Goal: Task Accomplishment & Management: Manage account settings

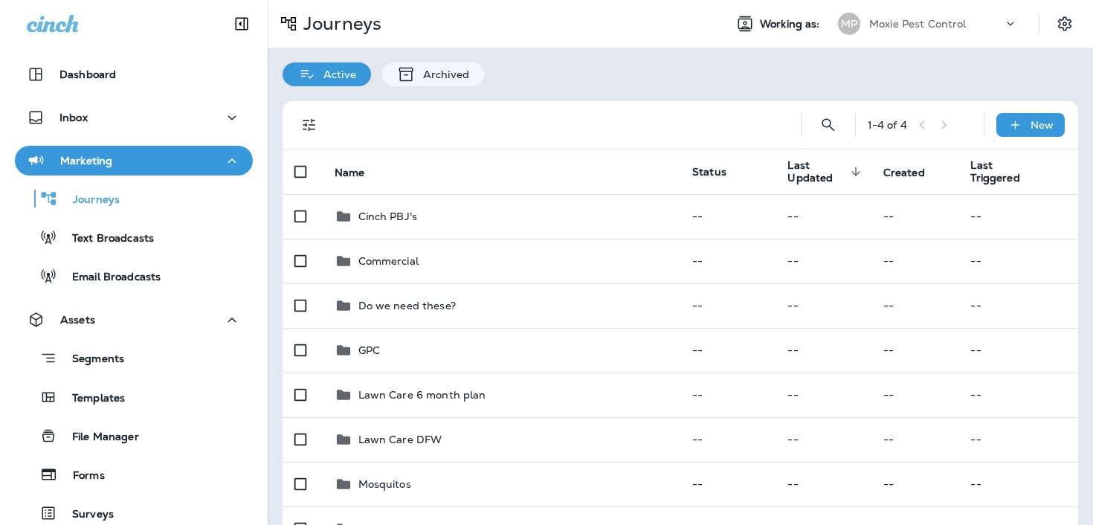
click at [890, 23] on p "Moxie Pest Control" at bounding box center [917, 24] width 97 height 12
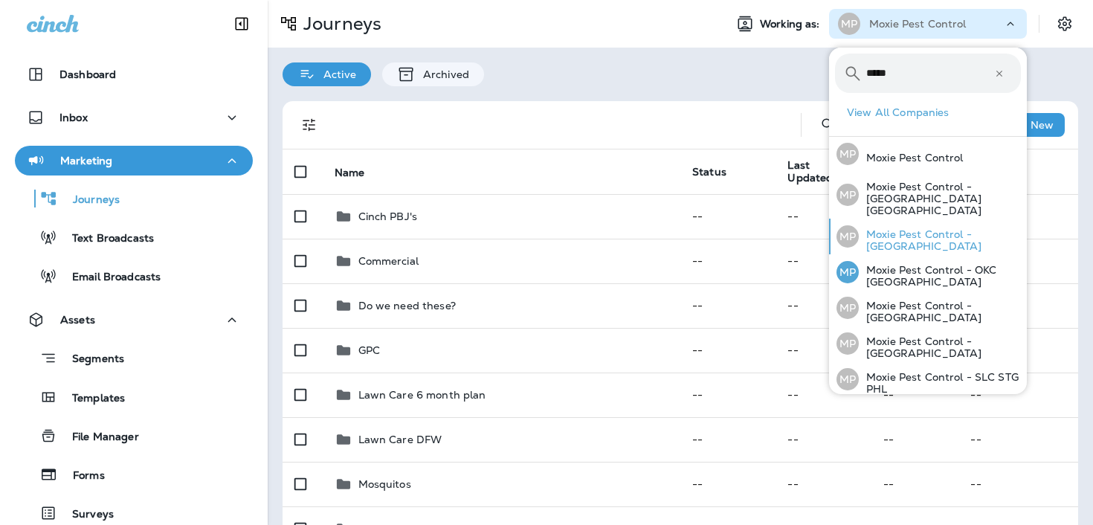
type input "*****"
click at [920, 235] on p "Moxie Pest Control - [GEOGRAPHIC_DATA]" at bounding box center [940, 240] width 162 height 24
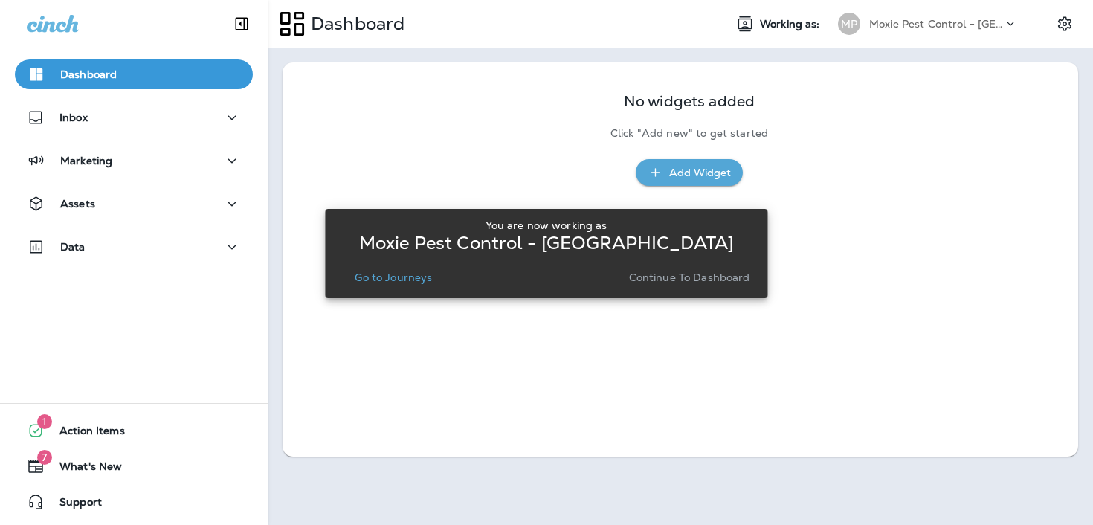
click at [393, 280] on p "Go to Journeys" at bounding box center [393, 277] width 77 height 12
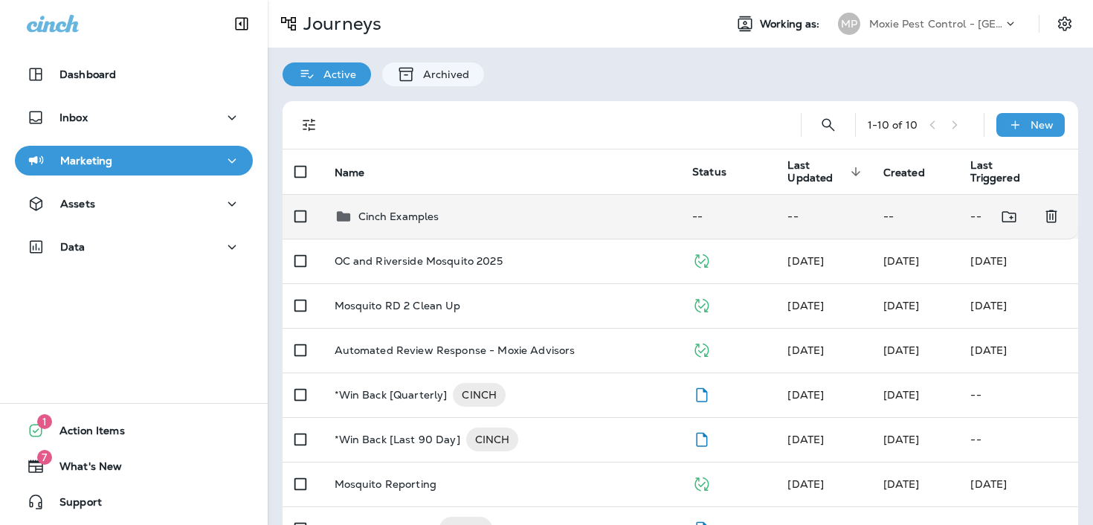
scroll to position [34, 0]
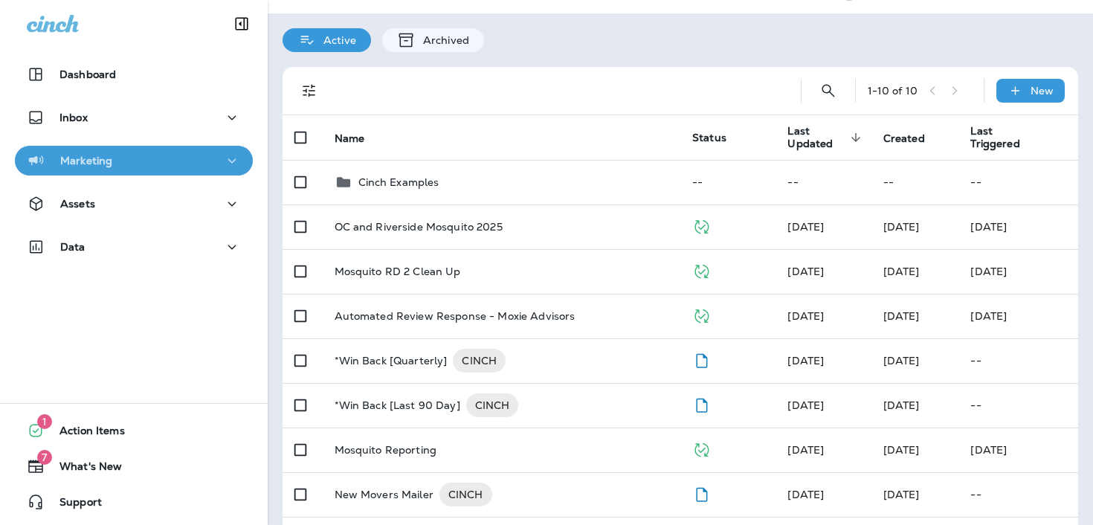
click at [151, 161] on div "Marketing" at bounding box center [134, 161] width 214 height 19
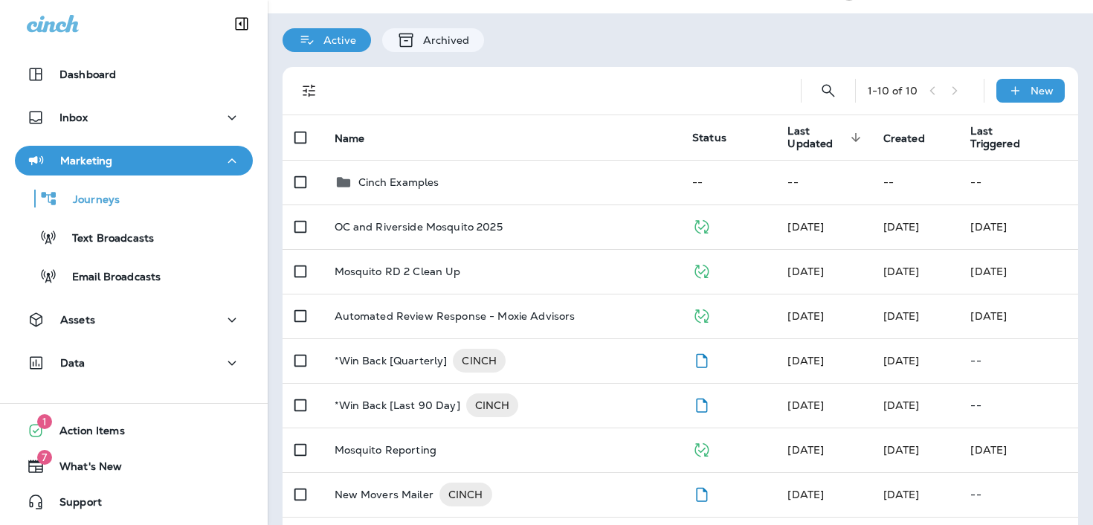
click at [149, 163] on div "Marketing" at bounding box center [134, 161] width 214 height 19
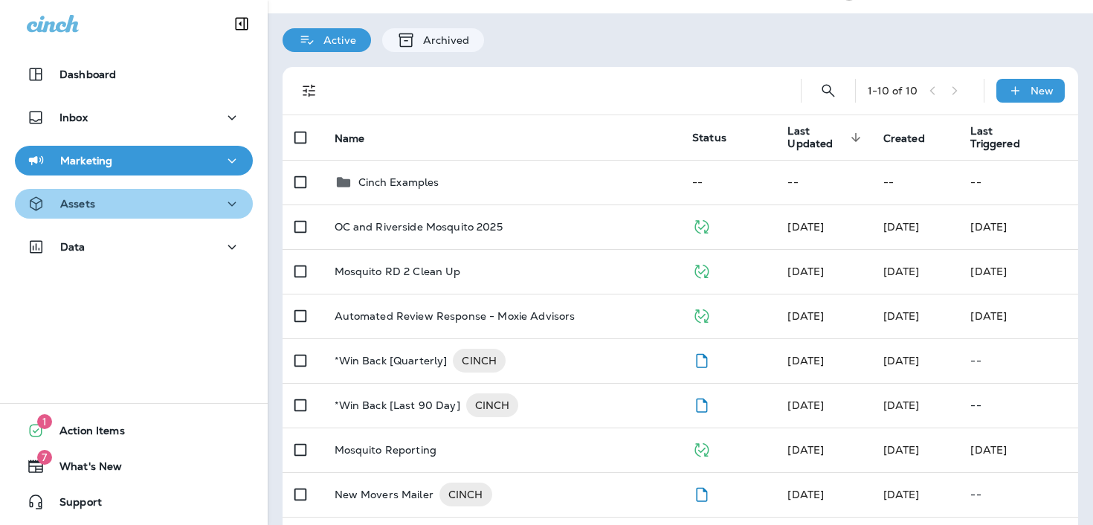
click at [141, 208] on div "Assets" at bounding box center [134, 204] width 214 height 19
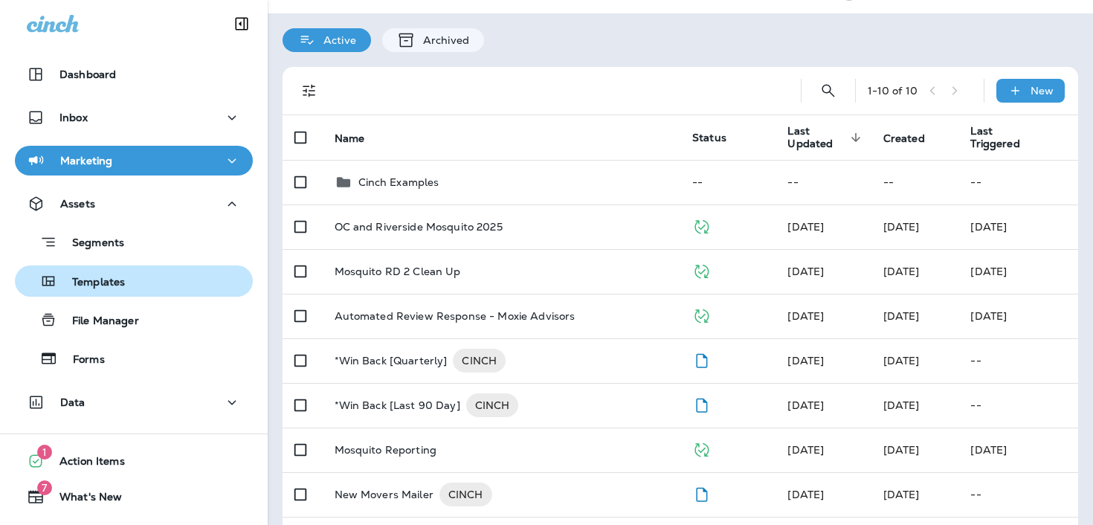
click at [142, 274] on div "Templates" at bounding box center [134, 281] width 226 height 22
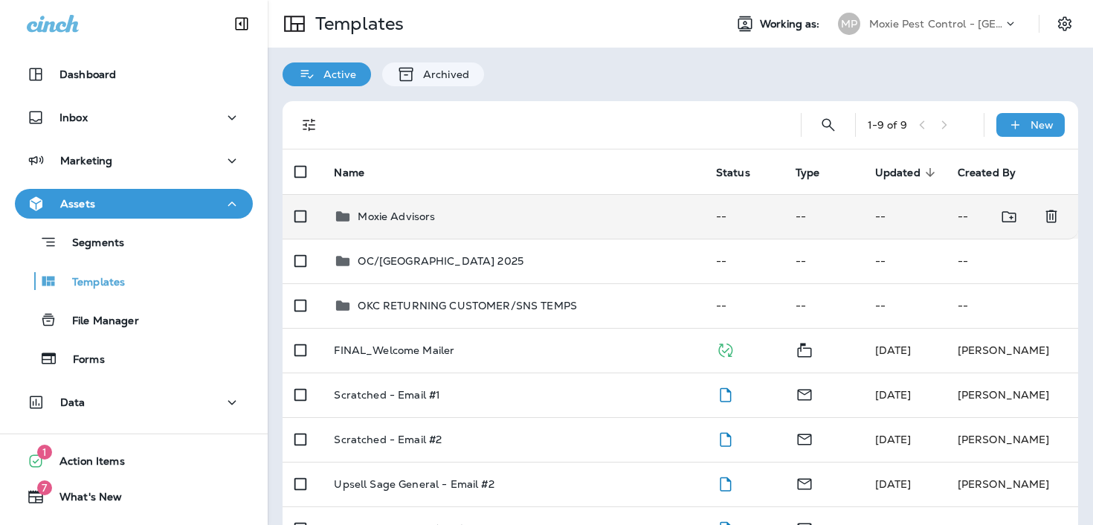
click at [515, 221] on div "Moxie Advisors" at bounding box center [513, 216] width 358 height 18
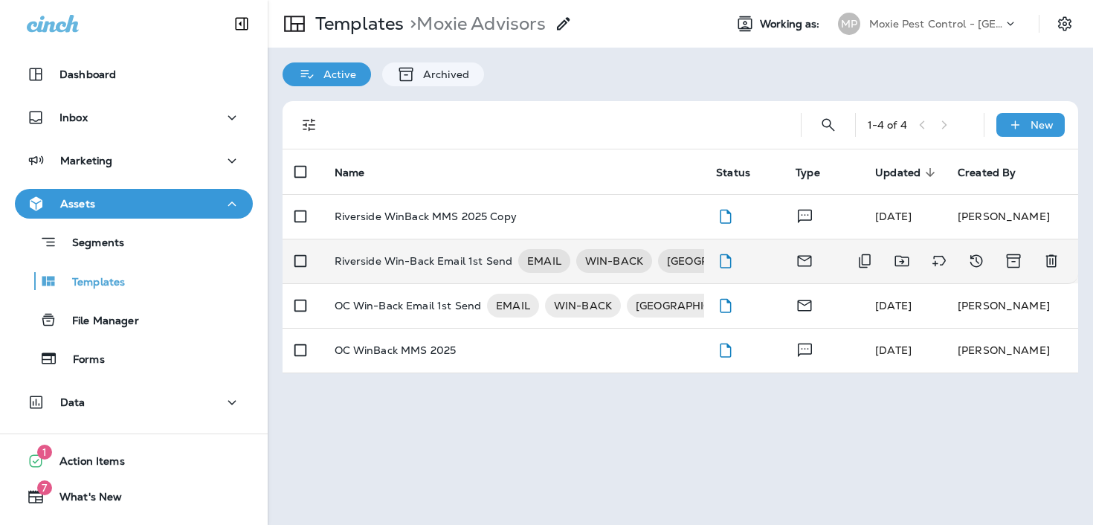
click at [418, 265] on p "Riverside Win-Back Email 1st Send" at bounding box center [424, 261] width 178 height 24
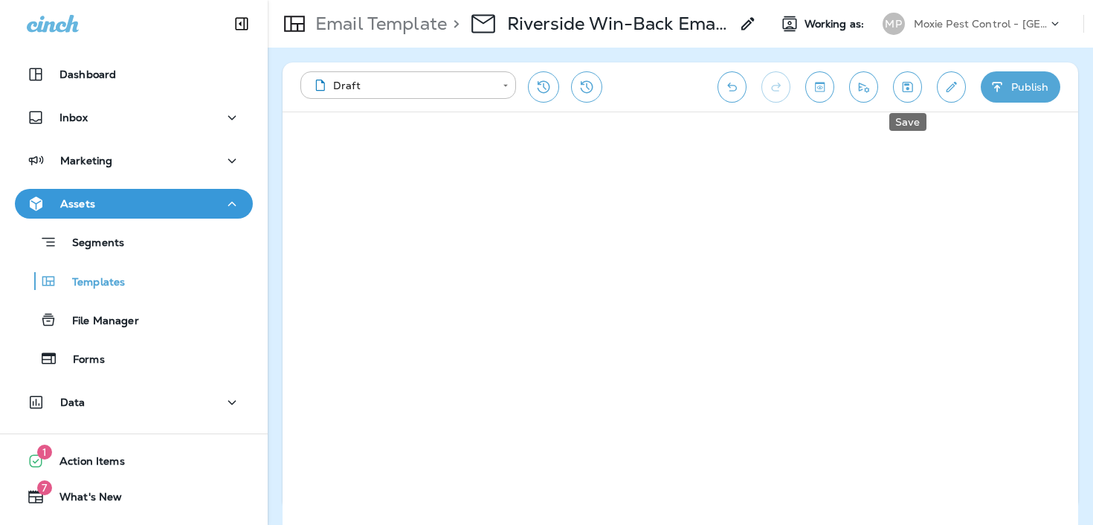
click at [900, 93] on icon "Save" at bounding box center [908, 87] width 16 height 15
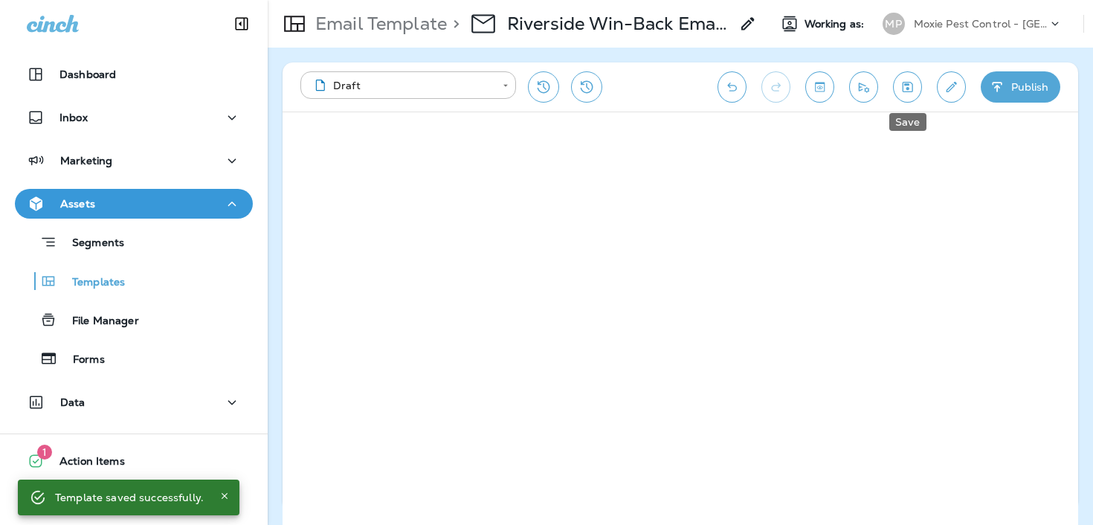
click at [902, 91] on icon "Save" at bounding box center [907, 87] width 10 height 10
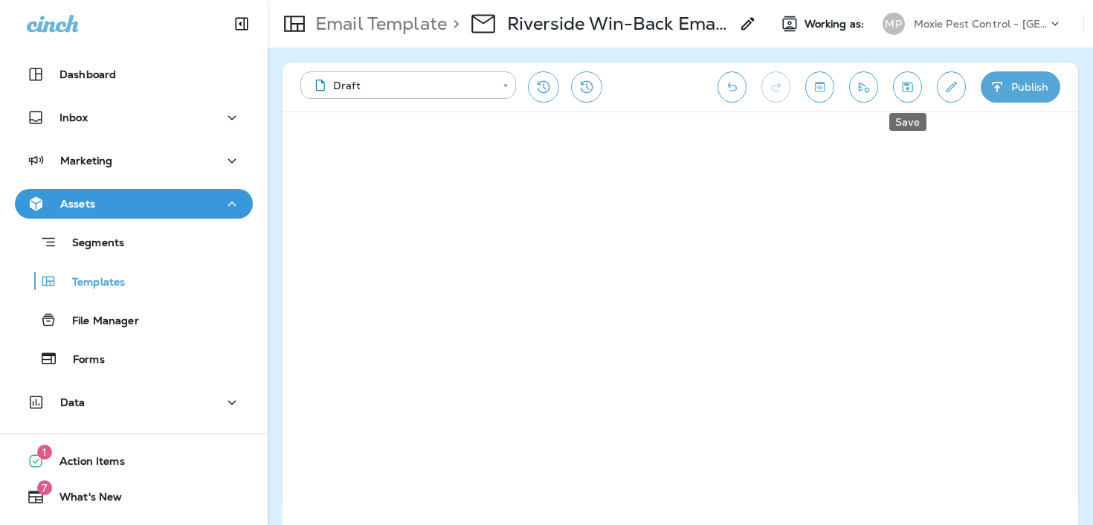
click at [908, 84] on icon "Save" at bounding box center [907, 87] width 10 height 10
click at [429, 30] on p "Email Template" at bounding box center [378, 24] width 138 height 22
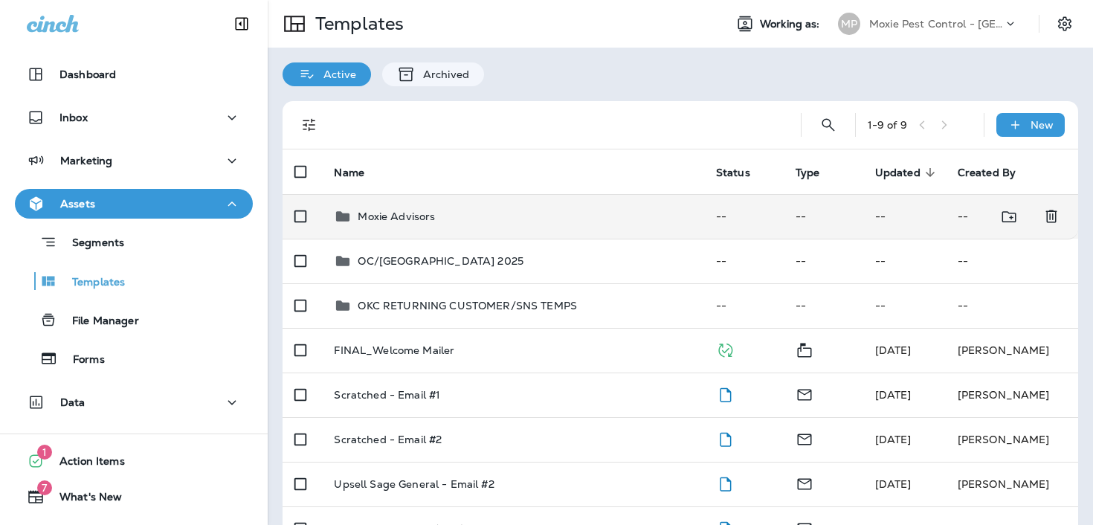
click at [513, 212] on div "Moxie Advisors" at bounding box center [513, 216] width 358 height 18
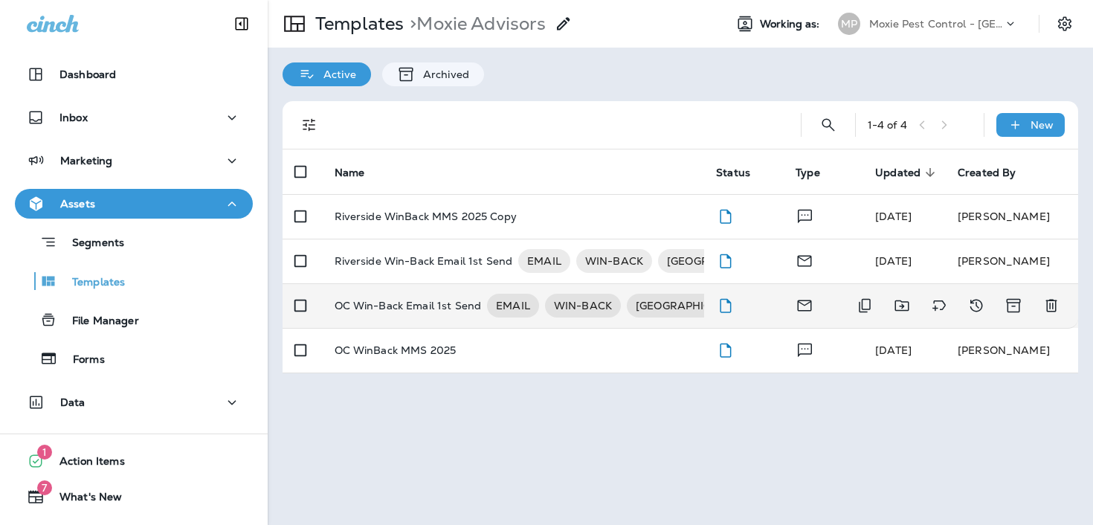
click at [468, 307] on p "OC Win-Back Email 1st Send" at bounding box center [408, 306] width 147 height 24
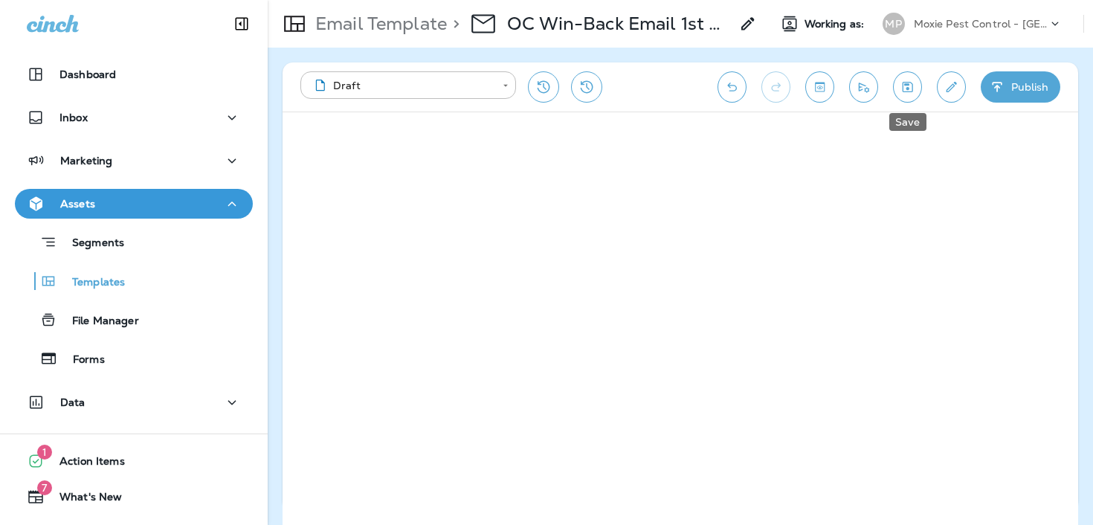
click at [902, 88] on icon "Save" at bounding box center [908, 87] width 16 height 15
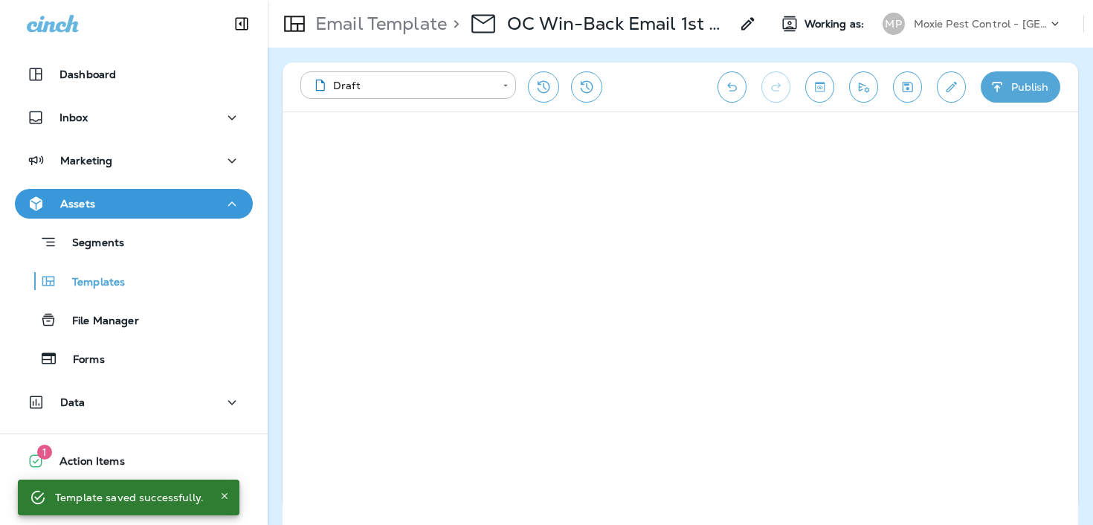
click at [900, 100] on button "Save" at bounding box center [907, 86] width 29 height 31
click at [906, 98] on button "Save" at bounding box center [907, 86] width 29 height 31
click at [386, 22] on p "Email Template" at bounding box center [378, 24] width 138 height 22
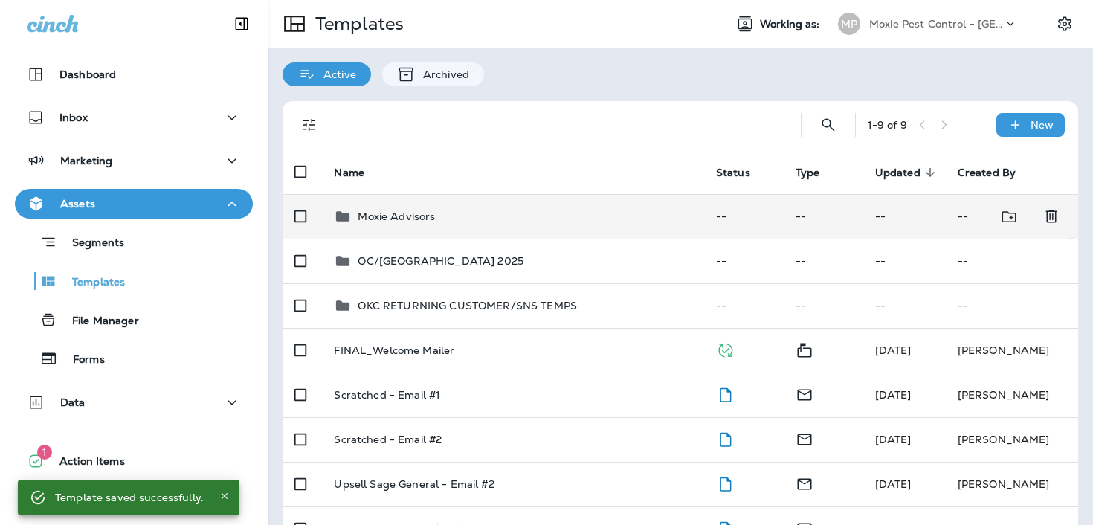
click at [496, 207] on div "Moxie Advisors" at bounding box center [513, 216] width 358 height 18
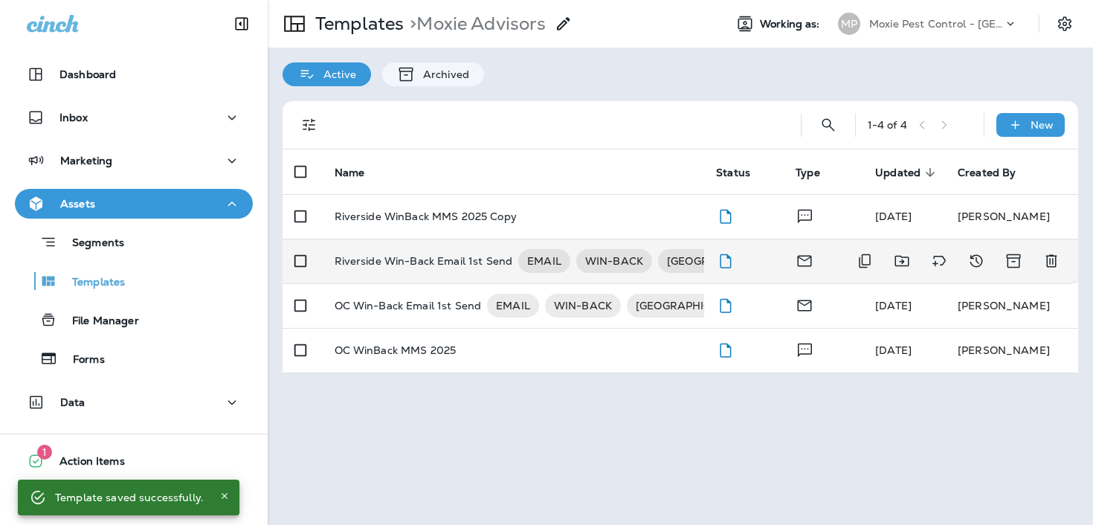
click at [426, 267] on p "Riverside Win-Back Email 1st Send" at bounding box center [424, 261] width 178 height 24
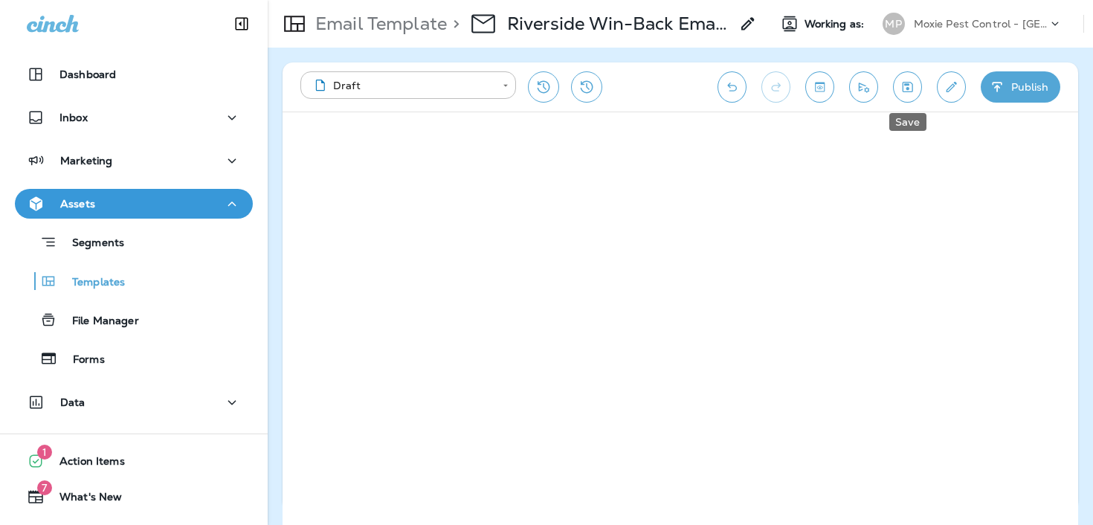
click at [901, 85] on icon "Save" at bounding box center [908, 87] width 16 height 15
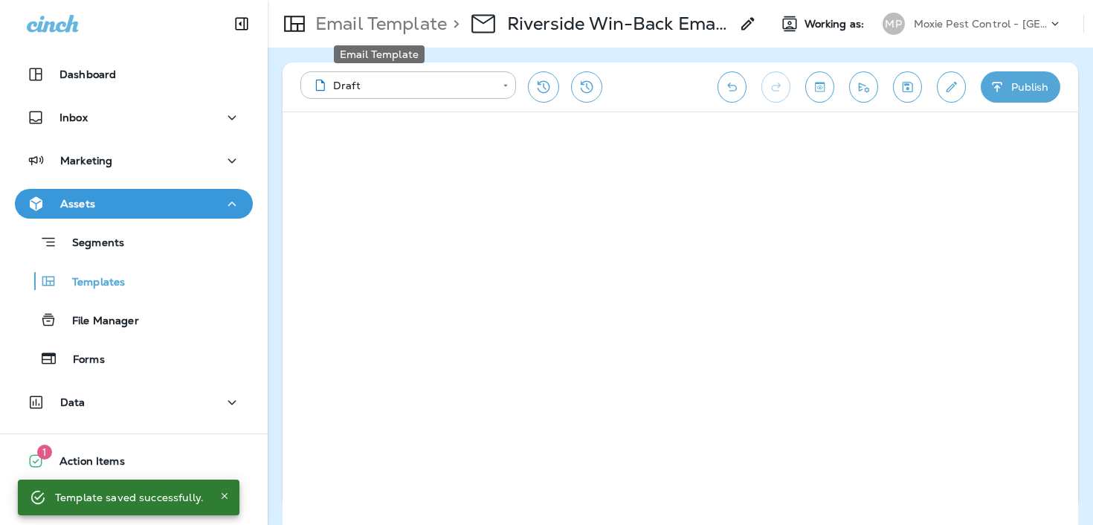
click at [410, 25] on p "Email Template" at bounding box center [378, 24] width 138 height 22
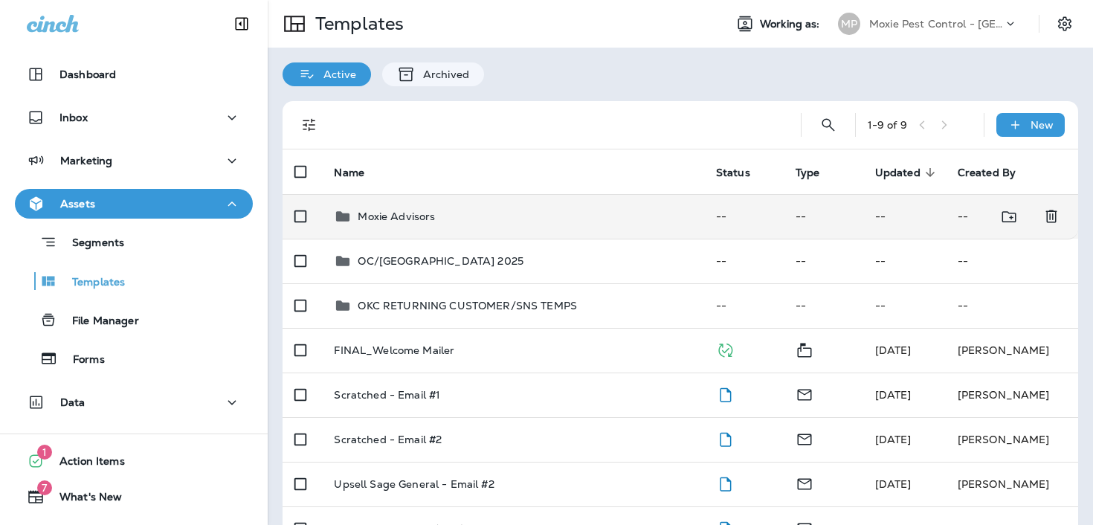
click at [445, 225] on td "Moxie Advisors" at bounding box center [512, 216] width 381 height 45
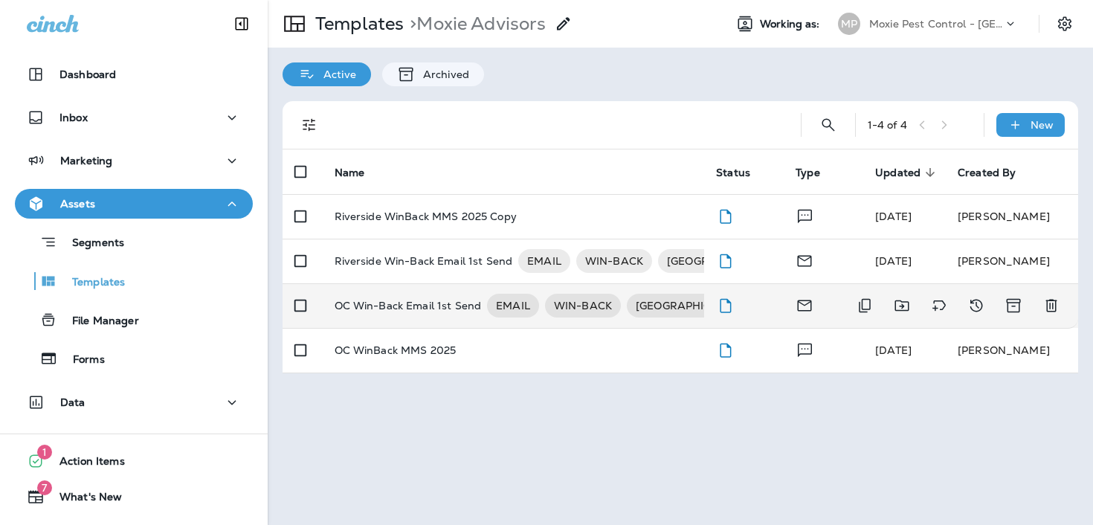
click at [410, 303] on p "OC Win-Back Email 1st Send" at bounding box center [408, 306] width 147 height 24
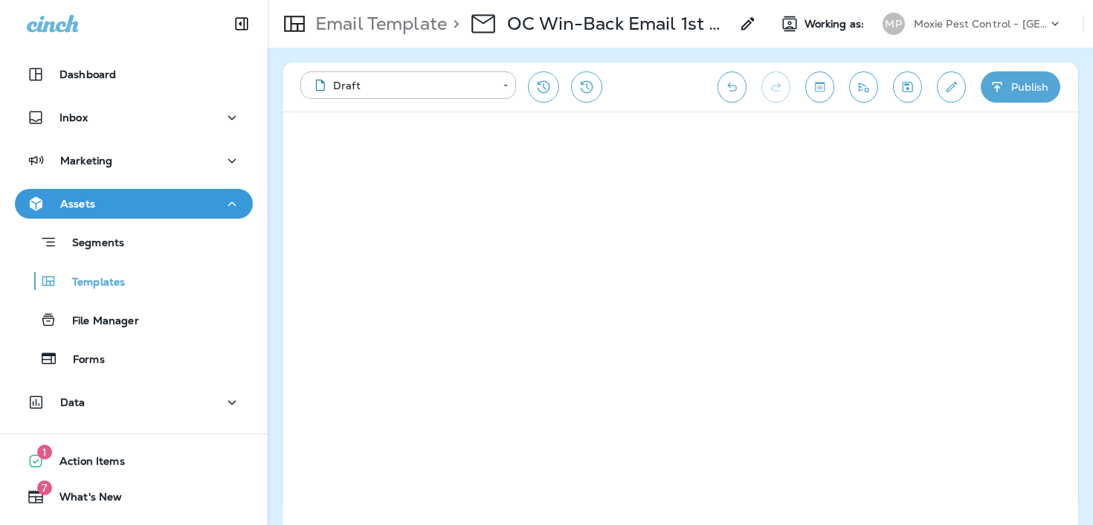
click at [650, 79] on div "**********" at bounding box center [501, 86] width 402 height 31
click at [910, 88] on icon "Save" at bounding box center [908, 87] width 16 height 15
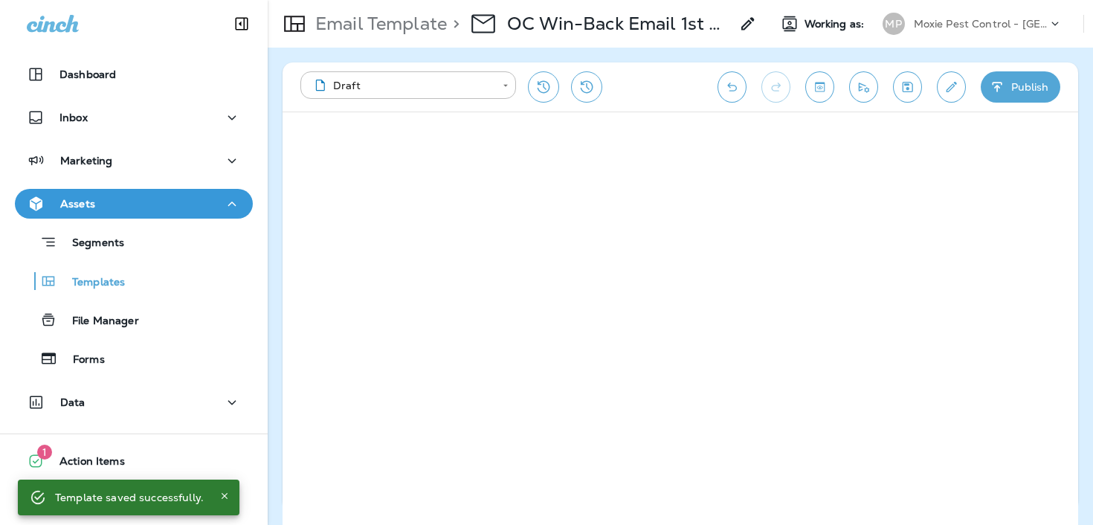
click at [864, 88] on icon "Send test email" at bounding box center [864, 87] width 16 height 15
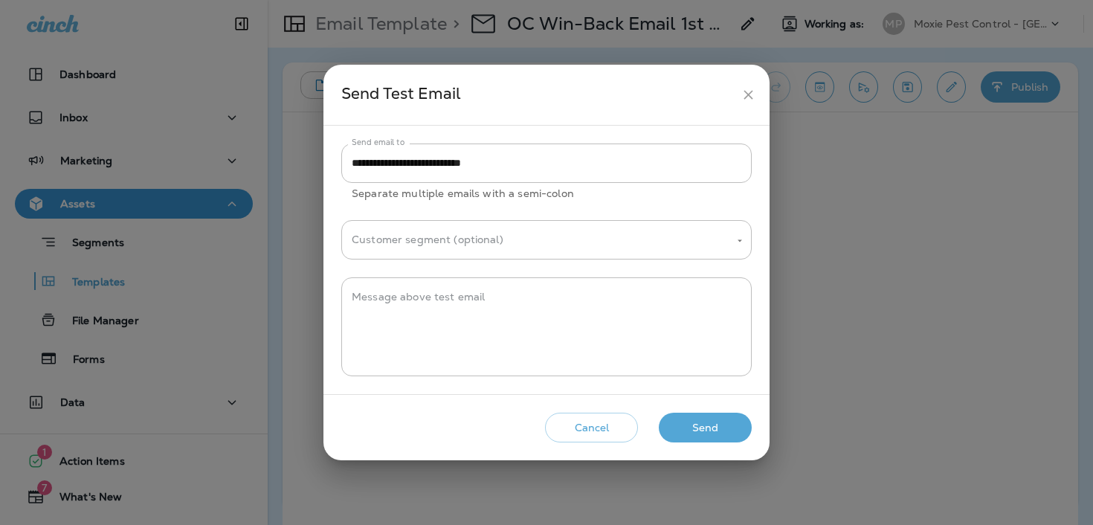
click at [878, 289] on div "**********" at bounding box center [546, 262] width 1093 height 525
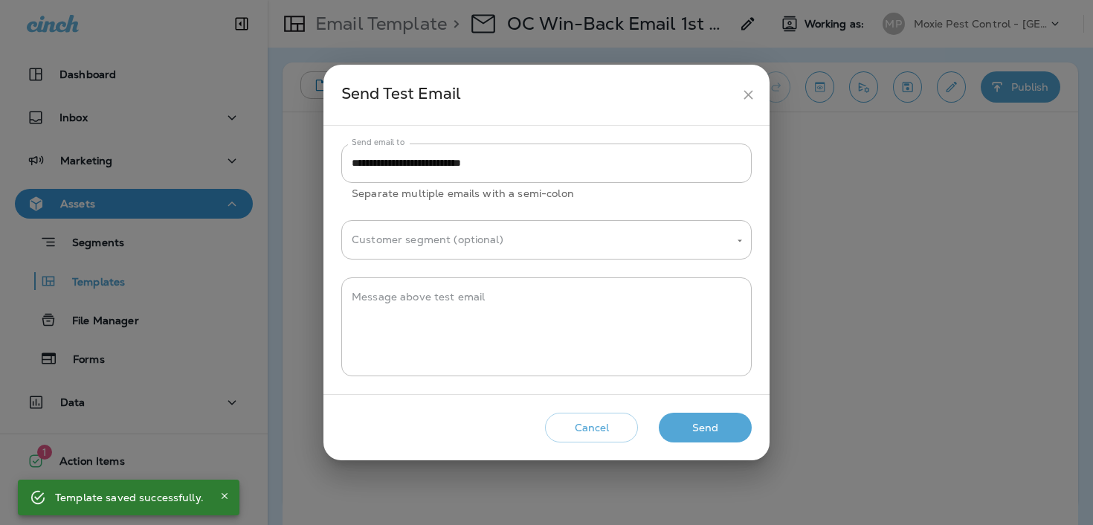
click at [751, 100] on icon "close" at bounding box center [748, 95] width 16 height 16
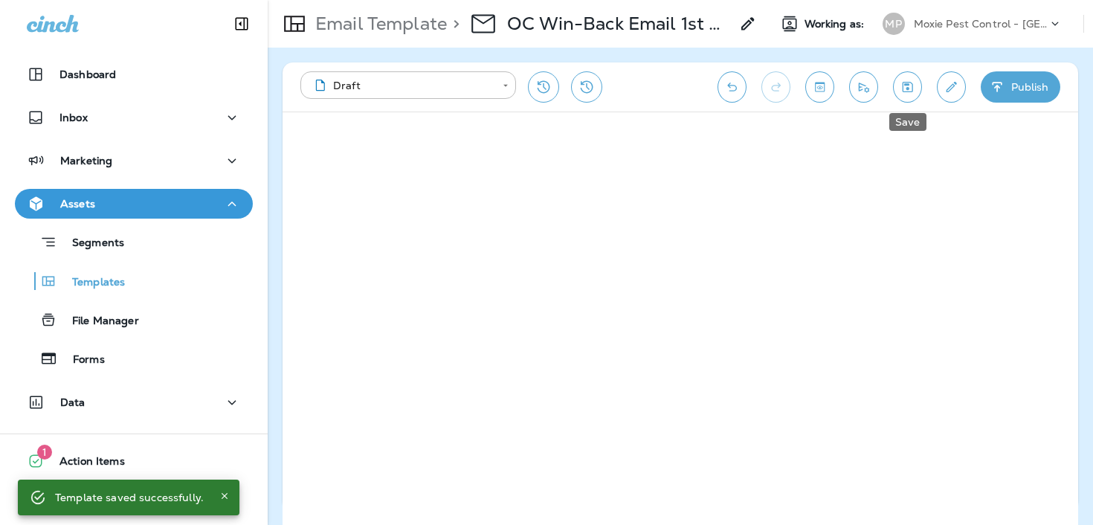
click at [900, 83] on icon "Save" at bounding box center [908, 87] width 16 height 15
click at [904, 90] on icon "Save" at bounding box center [908, 87] width 16 height 15
click at [862, 87] on icon "Send test email" at bounding box center [864, 87] width 16 height 15
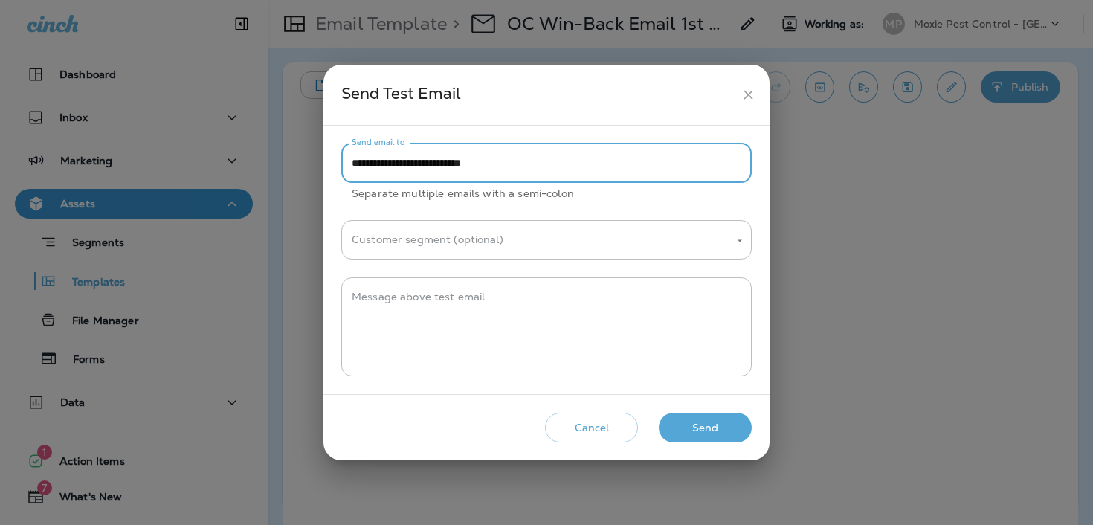
click at [593, 162] on input "**********" at bounding box center [546, 162] width 410 height 39
paste input "**********"
type input "**********"
click at [712, 428] on button "Send" at bounding box center [705, 428] width 93 height 30
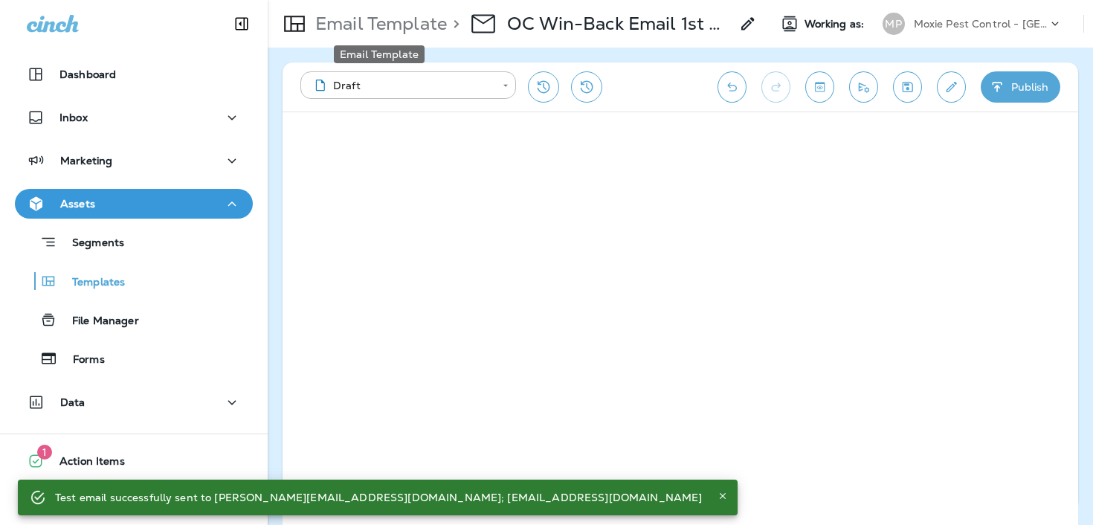
click at [378, 20] on p "Email Template" at bounding box center [378, 24] width 138 height 22
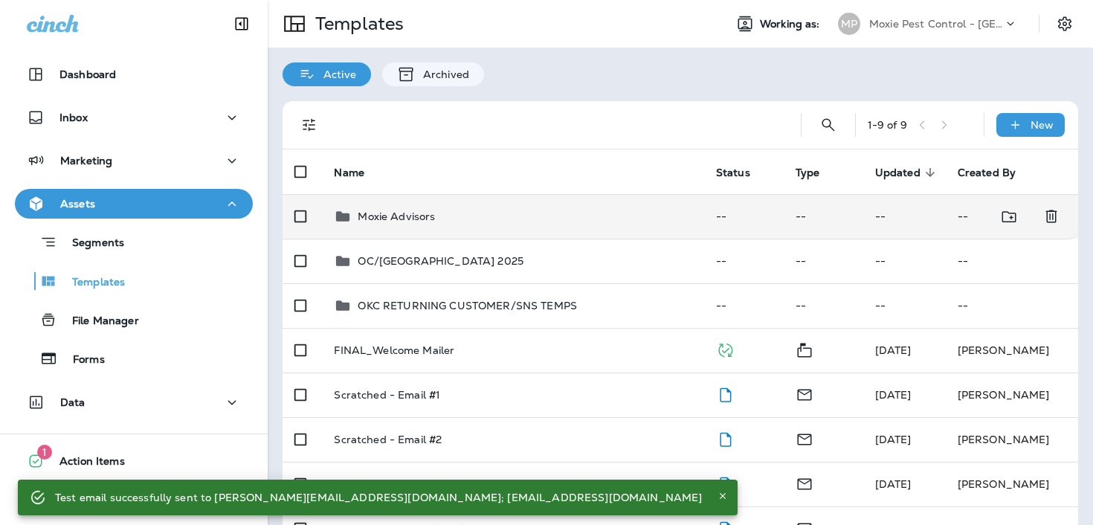
click at [463, 214] on div "Moxie Advisors" at bounding box center [513, 216] width 358 height 18
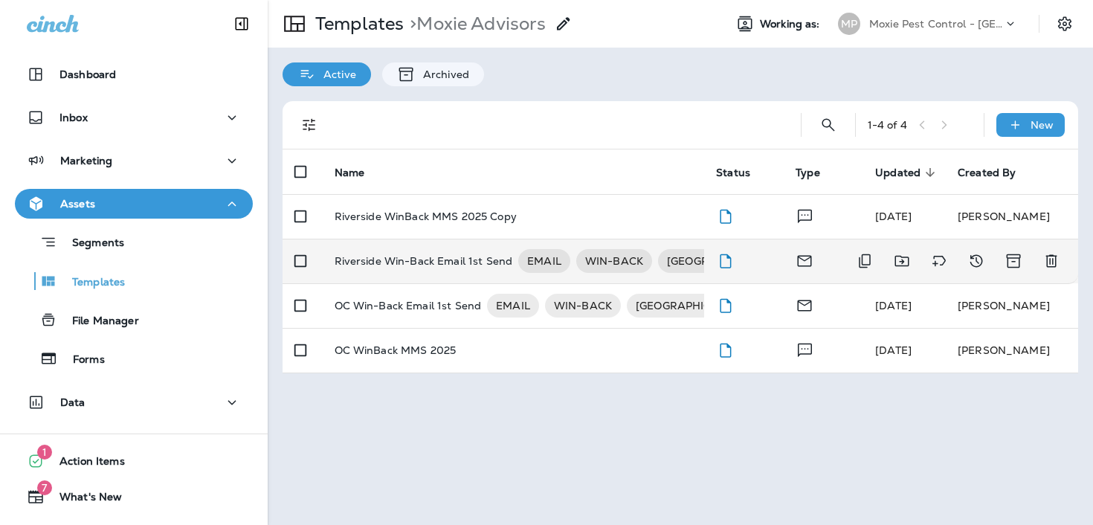
click at [448, 253] on p "Riverside Win-Back Email 1st Send" at bounding box center [424, 261] width 178 height 24
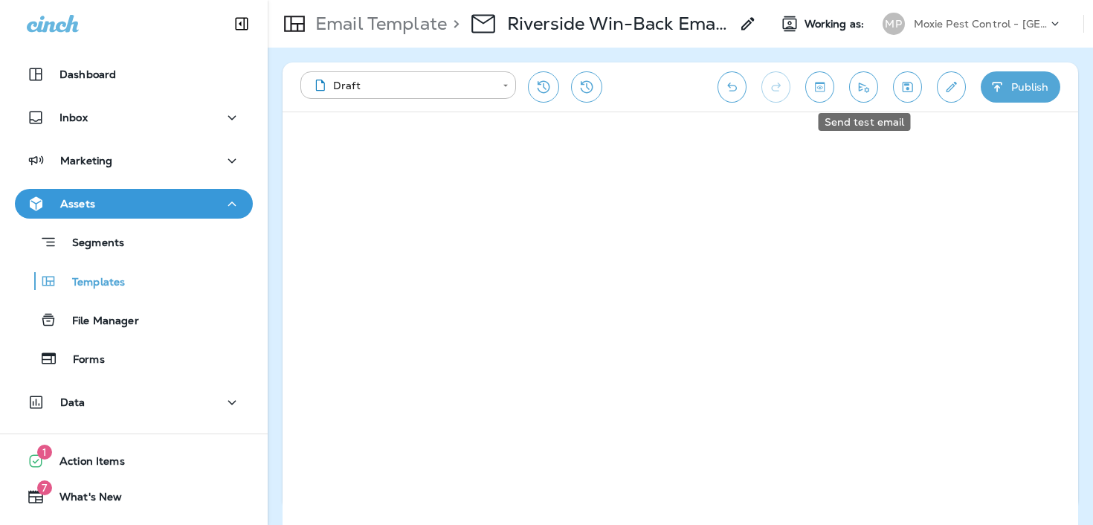
click at [868, 88] on icon "Send test email" at bounding box center [864, 88] width 10 height 10
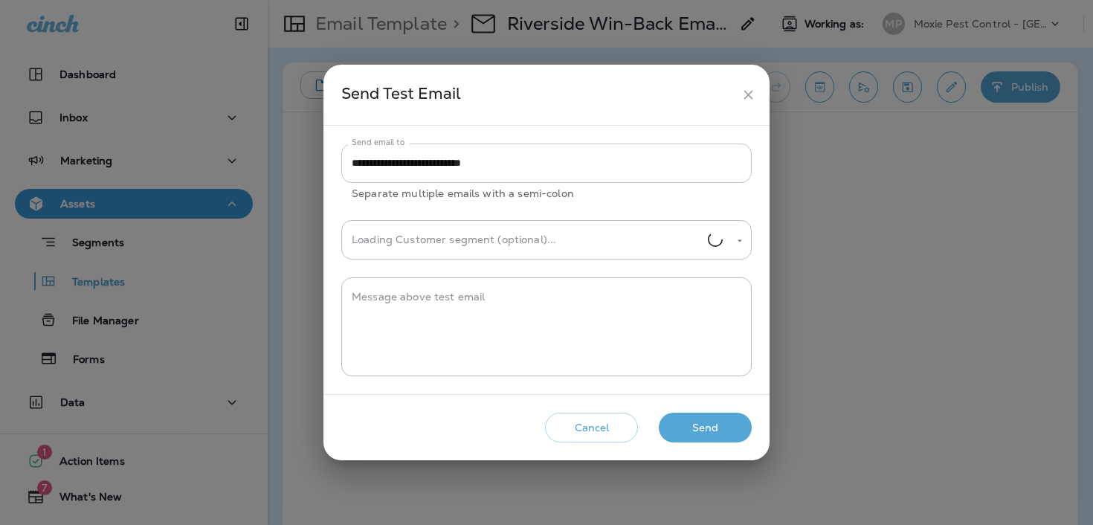
click at [592, 155] on input "**********" at bounding box center [546, 162] width 410 height 39
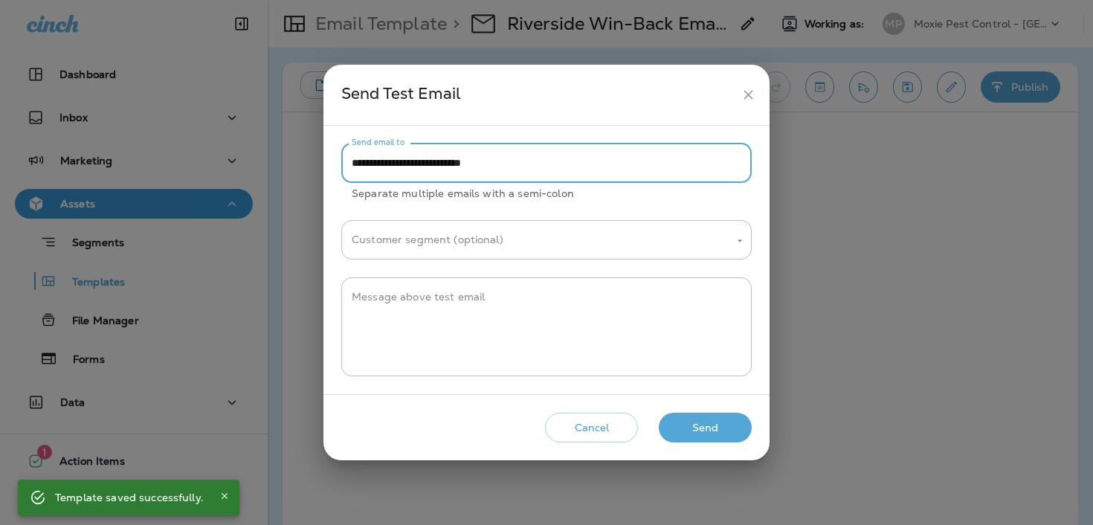
click at [584, 164] on input "**********" at bounding box center [546, 162] width 410 height 39
paste input "**********"
type input "**********"
click at [704, 426] on button "Send" at bounding box center [705, 428] width 93 height 30
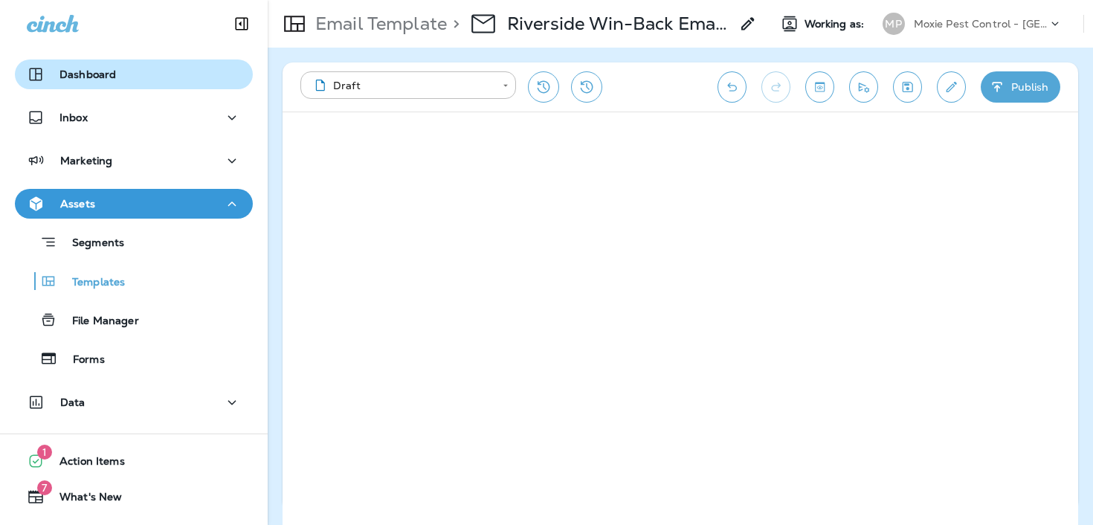
click at [196, 80] on div "Dashboard" at bounding box center [134, 74] width 214 height 18
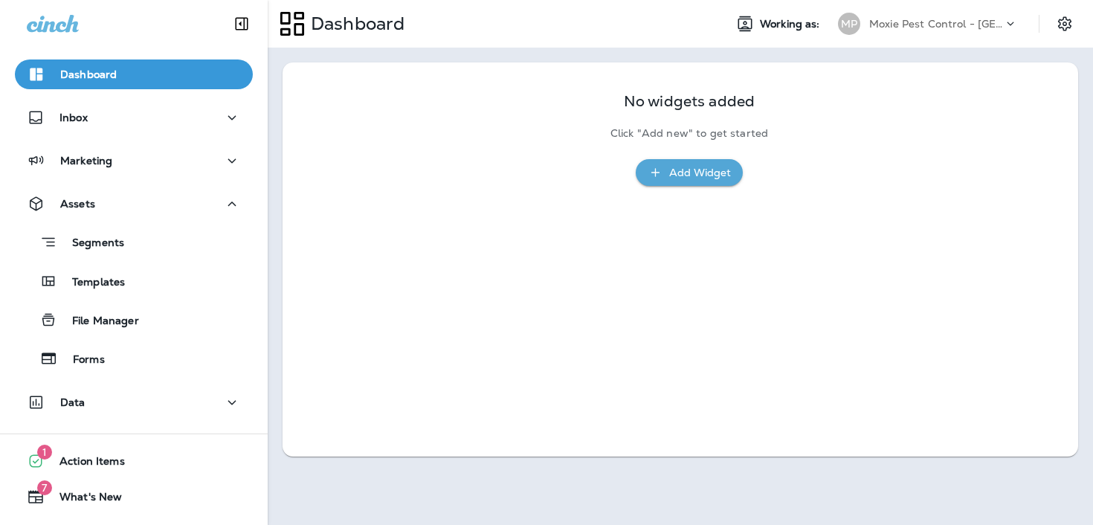
click at [992, 31] on div "Moxie Pest Control - [GEOGRAPHIC_DATA]" at bounding box center [936, 24] width 134 height 22
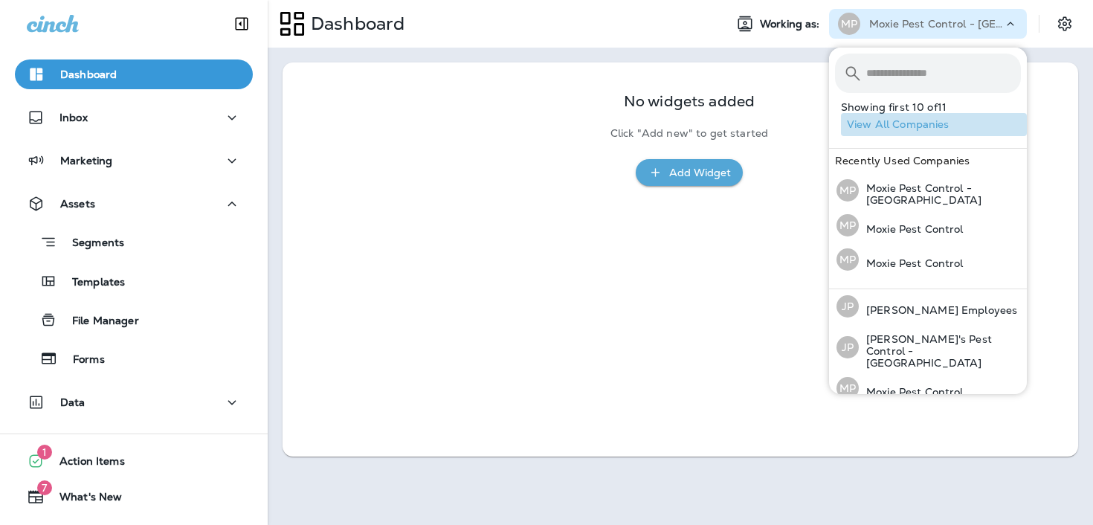
click at [934, 120] on button "View All Companies" at bounding box center [934, 124] width 186 height 23
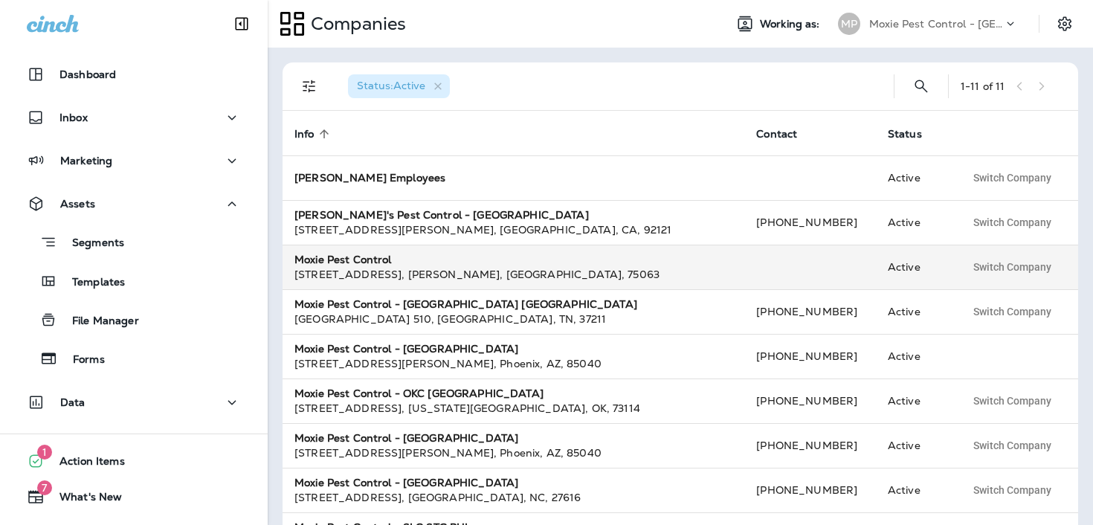
click at [525, 276] on div "[STREET_ADDRESS]" at bounding box center [513, 274] width 438 height 15
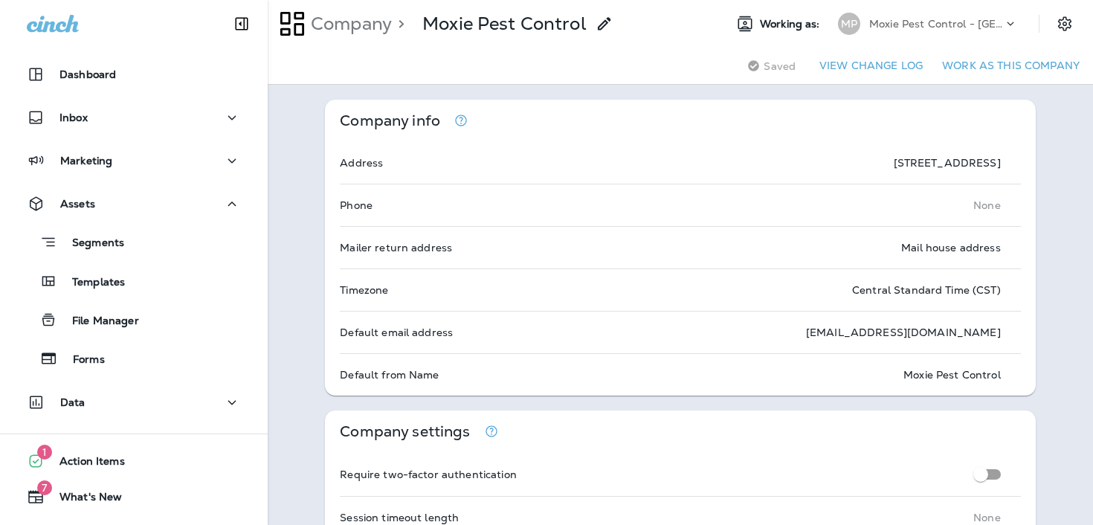
click at [1047, 65] on button "Work as this company" at bounding box center [1010, 65] width 149 height 23
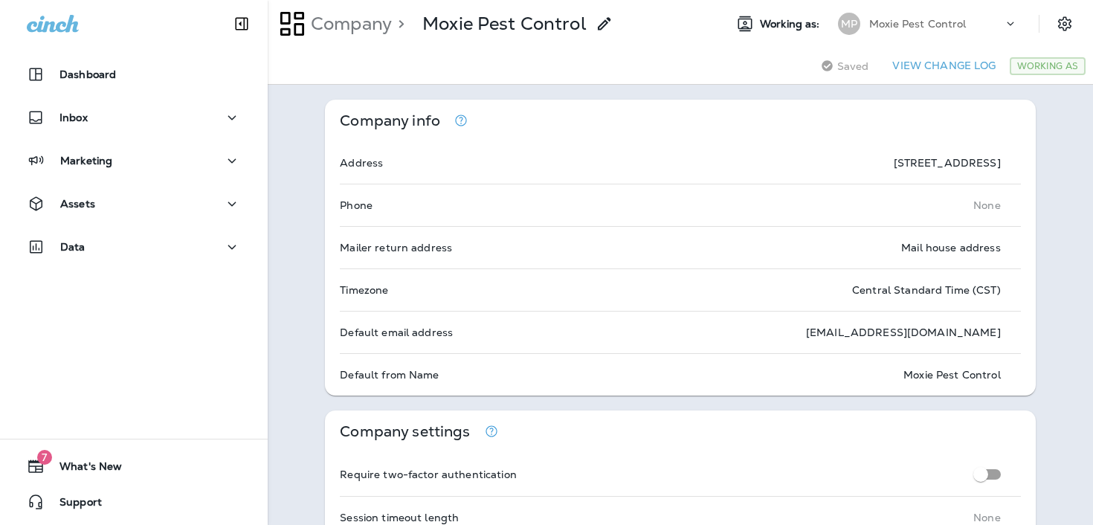
click at [997, 29] on div "Moxie Pest Control" at bounding box center [936, 24] width 134 height 22
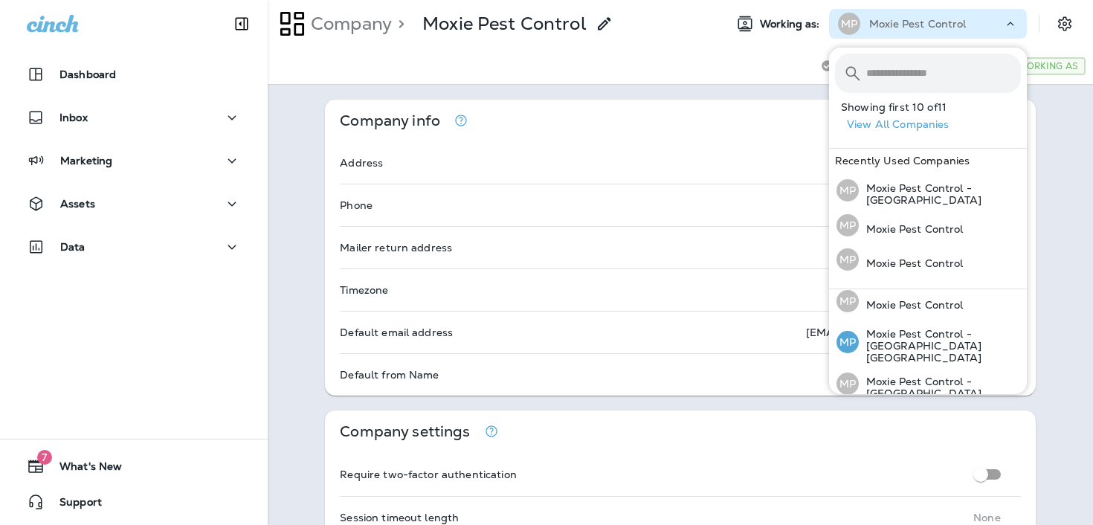
scroll to position [88, 0]
click at [994, 206] on div "MP Moxie Pest Control - [GEOGRAPHIC_DATA]" at bounding box center [928, 190] width 196 height 36
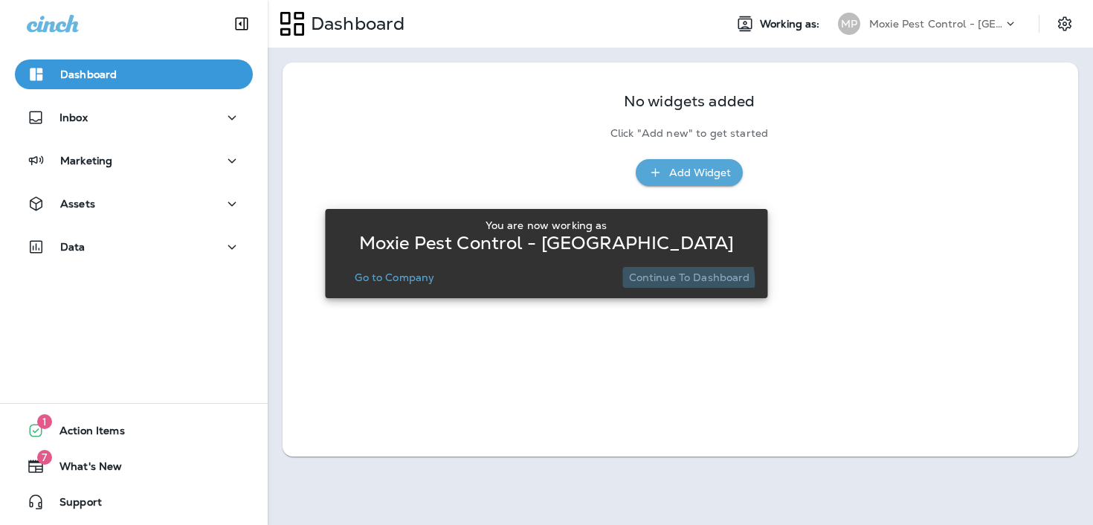
click at [673, 282] on p "Continue to Dashboard" at bounding box center [689, 277] width 121 height 12
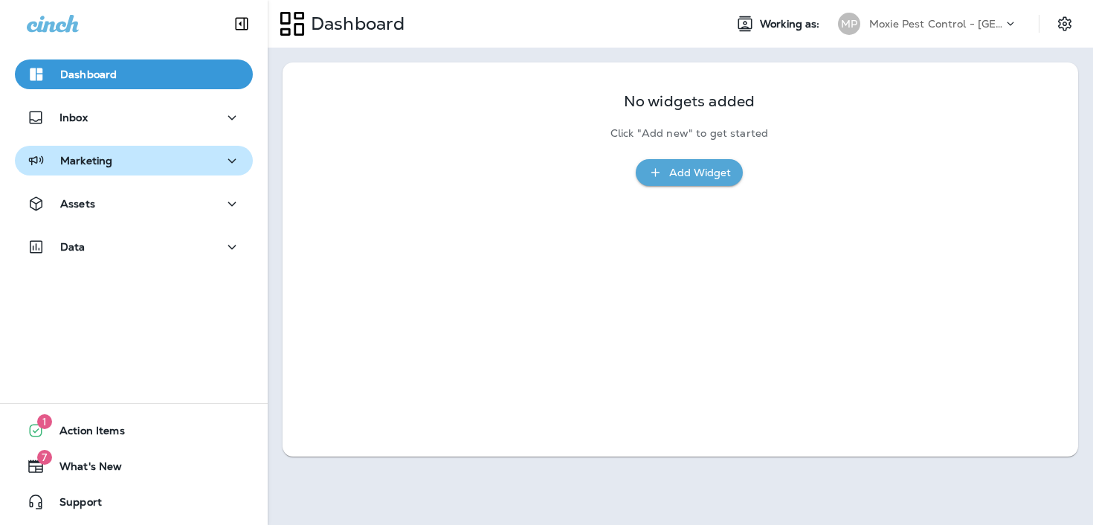
click at [125, 164] on div "Marketing" at bounding box center [134, 161] width 214 height 19
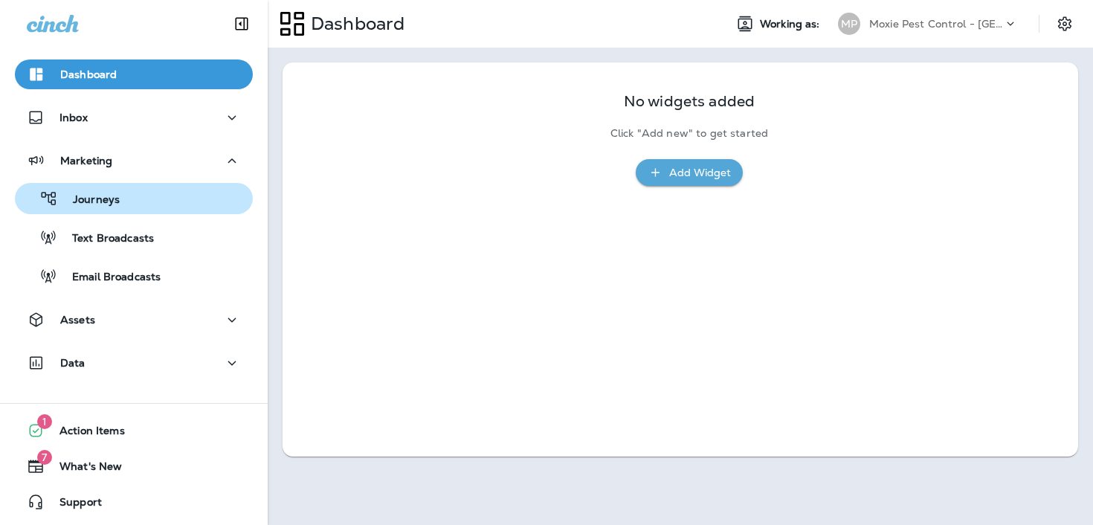
click at [126, 204] on div "Journeys" at bounding box center [134, 198] width 226 height 22
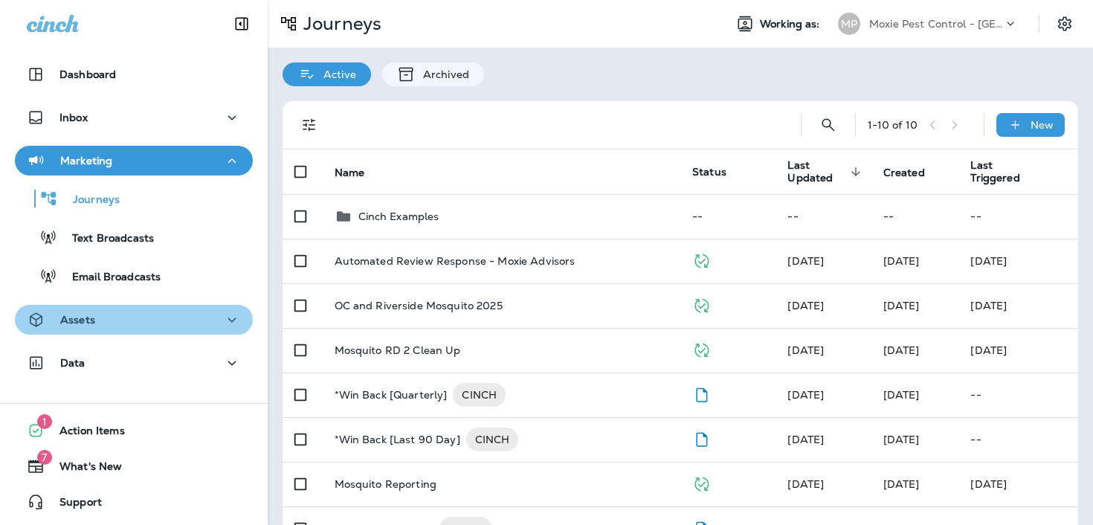
click at [103, 318] on div "Assets" at bounding box center [134, 320] width 214 height 19
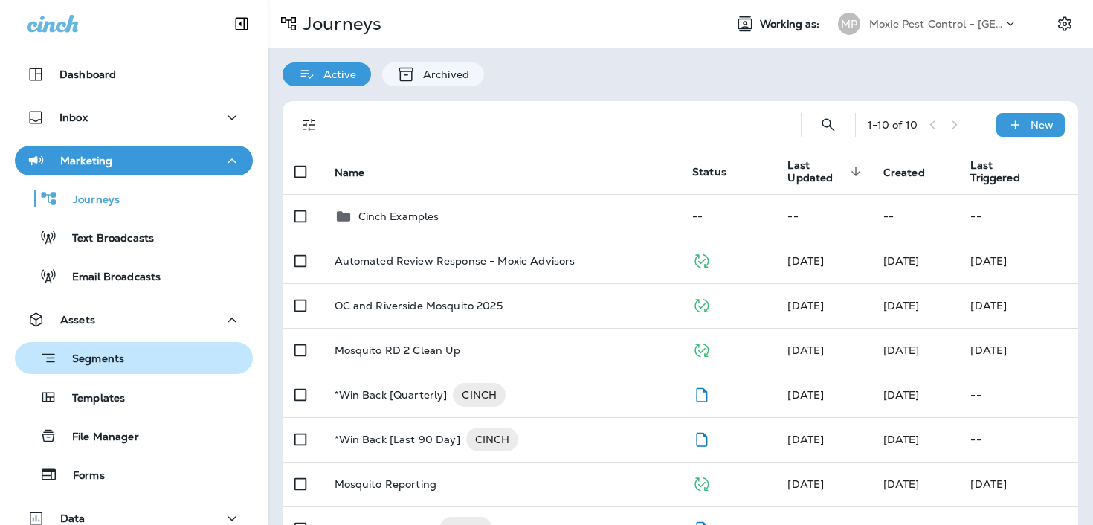
click at [124, 366] on div "Segments" at bounding box center [134, 357] width 226 height 23
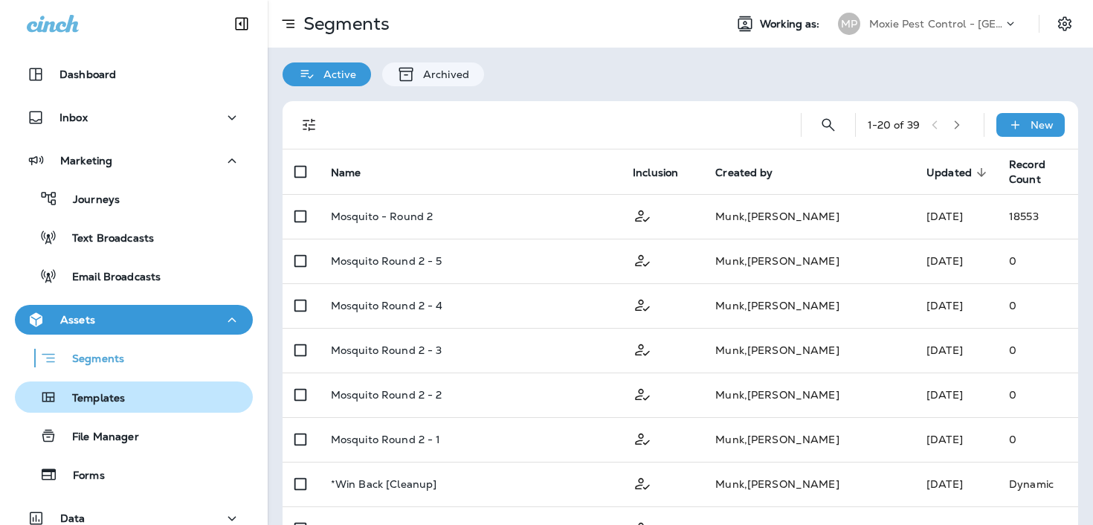
click at [132, 395] on div "Templates" at bounding box center [134, 397] width 226 height 22
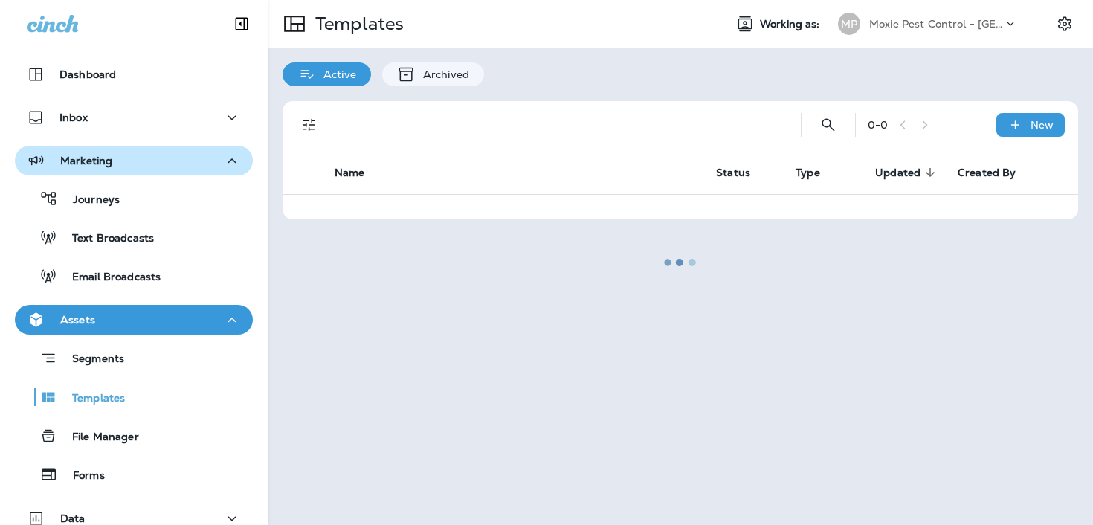
click at [179, 172] on button "Marketing" at bounding box center [134, 161] width 238 height 30
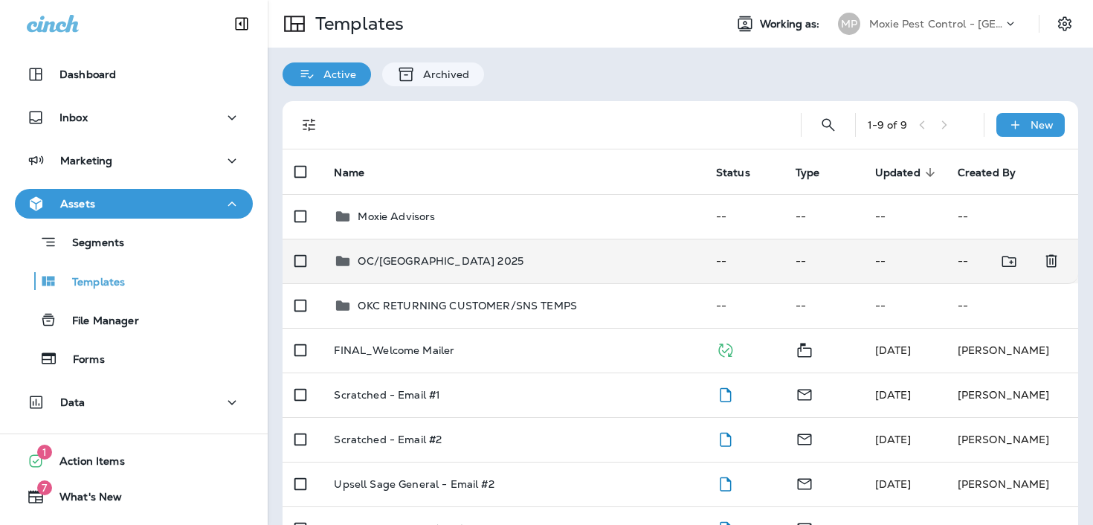
click at [493, 275] on td "OC/[GEOGRAPHIC_DATA] 2025" at bounding box center [512, 261] width 381 height 45
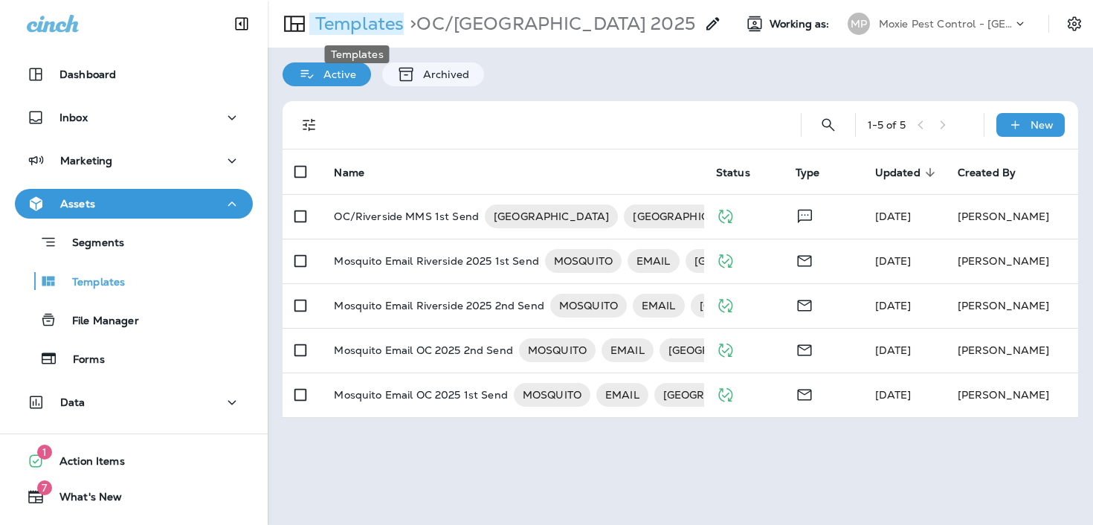
click at [356, 20] on p "Templates" at bounding box center [356, 24] width 94 height 22
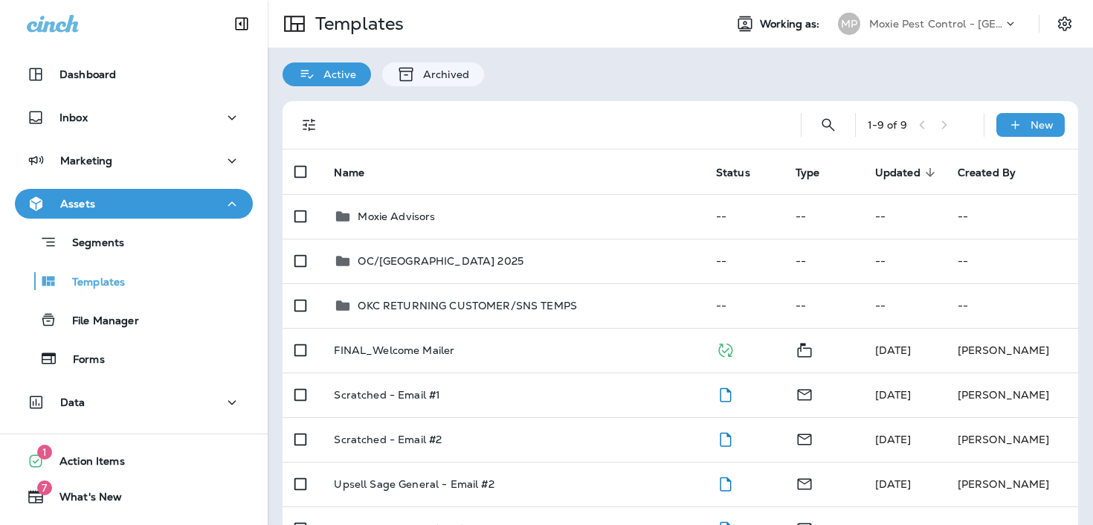
click at [393, 213] on p "Moxie Advisors" at bounding box center [396, 216] width 77 height 12
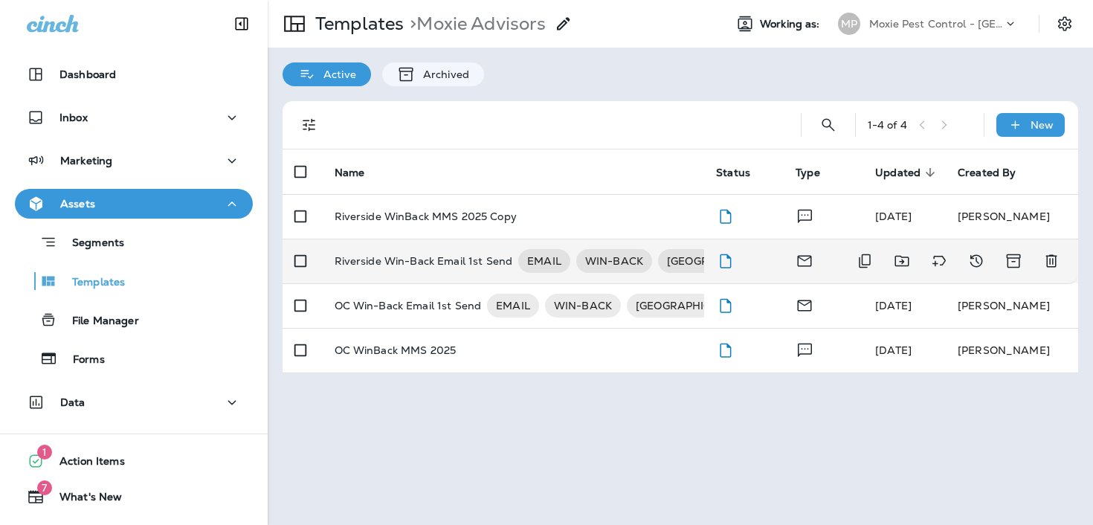
click at [404, 262] on p "Riverside Win-Back Email 1st Send" at bounding box center [424, 261] width 178 height 24
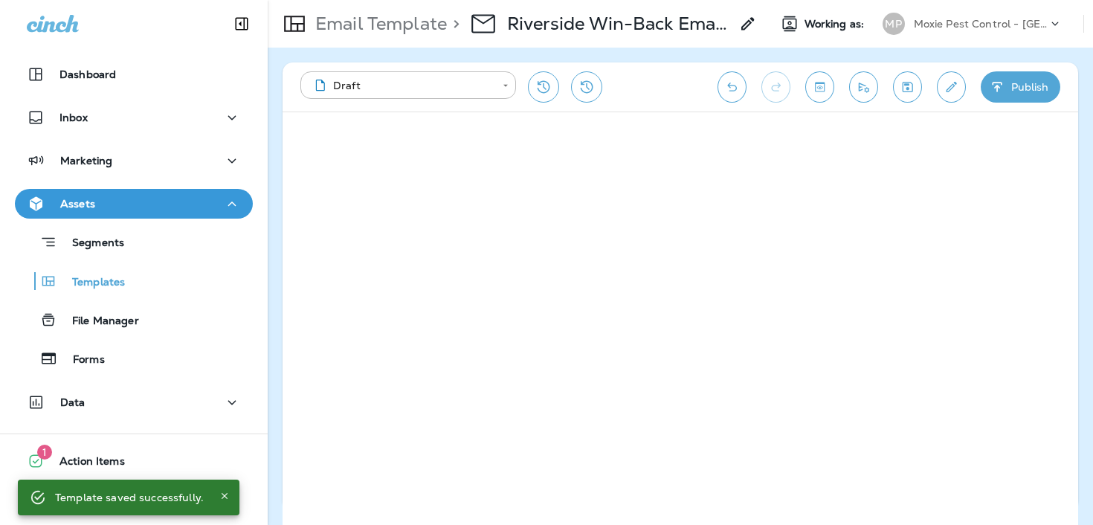
click at [912, 88] on icon "Save" at bounding box center [907, 87] width 10 height 10
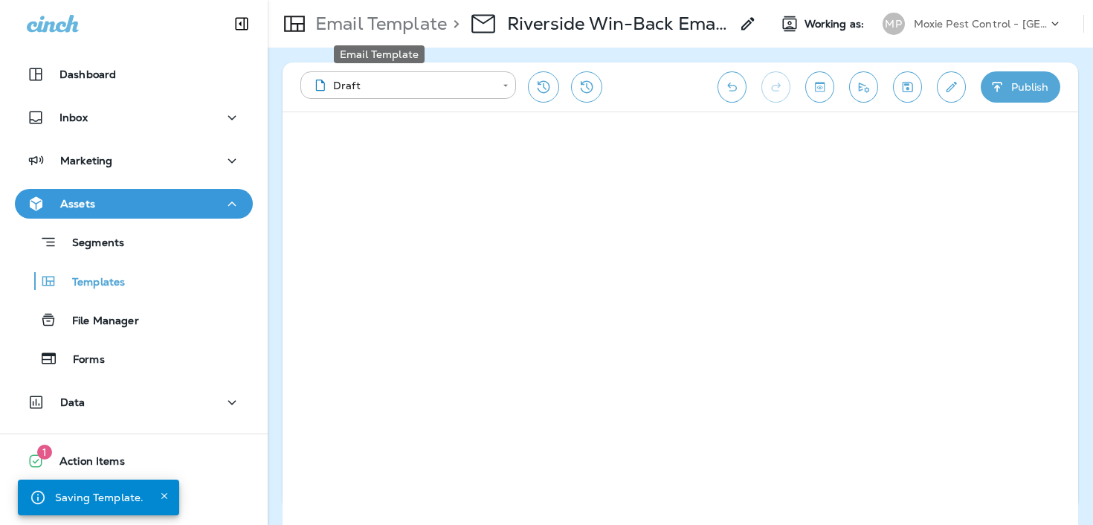
click at [407, 28] on p "Email Template" at bounding box center [378, 24] width 138 height 22
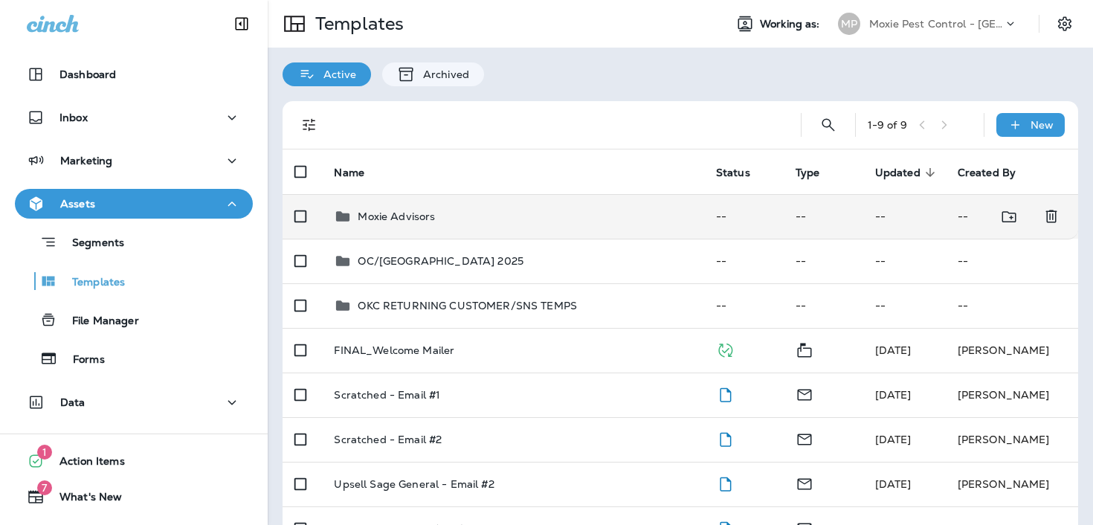
click at [477, 196] on td "Moxie Advisors" at bounding box center [512, 216] width 381 height 45
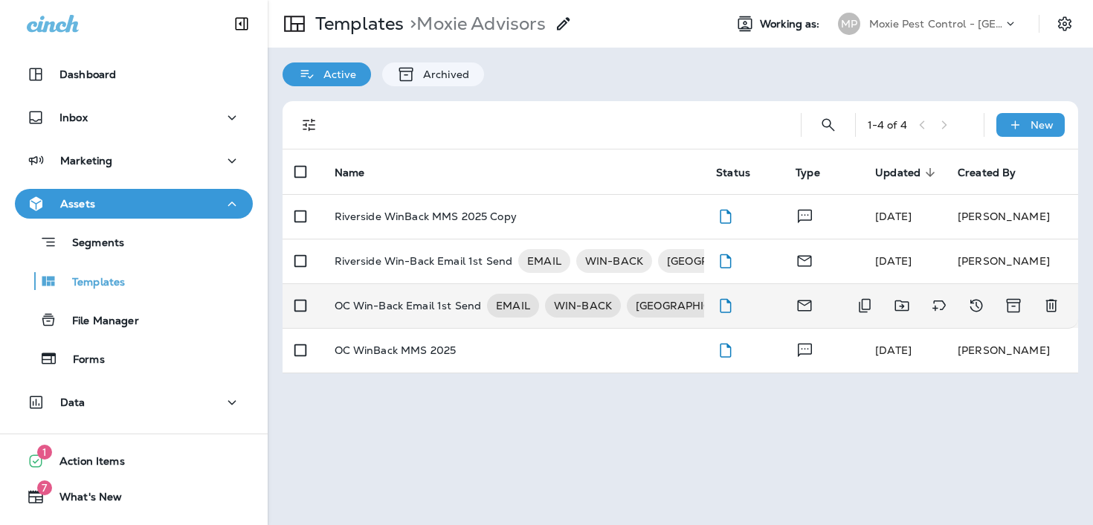
click at [435, 296] on p "OC Win-Back Email 1st Send" at bounding box center [408, 306] width 147 height 24
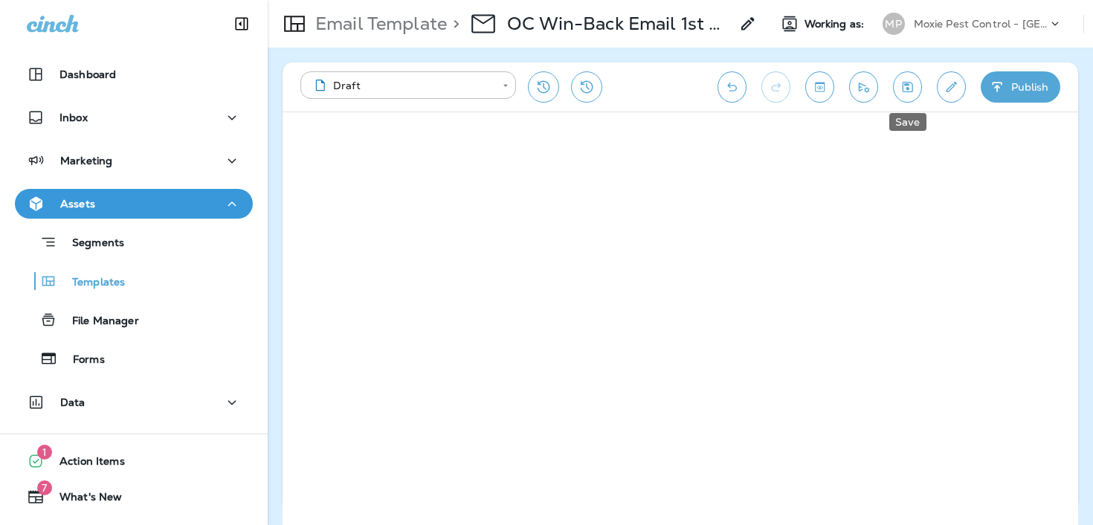
click at [905, 86] on icon "Save" at bounding box center [908, 87] width 16 height 15
click at [908, 77] on button "Save" at bounding box center [907, 86] width 29 height 31
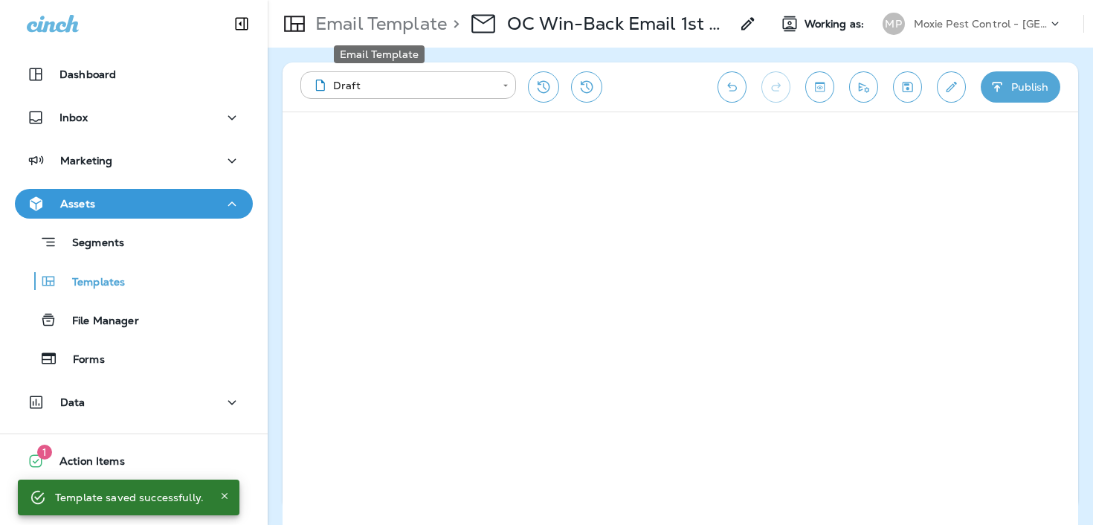
click at [361, 30] on p "Email Template" at bounding box center [378, 24] width 138 height 22
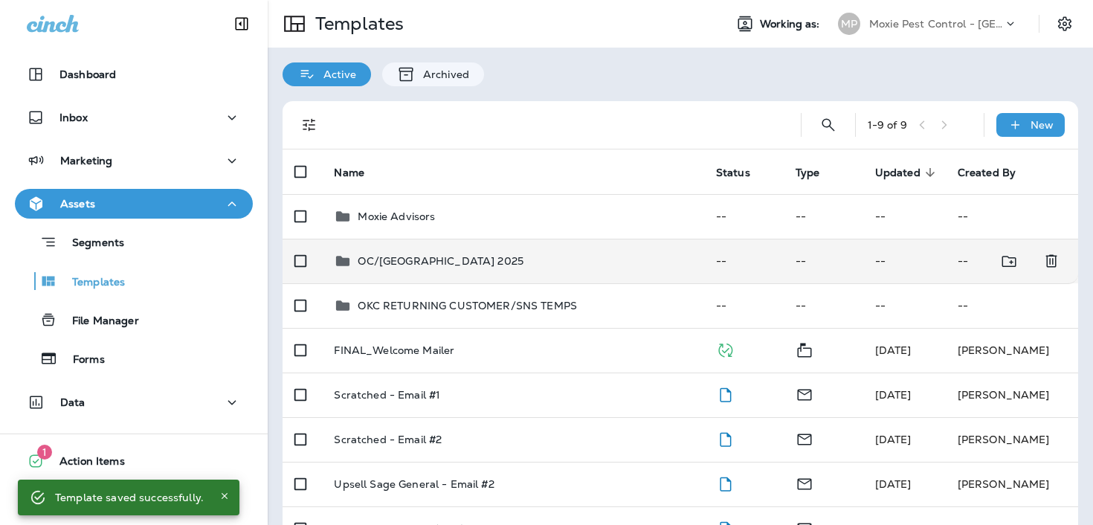
click at [527, 265] on div "OC/[GEOGRAPHIC_DATA] 2025" at bounding box center [513, 261] width 358 height 18
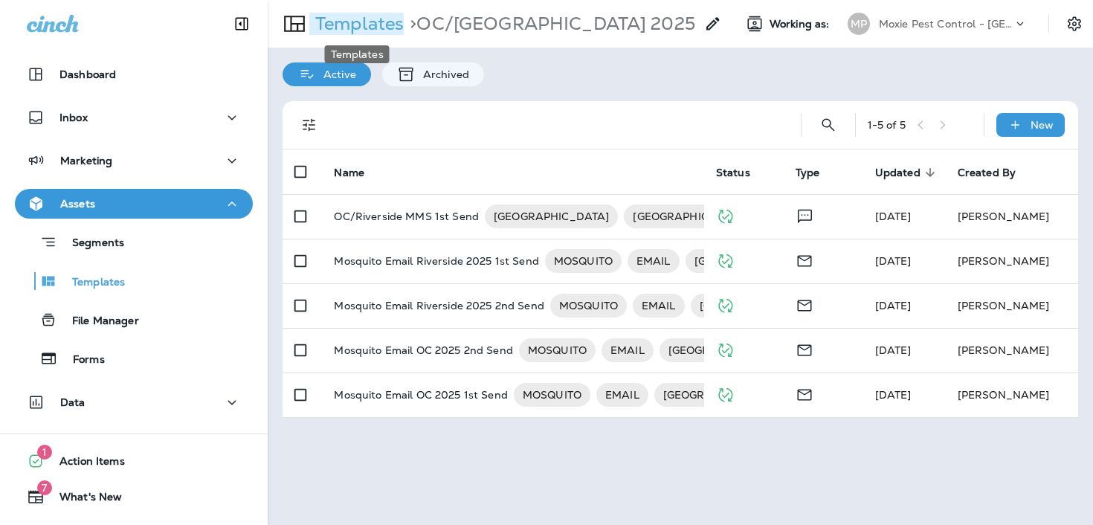
click at [348, 24] on p "Templates" at bounding box center [356, 24] width 94 height 22
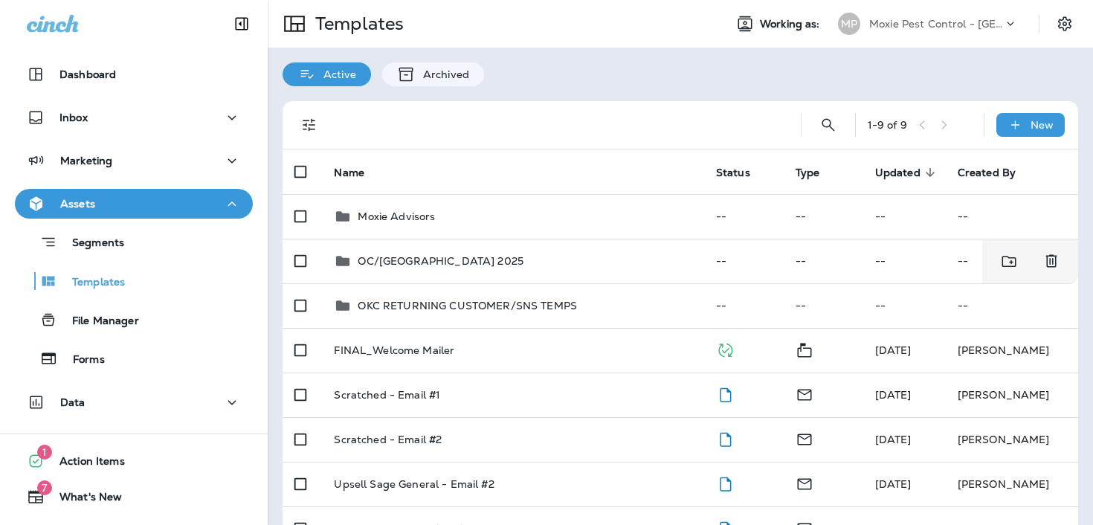
click at [416, 204] on td "Moxie Advisors" at bounding box center [512, 216] width 381 height 45
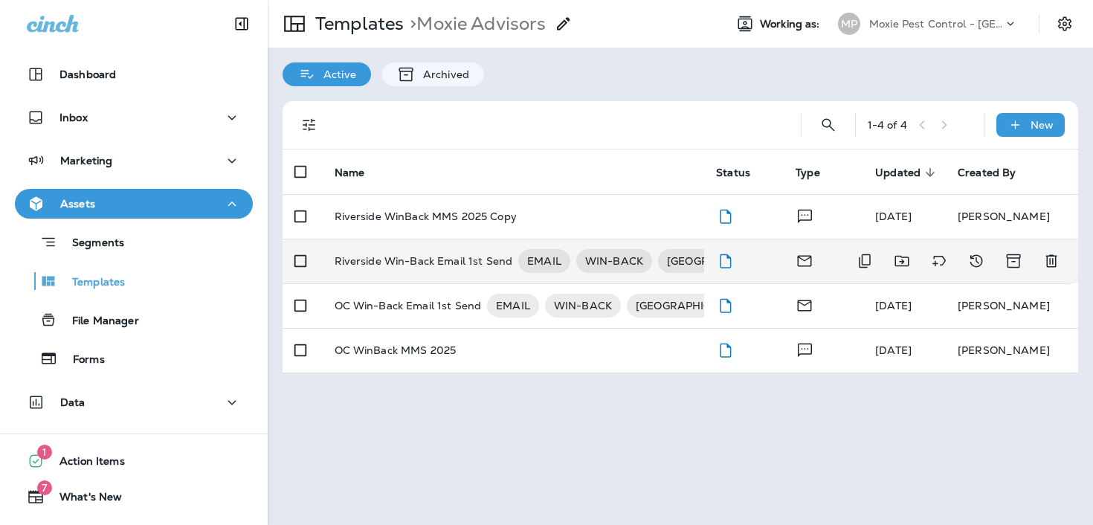
click at [410, 254] on p "Riverside Win-Back Email 1st Send" at bounding box center [424, 261] width 178 height 24
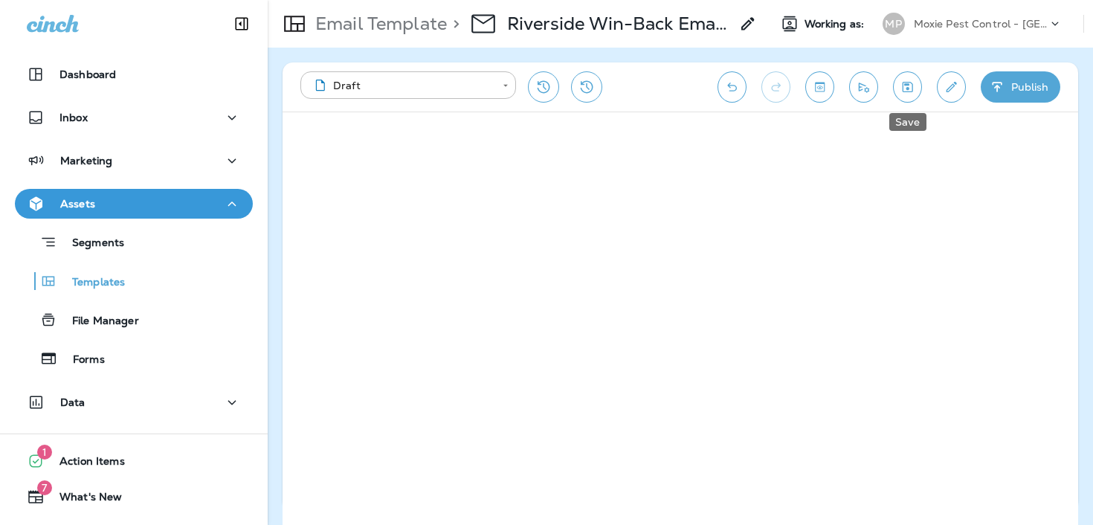
click at [905, 88] on icon "Save" at bounding box center [908, 87] width 16 height 15
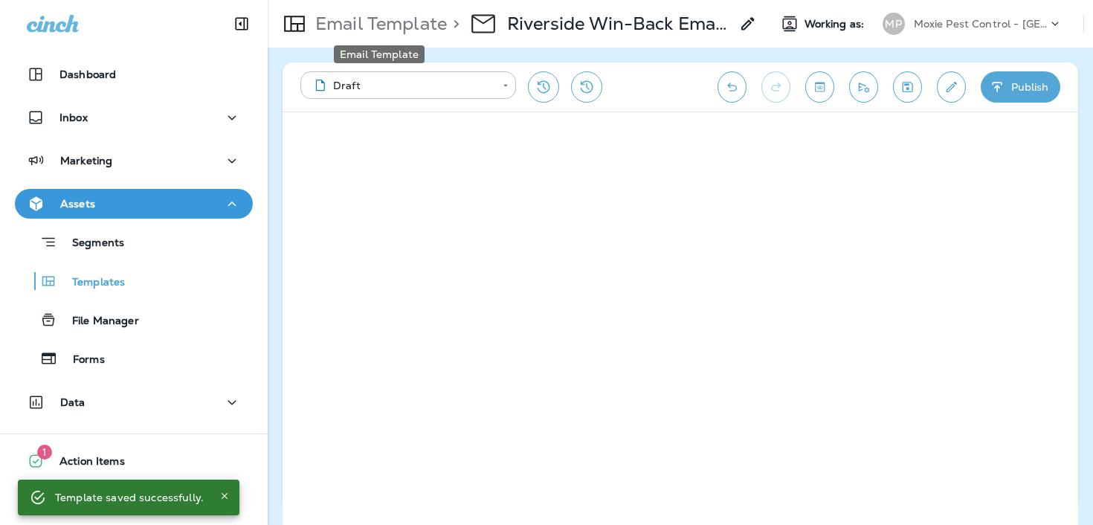
click at [399, 21] on p "Email Template" at bounding box center [378, 24] width 138 height 22
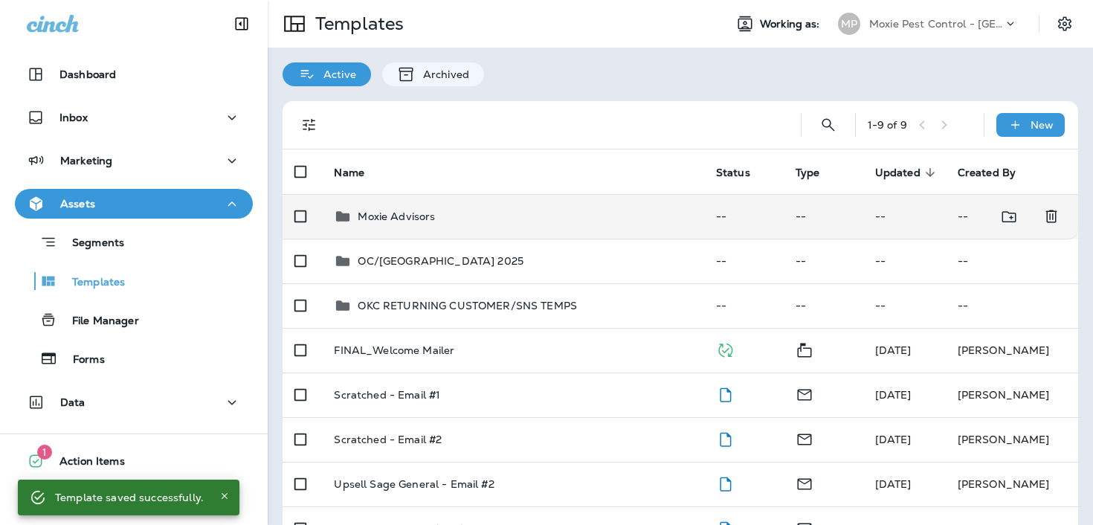
click at [514, 204] on td "Moxie Advisors" at bounding box center [512, 216] width 381 height 45
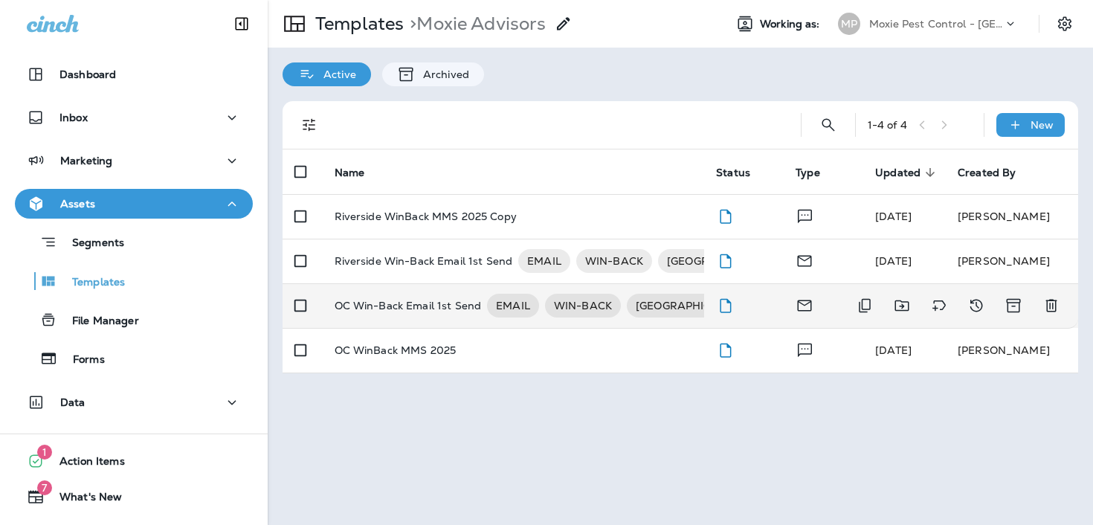
click at [392, 309] on p "OC Win-Back Email 1st Send" at bounding box center [408, 306] width 147 height 24
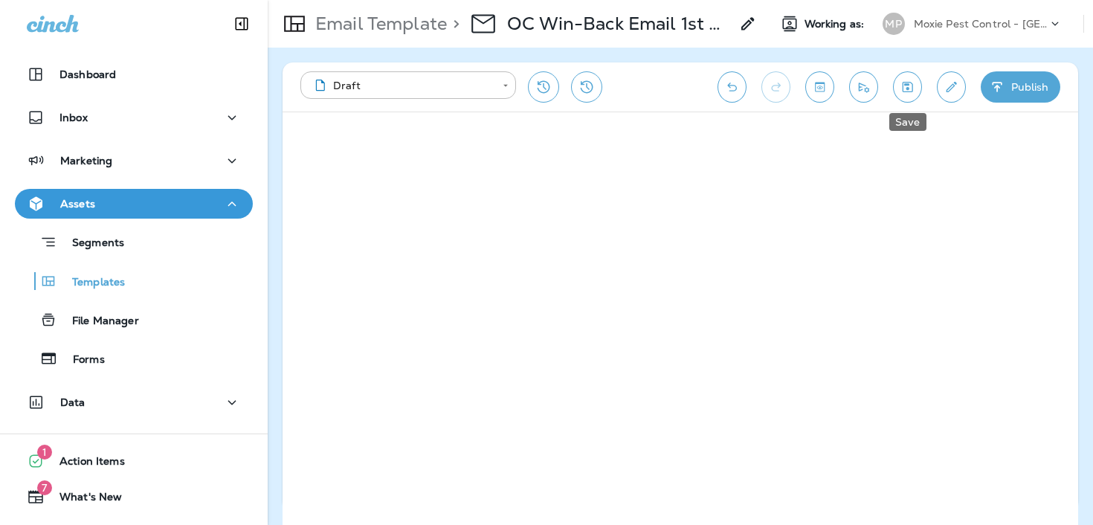
click at [915, 82] on button "Save" at bounding box center [907, 86] width 29 height 31
click at [977, 22] on p "Moxie Pest Control - [GEOGRAPHIC_DATA]" at bounding box center [981, 24] width 134 height 12
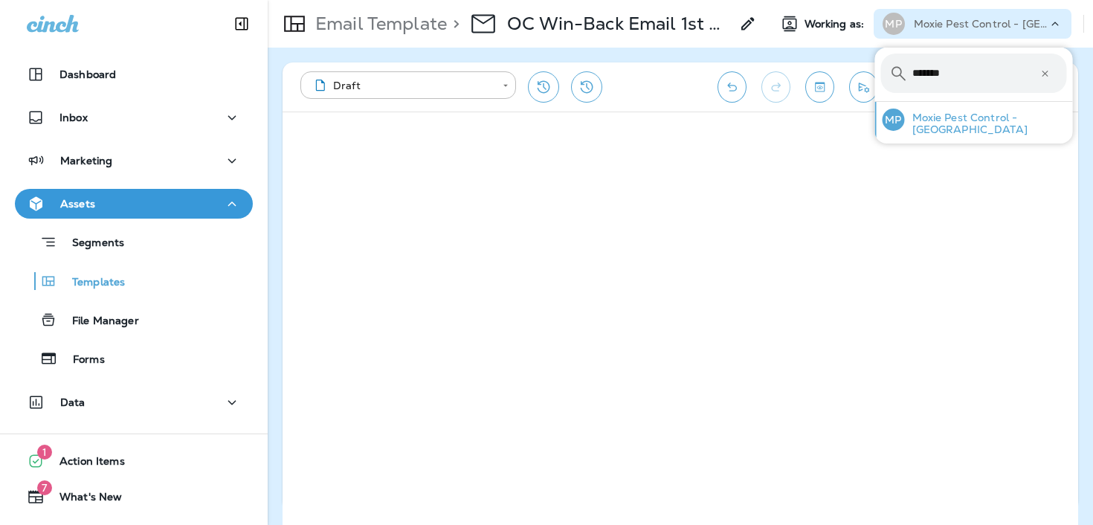
type input "*******"
click at [973, 117] on p "Moxie Pest Control - [GEOGRAPHIC_DATA]" at bounding box center [986, 124] width 162 height 24
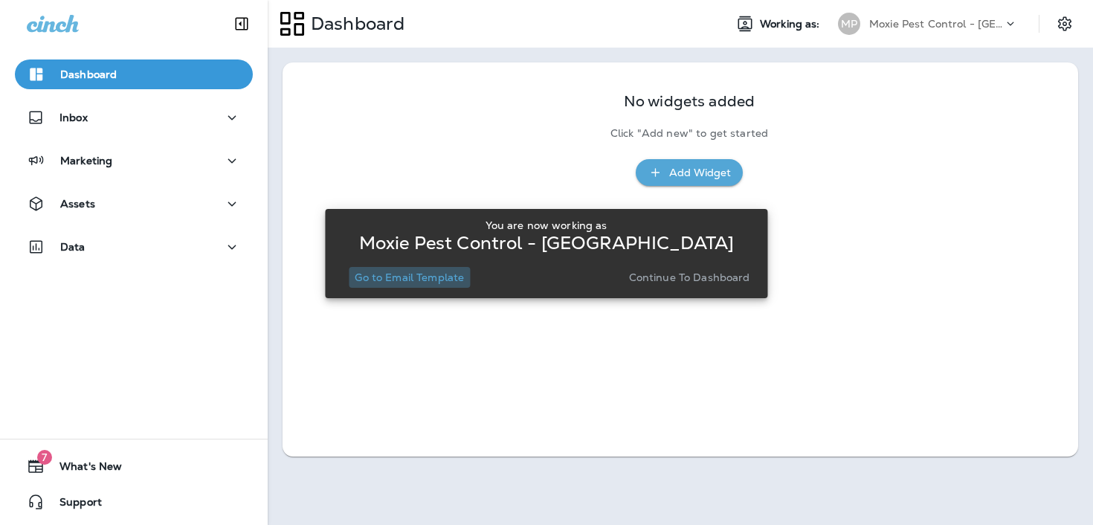
click at [443, 274] on p "Go to Email Template" at bounding box center [409, 277] width 109 height 12
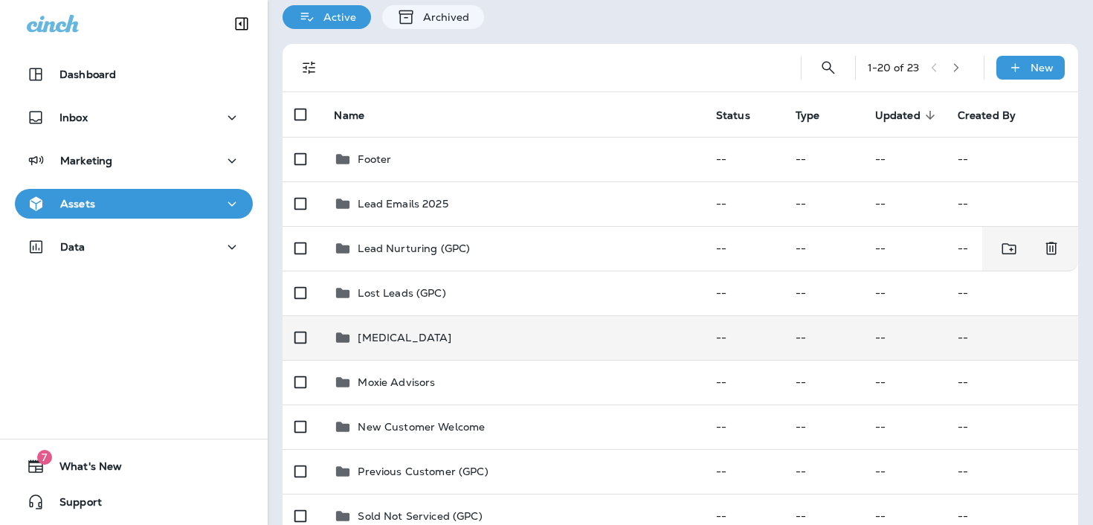
scroll to position [58, 0]
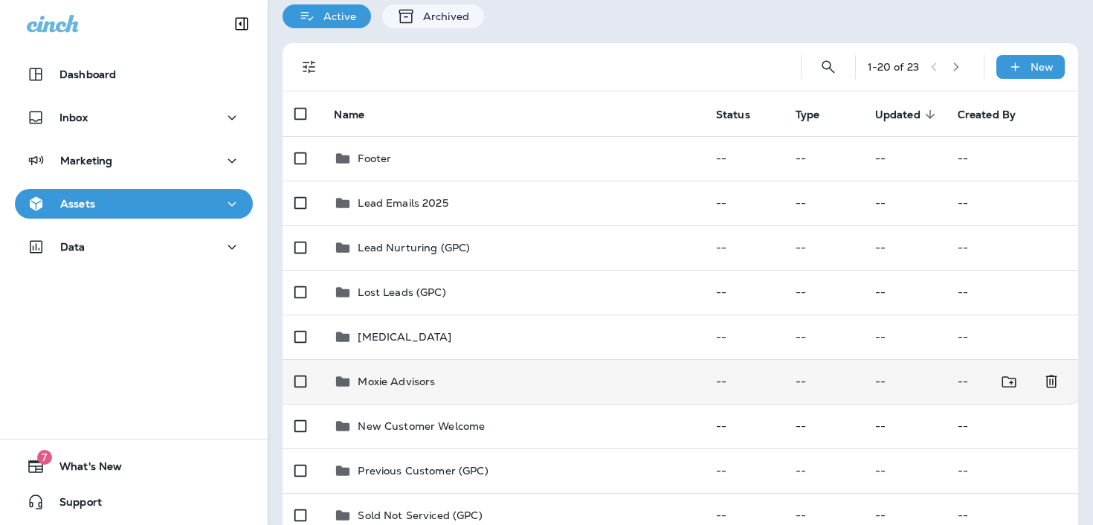
click at [423, 375] on p "Moxie Advisors" at bounding box center [396, 381] width 77 height 12
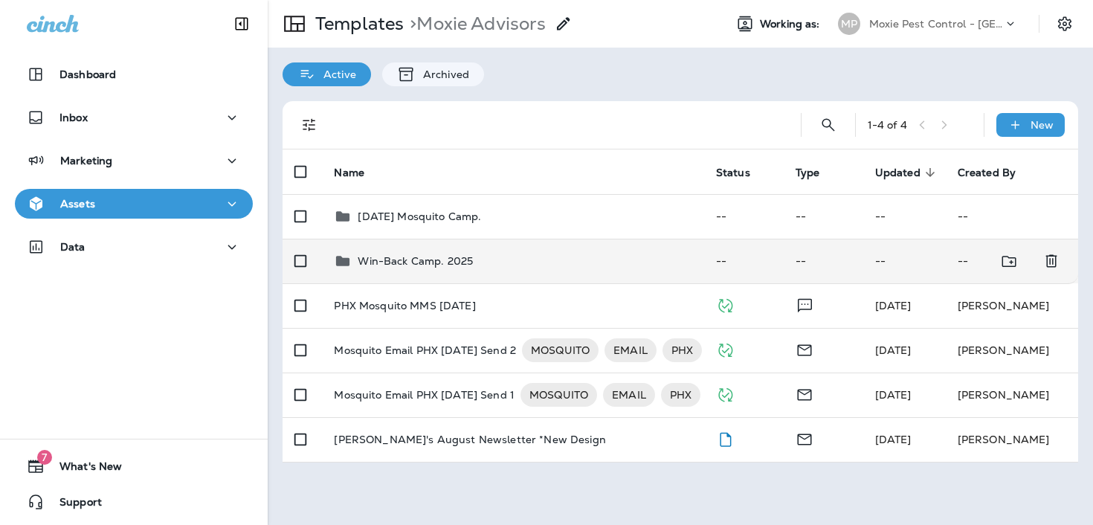
click at [389, 253] on div "Win-Back Camp. 2025" at bounding box center [415, 261] width 115 height 18
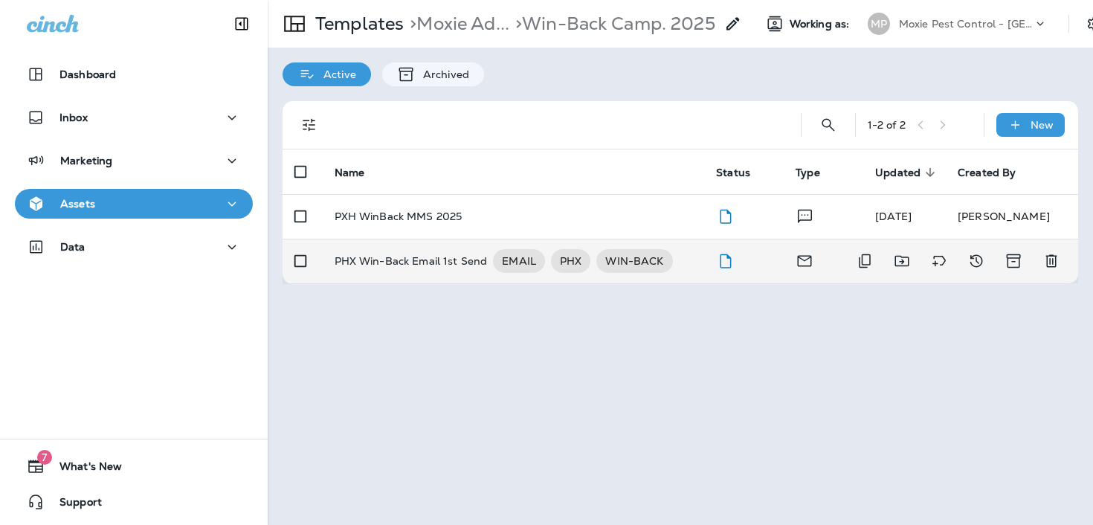
click at [403, 258] on p "PHX Win-Back Email 1st Send" at bounding box center [411, 261] width 153 height 24
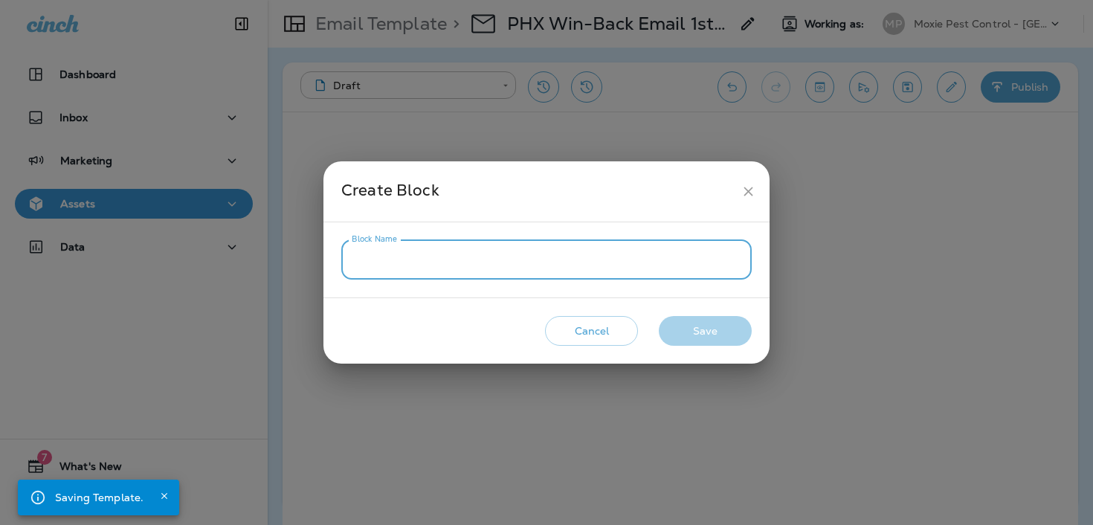
click at [569, 258] on input "Block Name" at bounding box center [546, 259] width 410 height 39
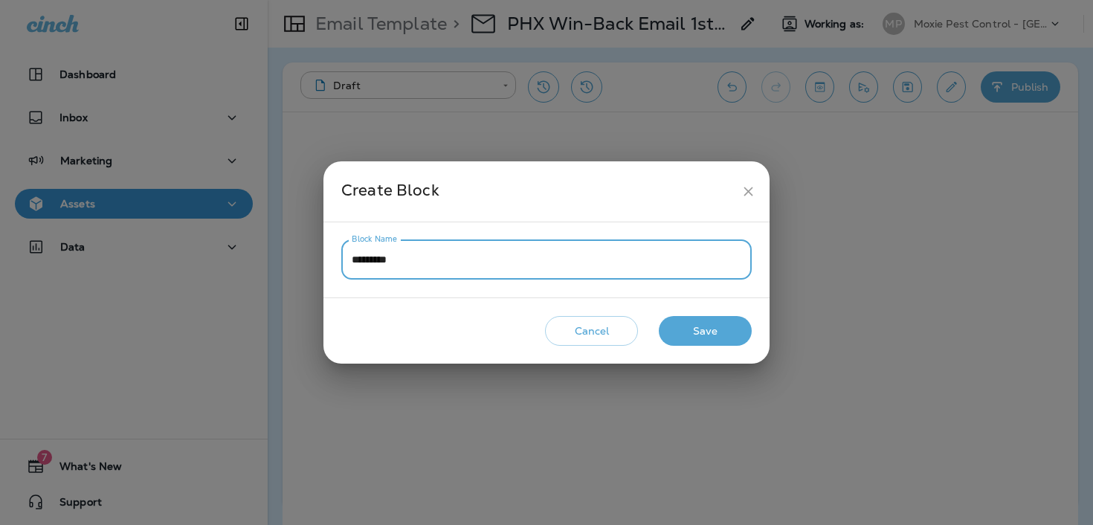
type input "*********"
click at [691, 323] on button "Save" at bounding box center [705, 331] width 93 height 30
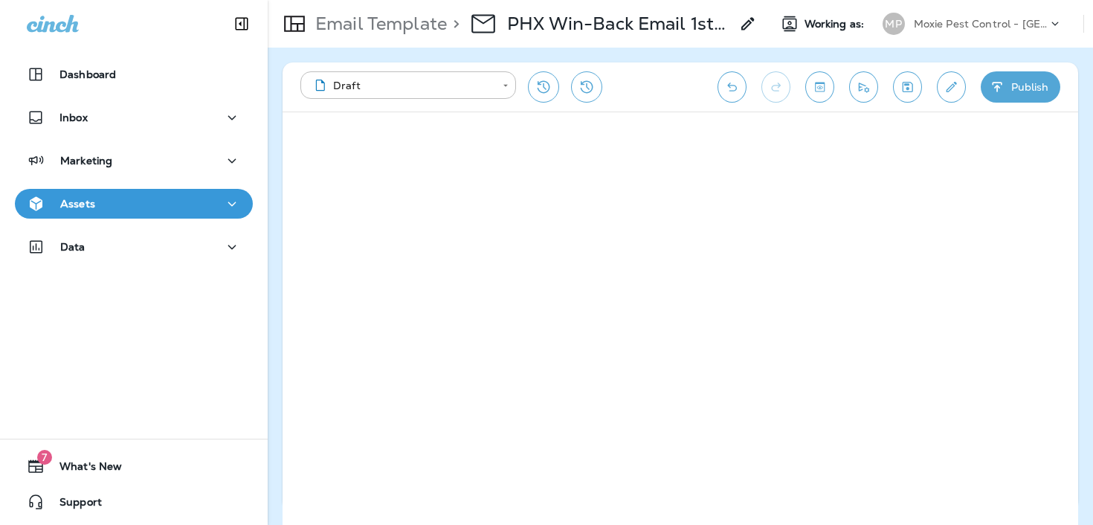
click at [958, 28] on p "Moxie Pest Control - [GEOGRAPHIC_DATA]" at bounding box center [981, 24] width 134 height 12
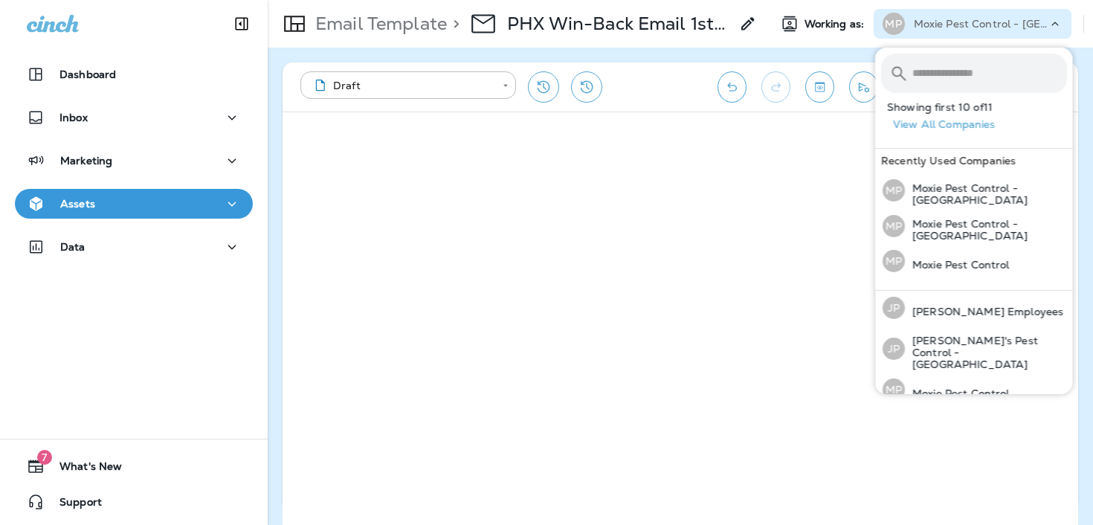
click at [936, 127] on button "View All Companies" at bounding box center [980, 124] width 186 height 23
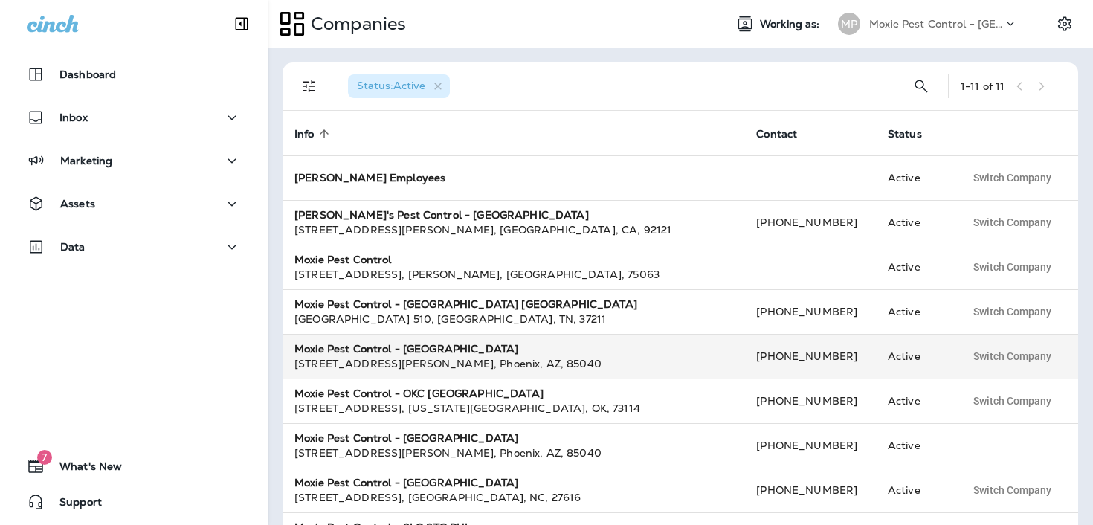
click at [605, 345] on div "Moxie Pest Control - [GEOGRAPHIC_DATA]" at bounding box center [513, 348] width 438 height 15
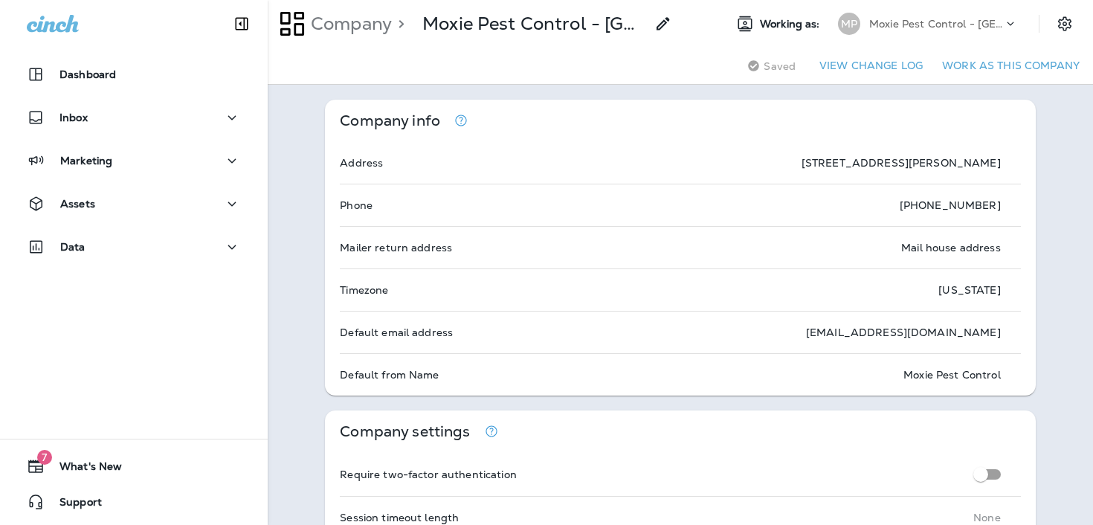
click at [995, 75] on button "Work as this company" at bounding box center [1010, 65] width 149 height 23
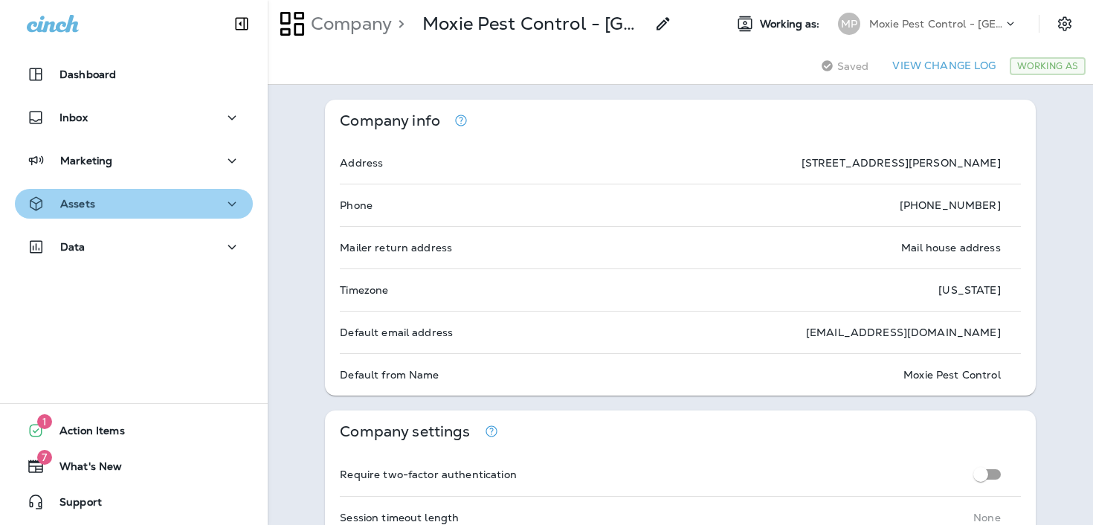
click at [104, 204] on div "Assets" at bounding box center [134, 204] width 214 height 19
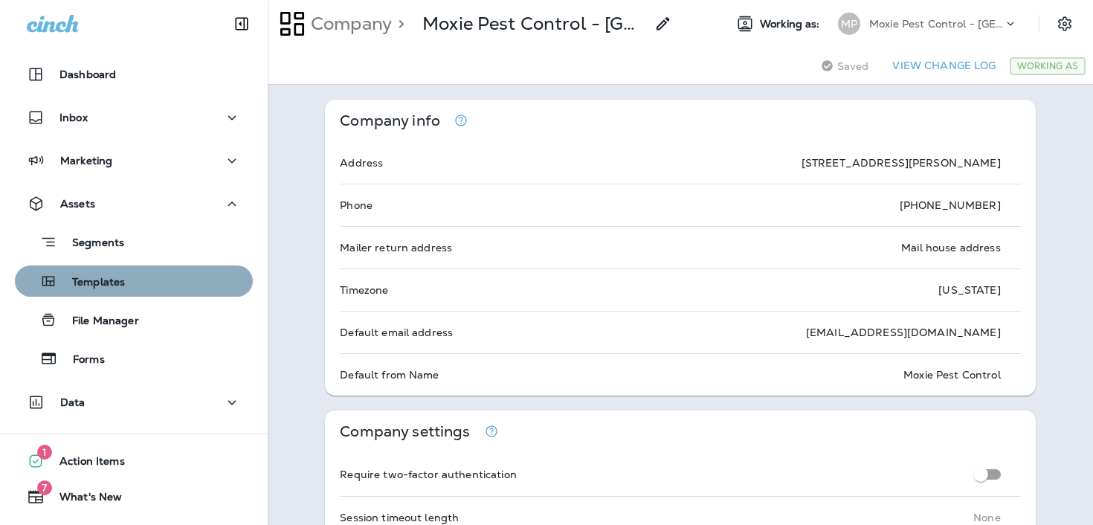
click at [110, 279] on p "Templates" at bounding box center [91, 283] width 68 height 14
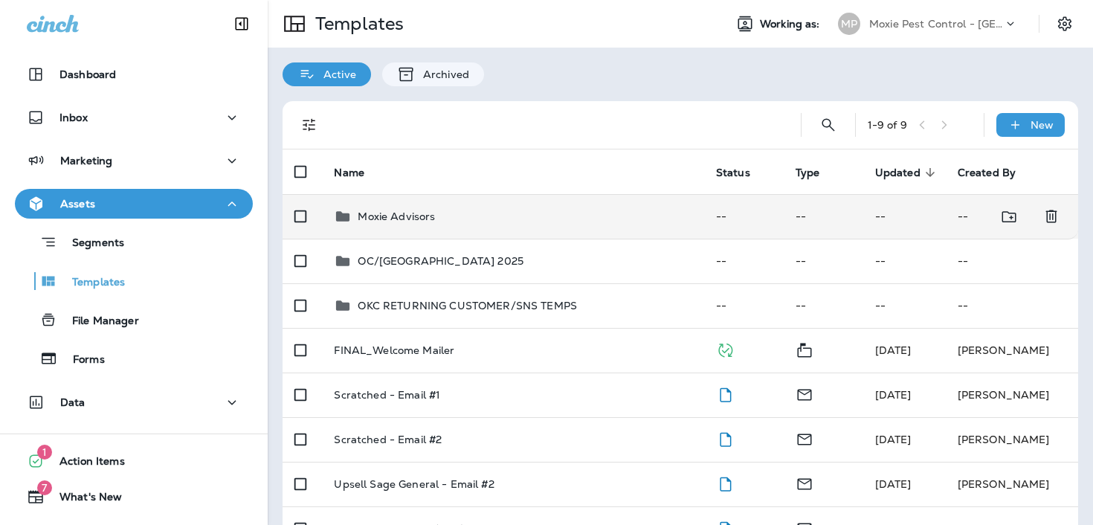
click at [477, 230] on td "Moxie Advisors" at bounding box center [512, 216] width 381 height 45
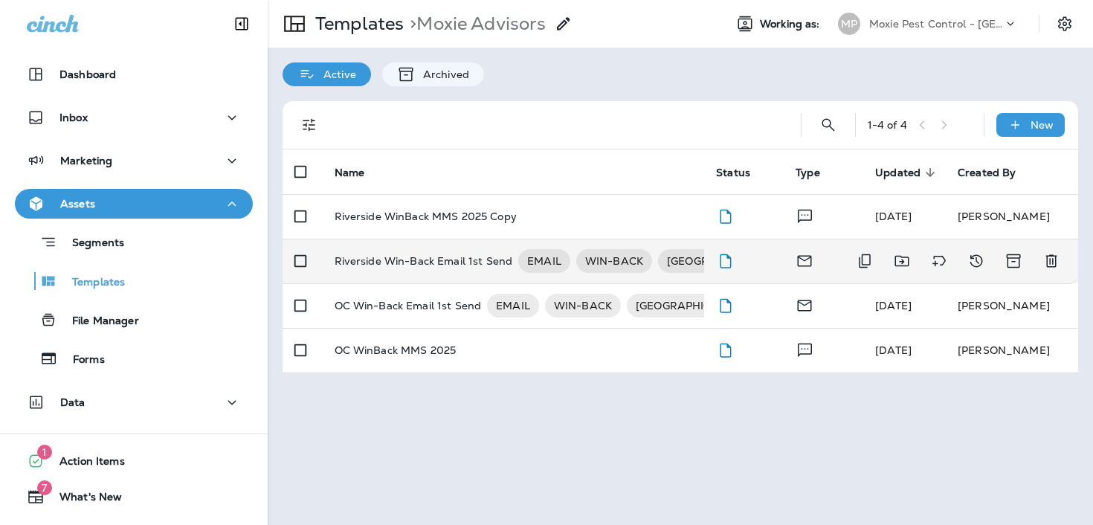
click at [459, 263] on p "Riverside Win-Back Email 1st Send" at bounding box center [424, 261] width 178 height 24
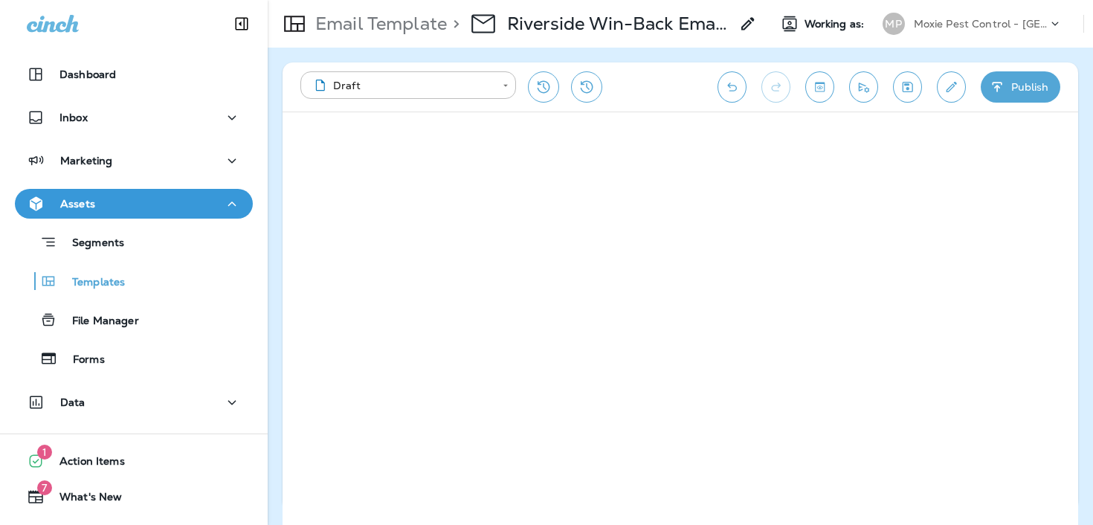
click at [966, 13] on div "Moxie Pest Control - [GEOGRAPHIC_DATA]" at bounding box center [981, 24] width 134 height 22
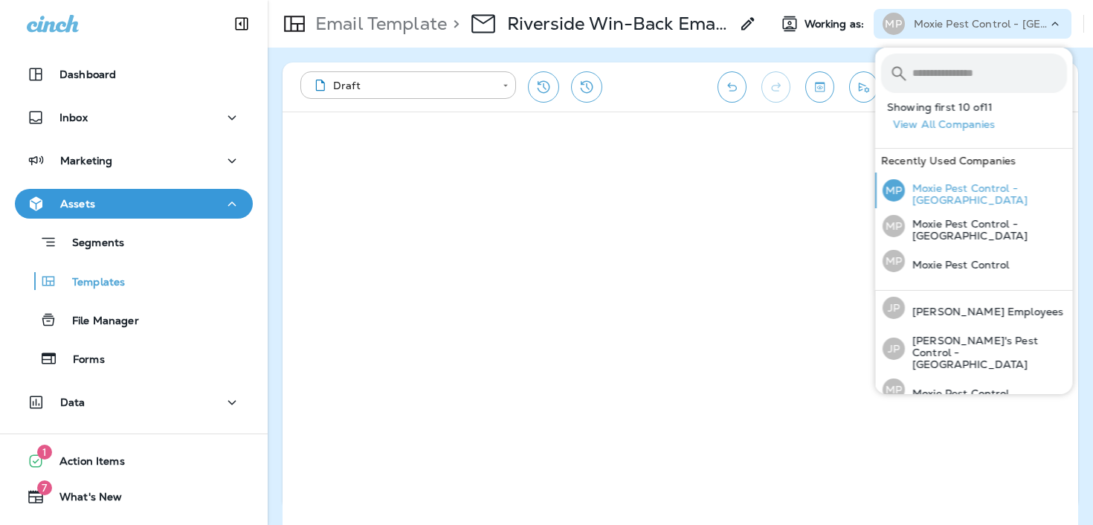
click at [952, 196] on p "Moxie Pest Control - [GEOGRAPHIC_DATA]" at bounding box center [986, 194] width 162 height 24
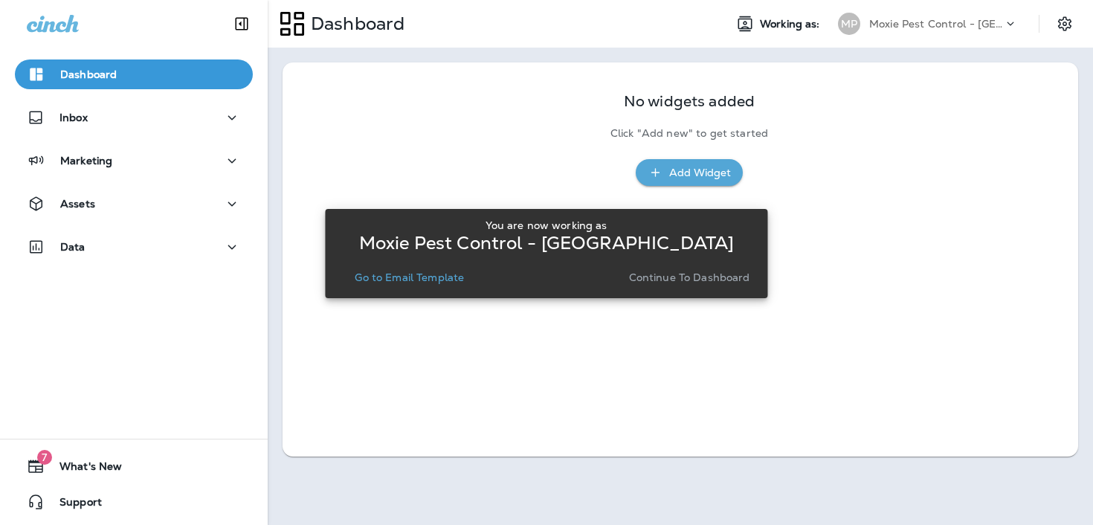
click at [453, 276] on p "Go to Email Template" at bounding box center [409, 277] width 109 height 12
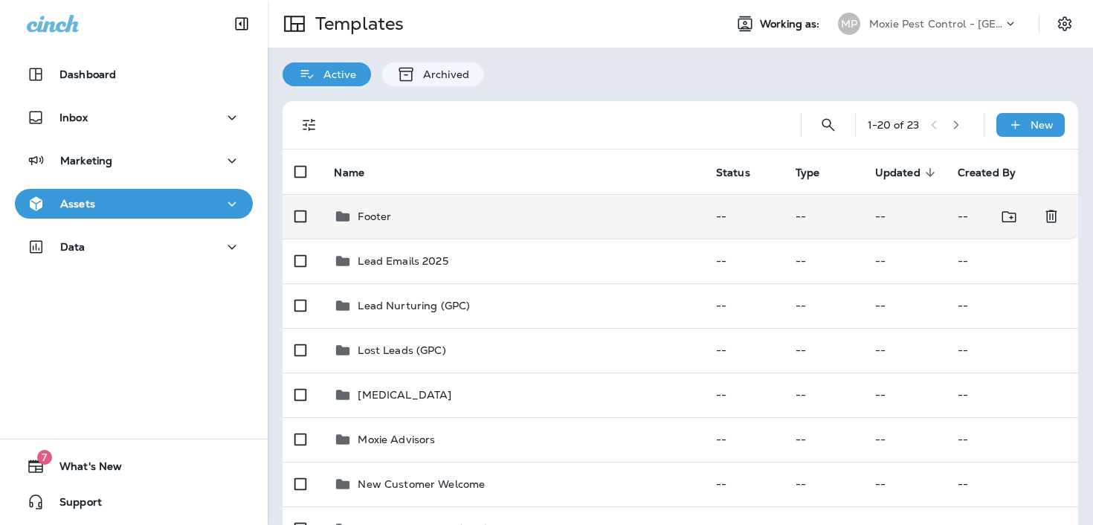
click at [476, 208] on div "Footer" at bounding box center [513, 216] width 358 height 18
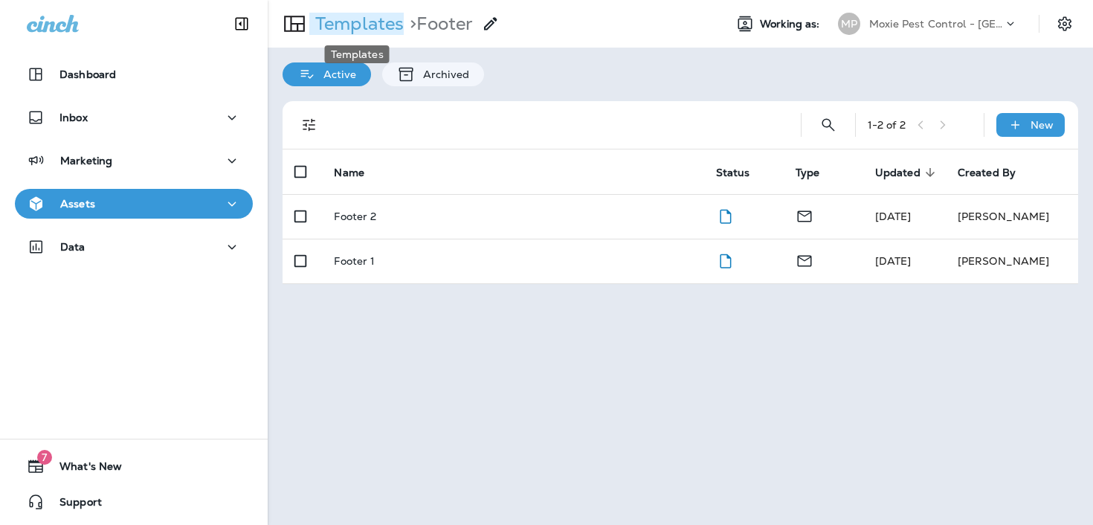
click at [326, 20] on p "Templates" at bounding box center [356, 24] width 94 height 22
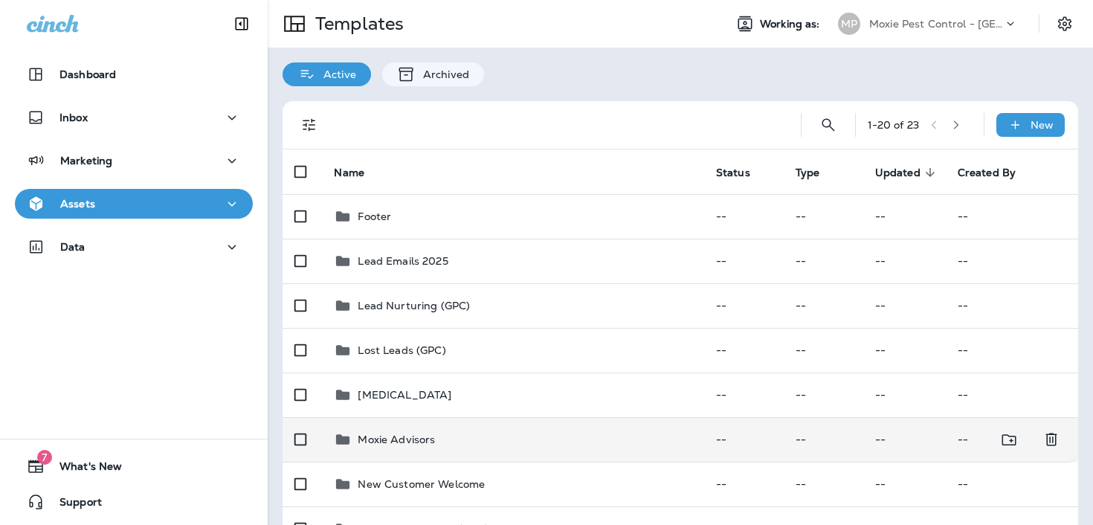
click at [485, 451] on td "Moxie Advisors" at bounding box center [512, 439] width 381 height 45
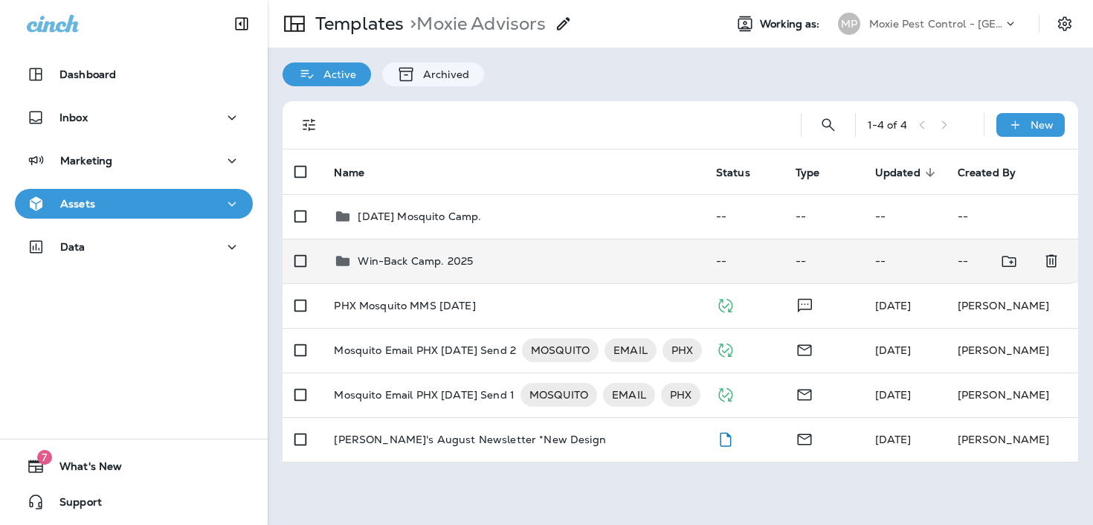
click at [481, 265] on div "Win-Back Camp. 2025" at bounding box center [513, 261] width 358 height 18
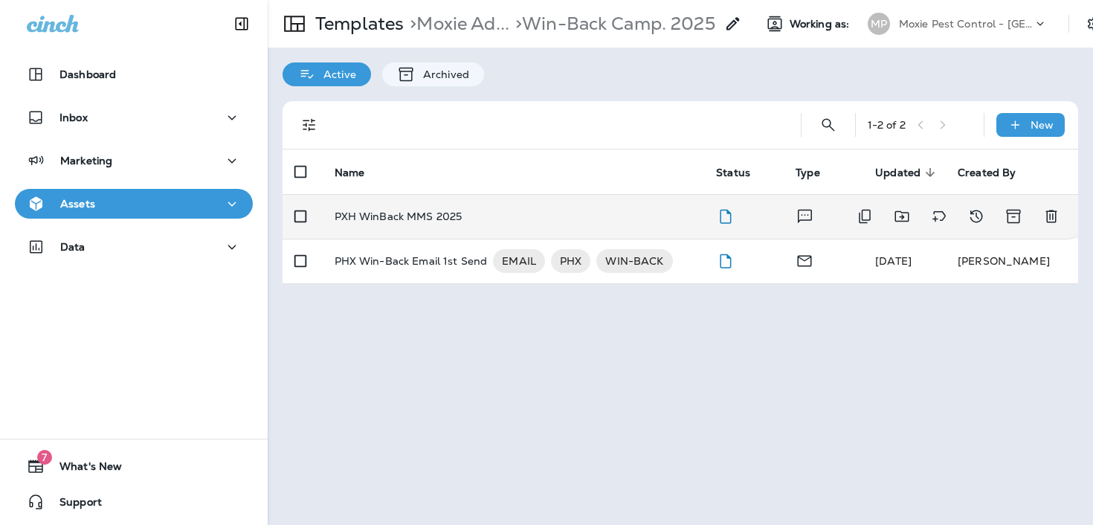
click at [484, 221] on div "PXH WinBack MMS 2025" at bounding box center [514, 216] width 358 height 12
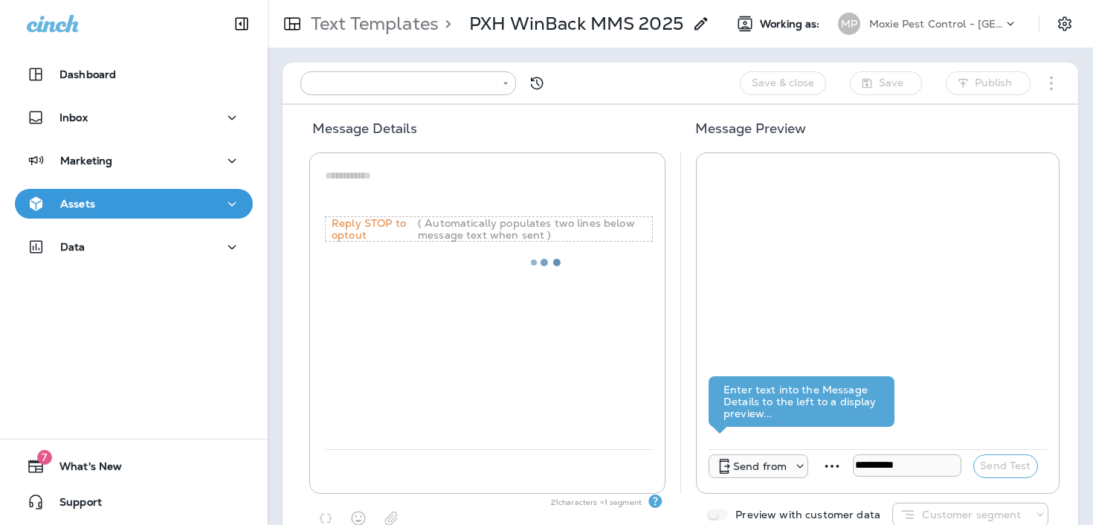
type input "**********"
type textarea "**********"
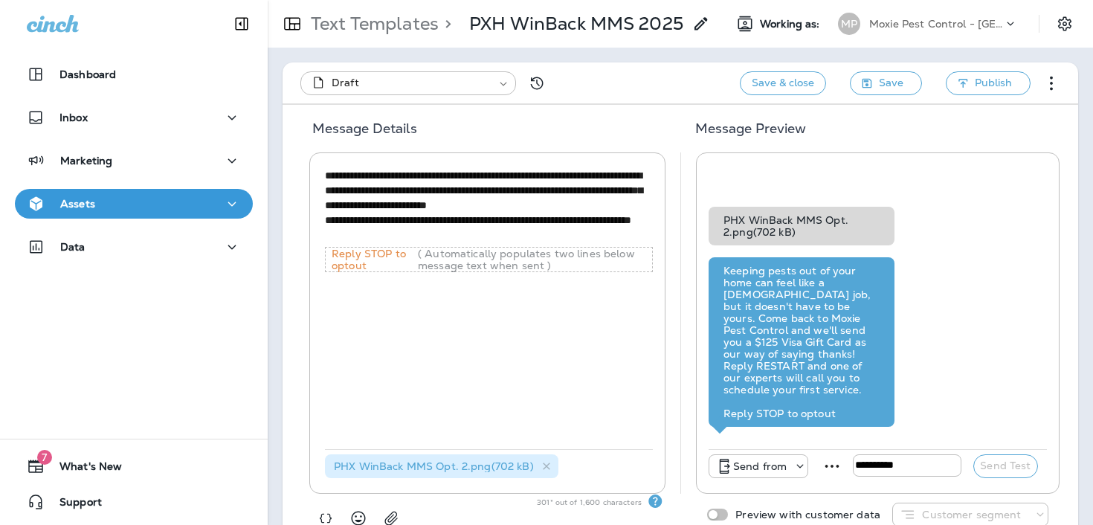
click at [419, 32] on p "Text Templates" at bounding box center [372, 24] width 134 height 22
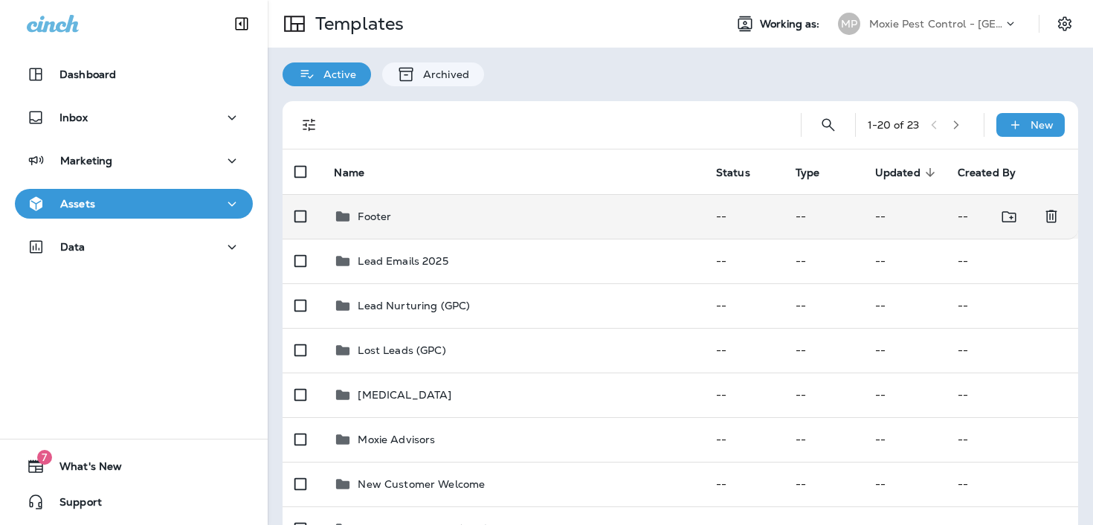
click at [412, 232] on td "Footer" at bounding box center [512, 216] width 381 height 45
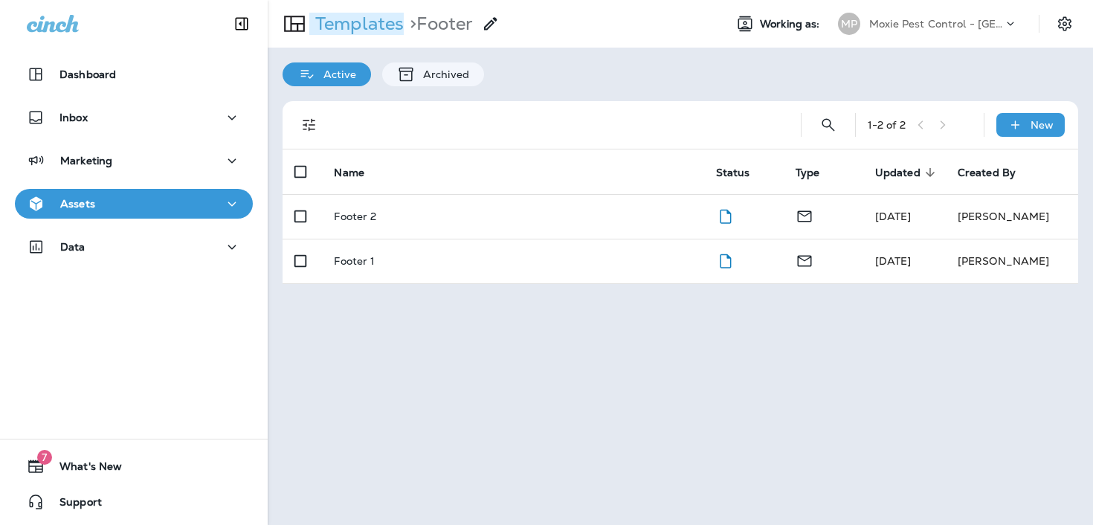
click at [370, 30] on p "Templates" at bounding box center [356, 24] width 94 height 22
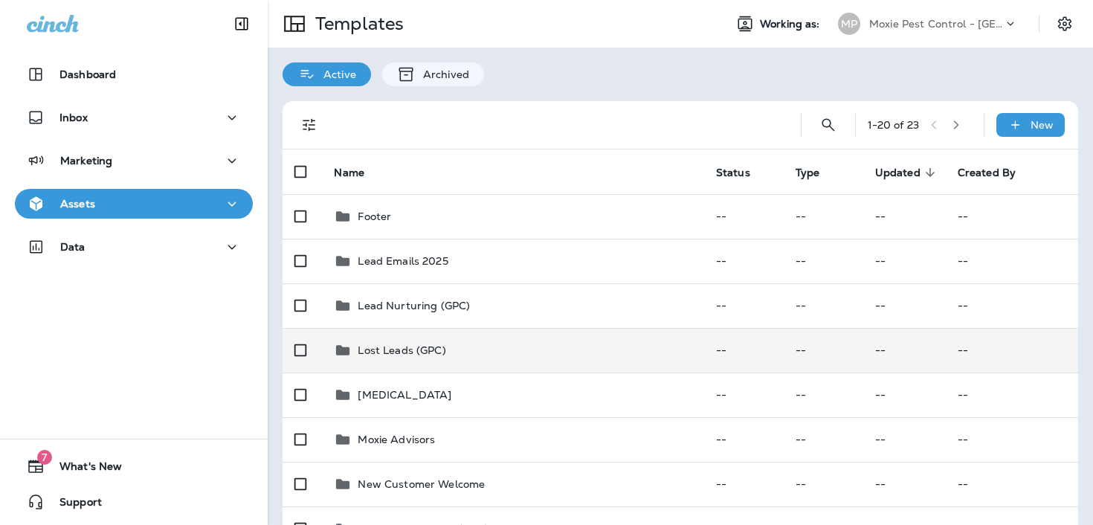
scroll to position [44, 0]
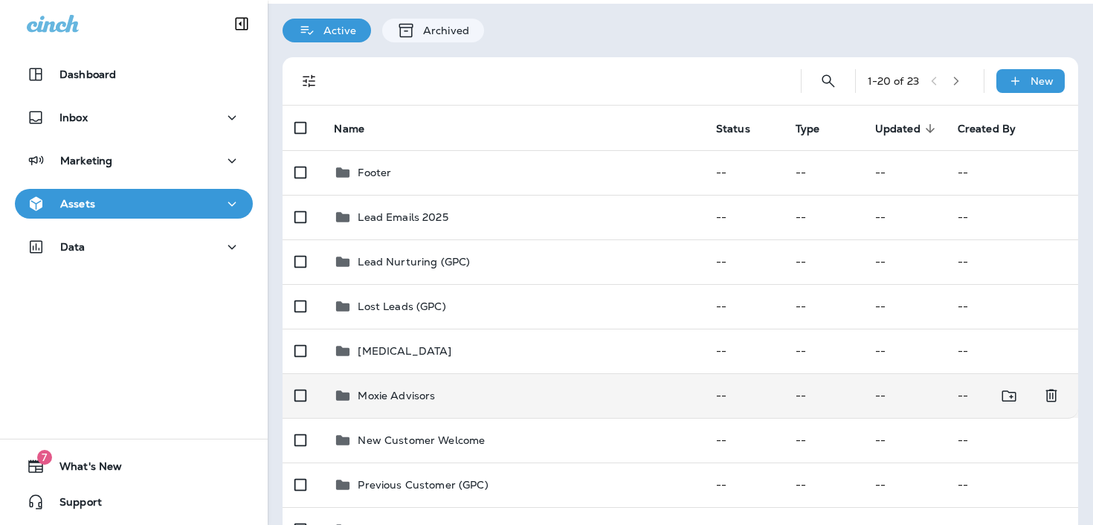
click at [422, 403] on div "Moxie Advisors" at bounding box center [396, 396] width 77 height 18
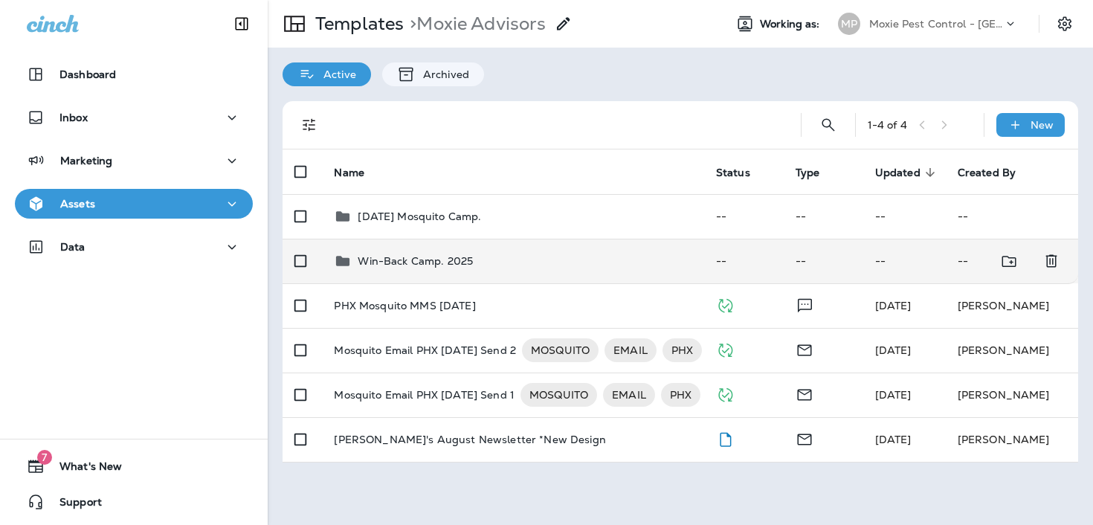
click at [436, 258] on p "Win-Back Camp. 2025" at bounding box center [415, 261] width 115 height 12
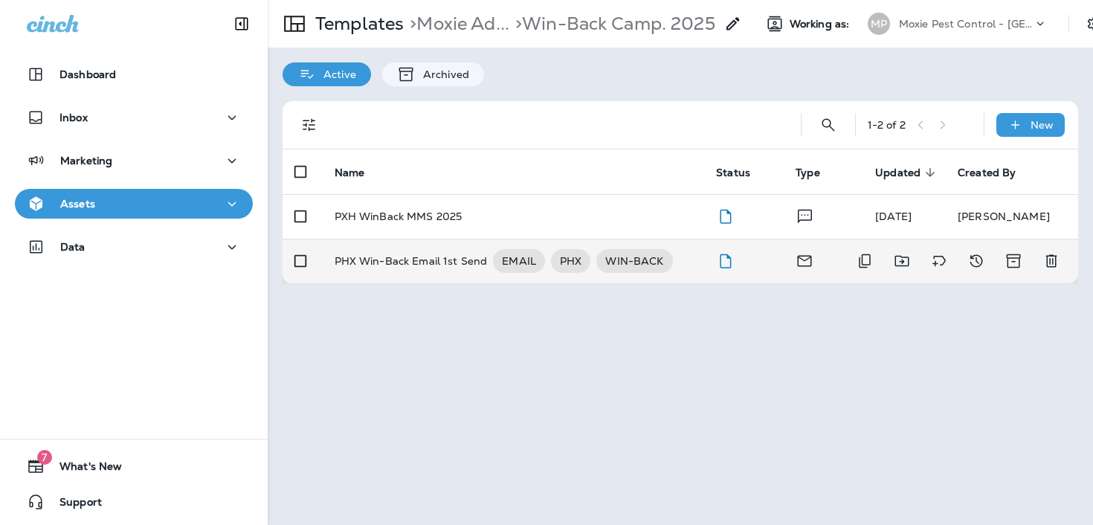
click at [436, 265] on p "PHX Win-Back Email 1st Send" at bounding box center [411, 261] width 153 height 24
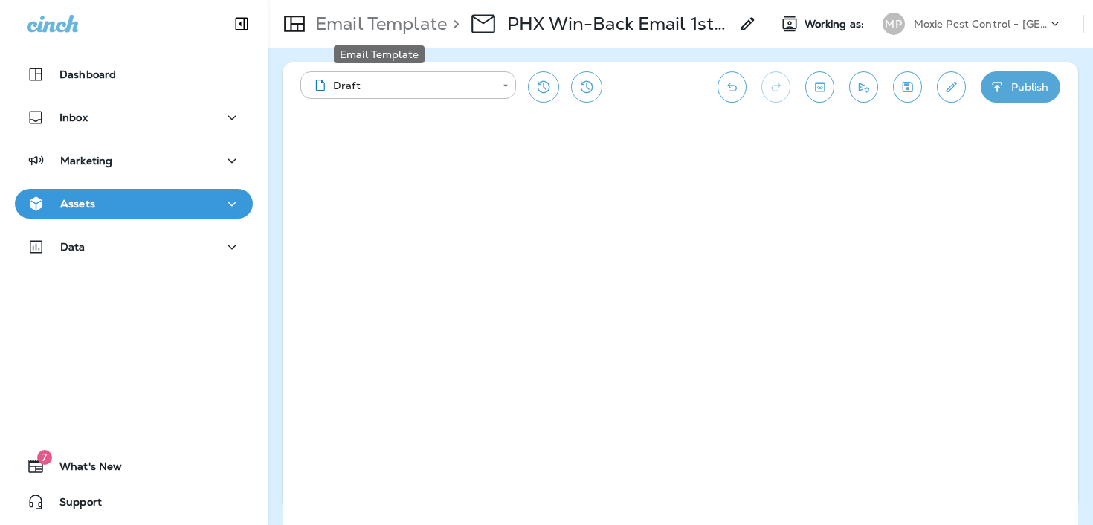
click at [401, 25] on p "Email Template" at bounding box center [378, 24] width 138 height 22
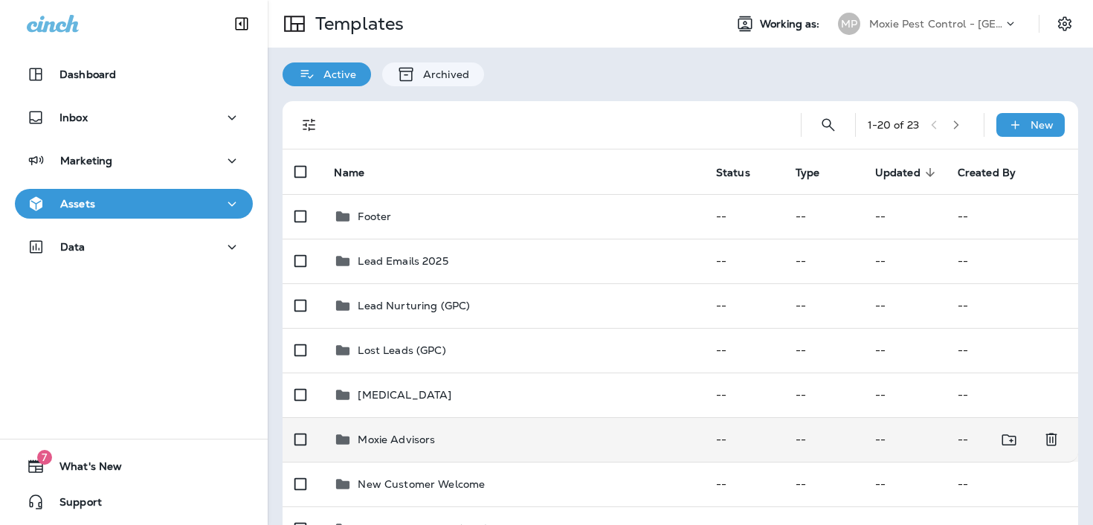
click at [494, 431] on div "Moxie Advisors" at bounding box center [513, 439] width 358 height 18
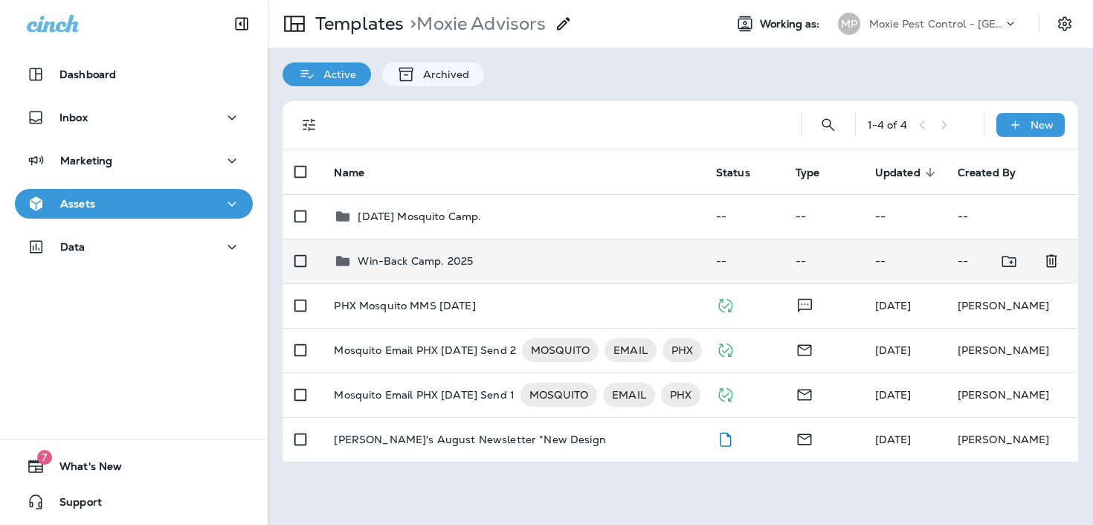
click at [549, 270] on td "Win-Back Camp. 2025" at bounding box center [512, 261] width 381 height 45
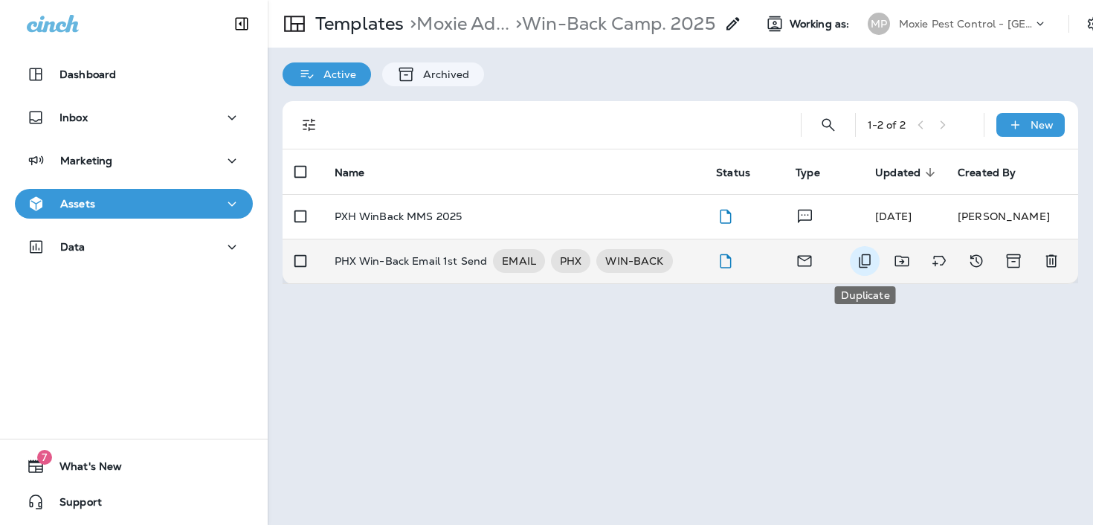
click at [862, 258] on icon "Duplicate" at bounding box center [865, 261] width 12 height 14
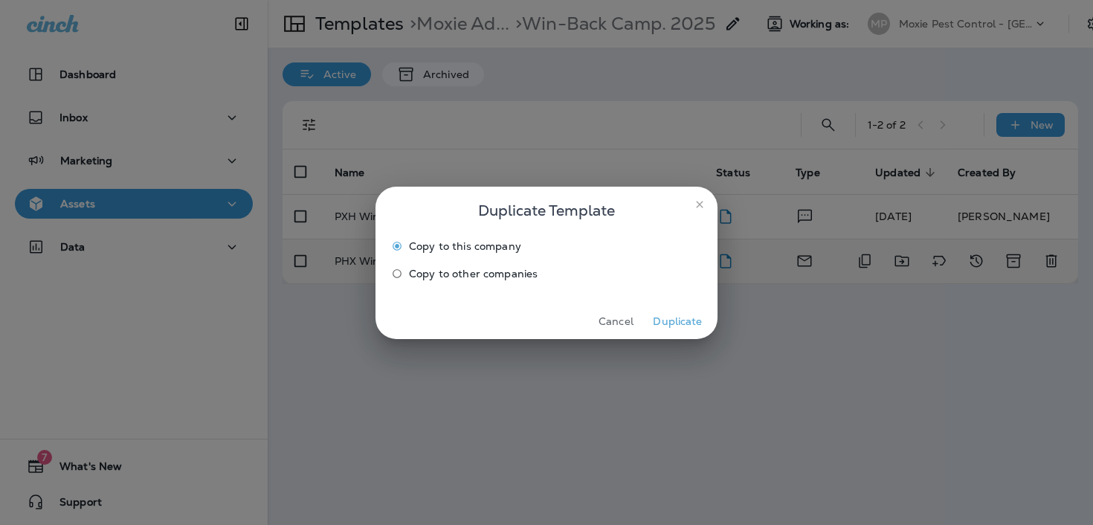
click at [504, 277] on span "Copy to other companies" at bounding box center [473, 274] width 129 height 12
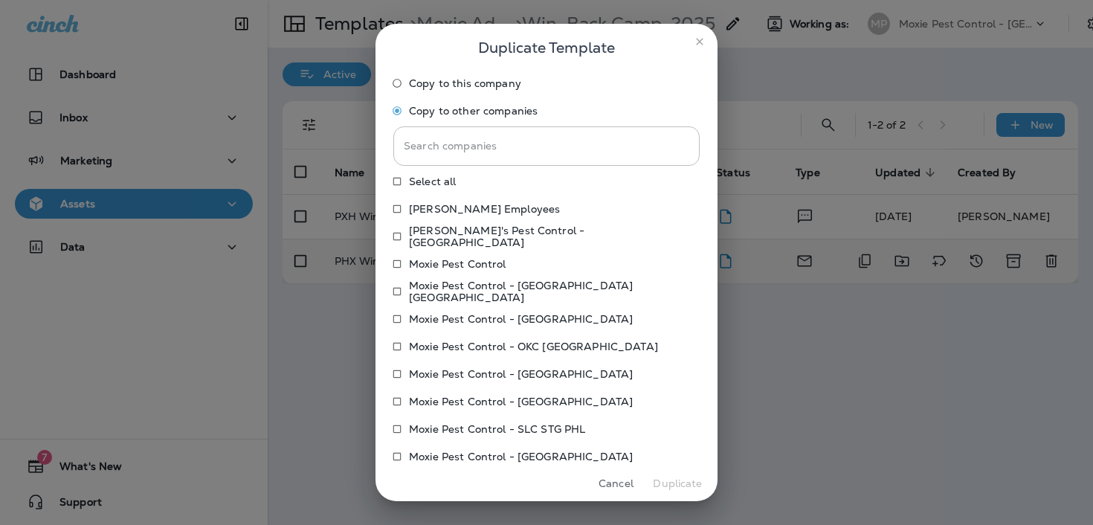
click at [514, 323] on p "Moxie Pest Control - [GEOGRAPHIC_DATA]" at bounding box center [521, 319] width 224 height 12
click at [685, 479] on button "Duplicate" at bounding box center [678, 483] width 56 height 23
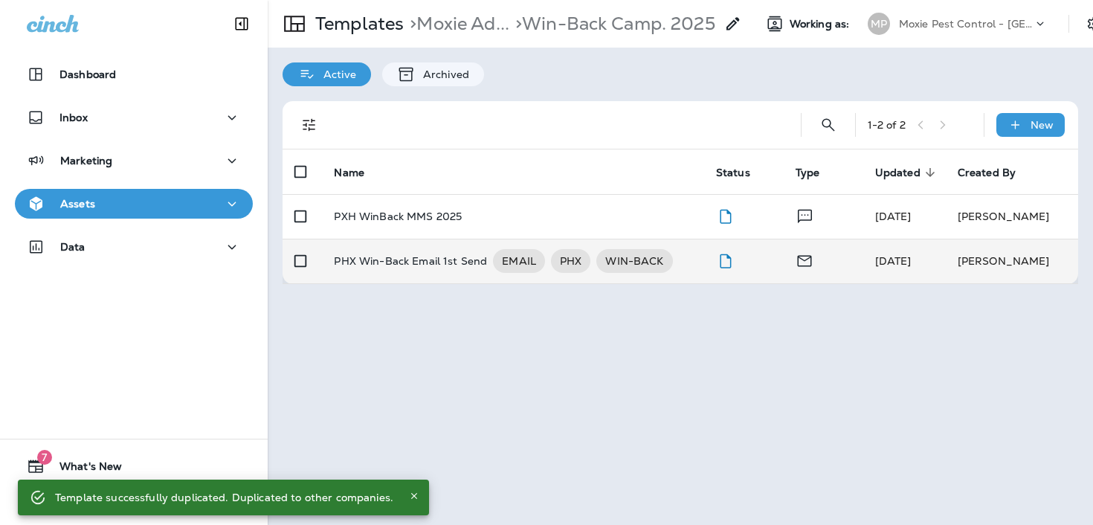
click at [987, 28] on p "Moxie Pest Control - [GEOGRAPHIC_DATA]" at bounding box center [966, 24] width 134 height 12
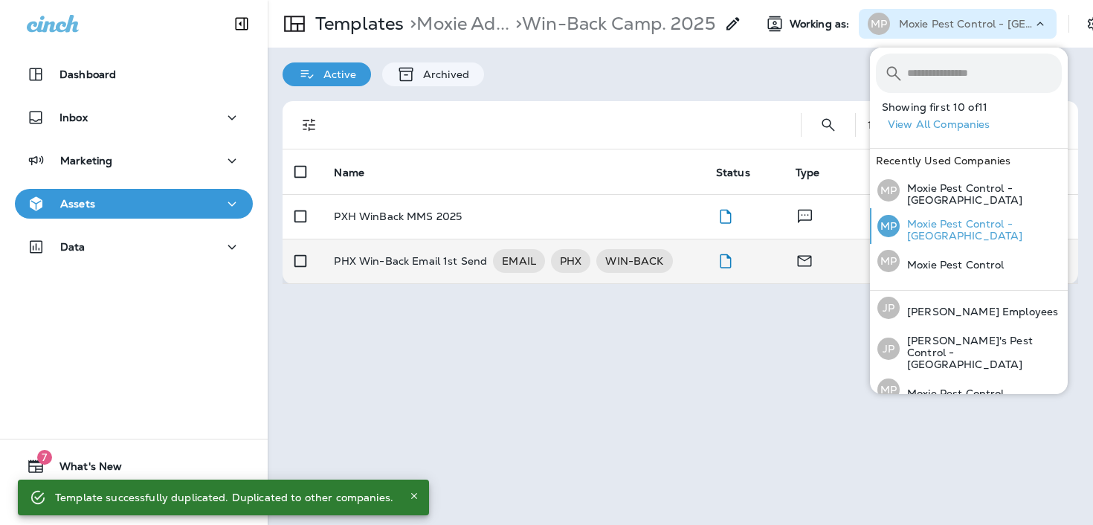
click at [942, 230] on p "Moxie Pest Control - [GEOGRAPHIC_DATA]" at bounding box center [981, 230] width 162 height 24
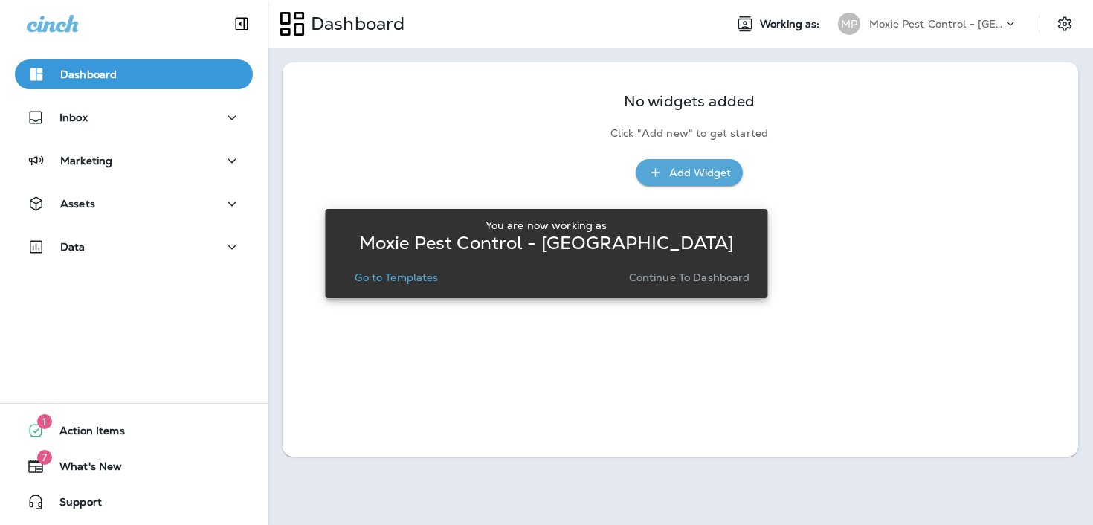
click at [400, 276] on p "Go to Templates" at bounding box center [396, 277] width 83 height 12
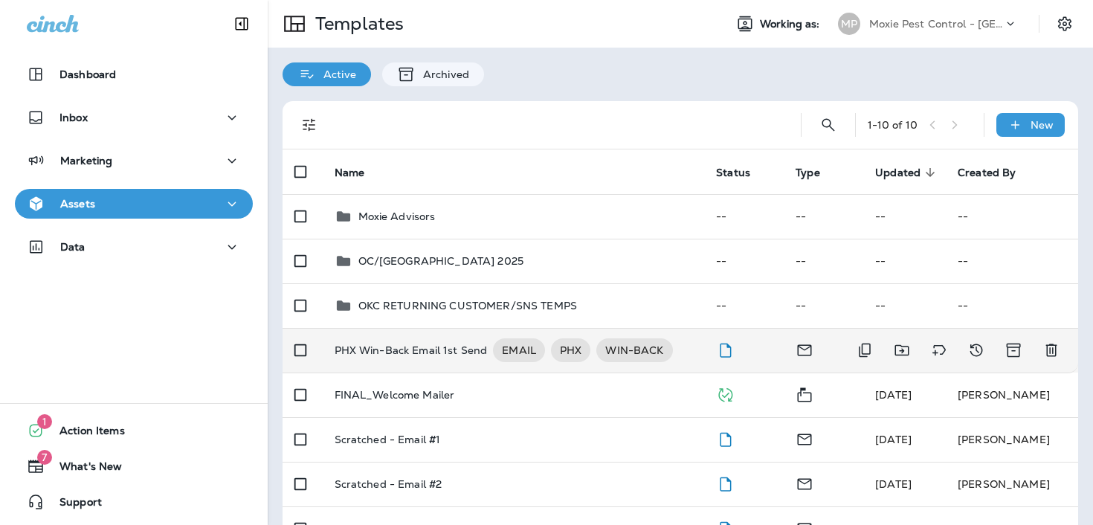
click at [398, 356] on p "PHX Win-Back Email 1st Send" at bounding box center [411, 350] width 153 height 24
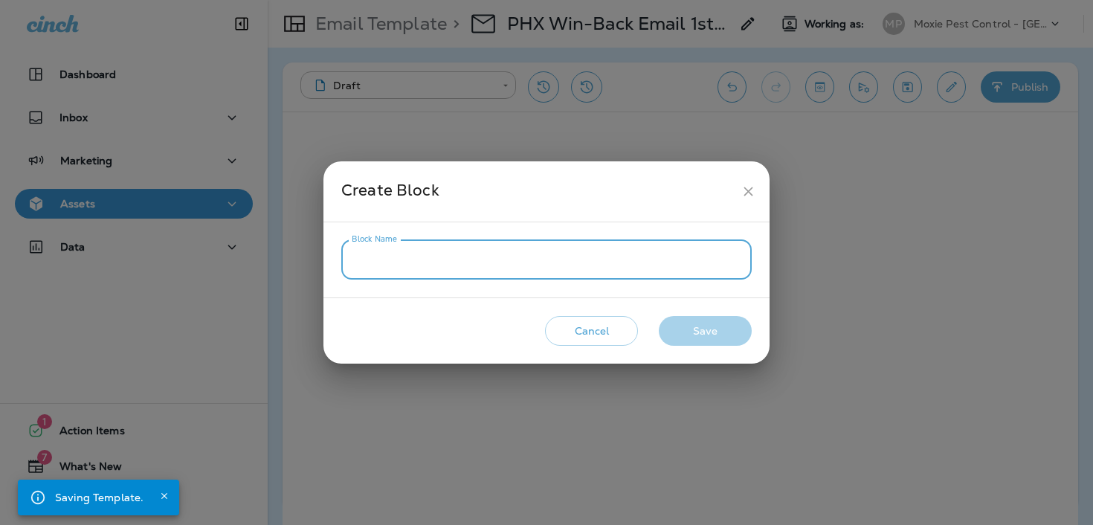
click at [559, 262] on input "Block Name" at bounding box center [546, 259] width 410 height 39
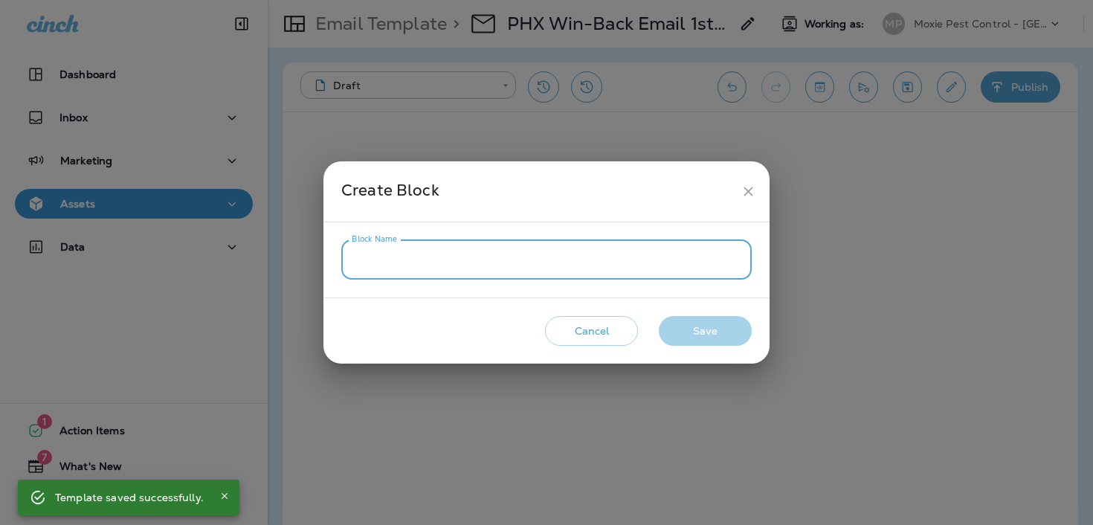
type input "*"
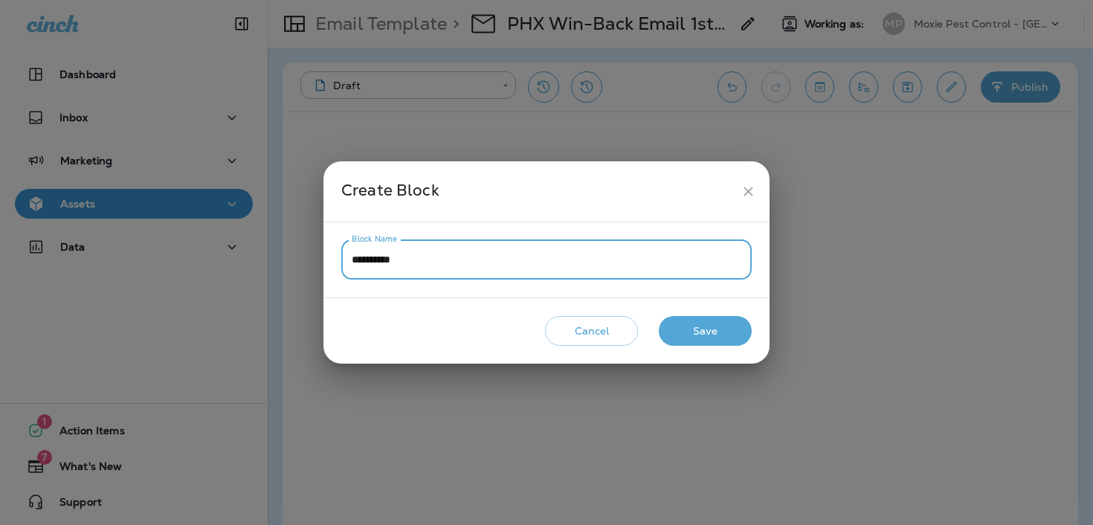
type input "**********"
click at [717, 332] on button "Save" at bounding box center [705, 331] width 93 height 30
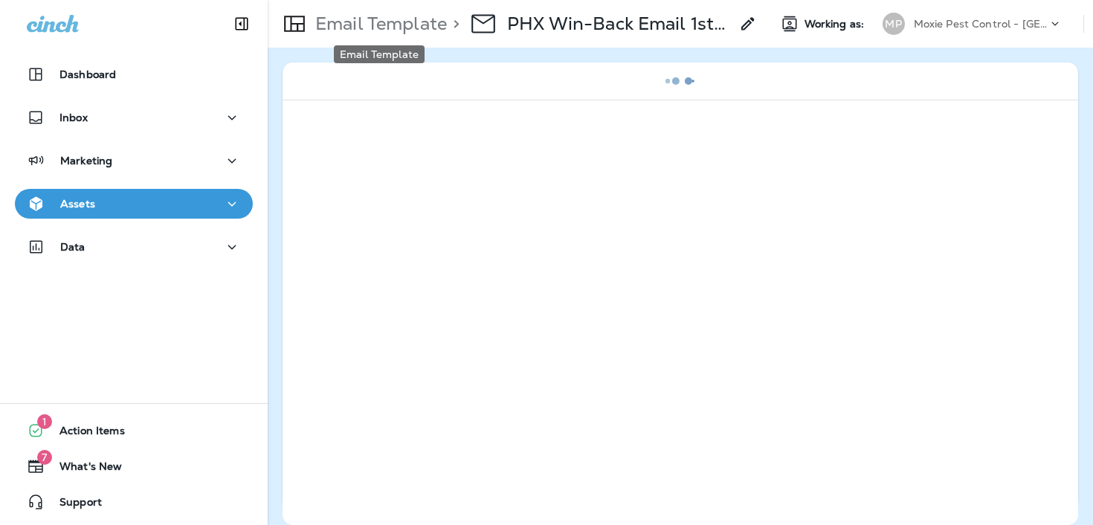
click at [381, 25] on p "Email Template" at bounding box center [378, 24] width 138 height 22
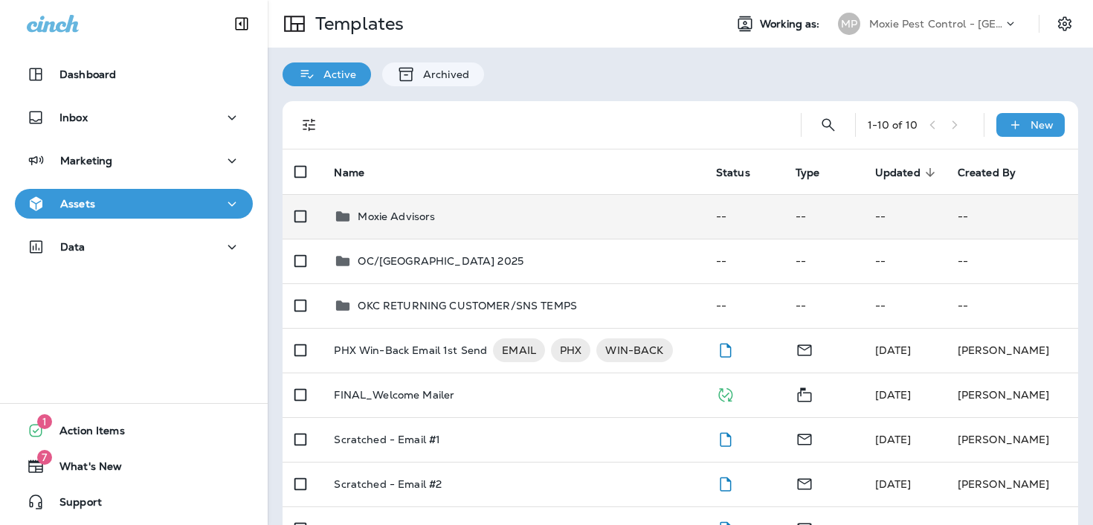
click at [502, 219] on div "Moxie Advisors" at bounding box center [513, 216] width 358 height 18
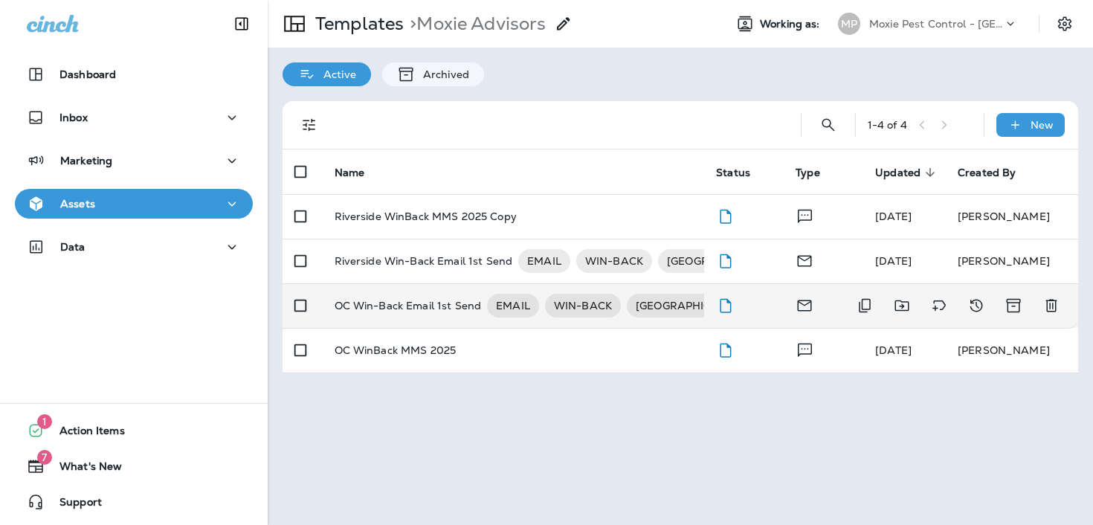
click at [421, 314] on p "OC Win-Back Email 1st Send" at bounding box center [408, 306] width 147 height 24
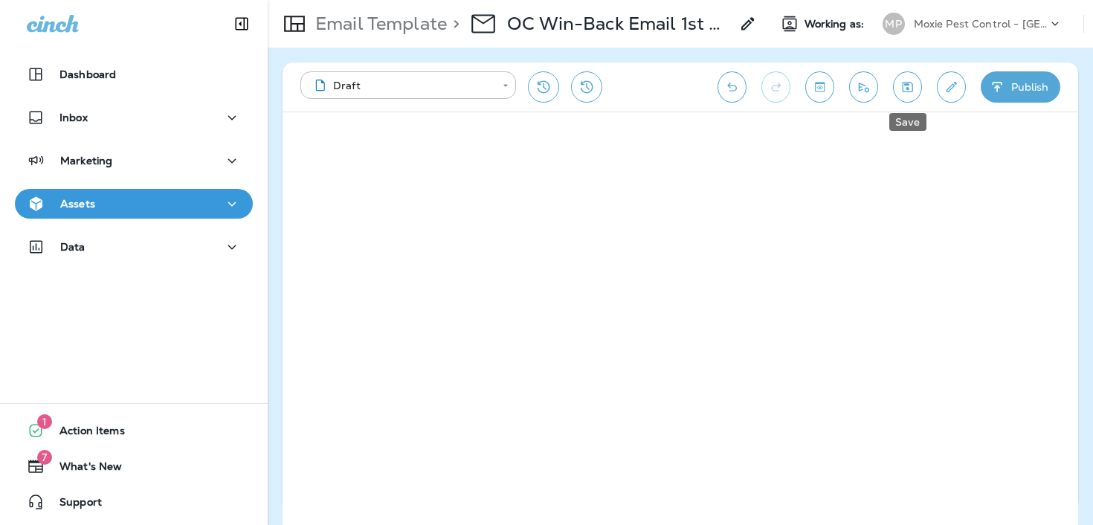
click at [902, 88] on icon "Save" at bounding box center [908, 87] width 16 height 15
click at [430, 22] on p "Email Template" at bounding box center [378, 24] width 138 height 22
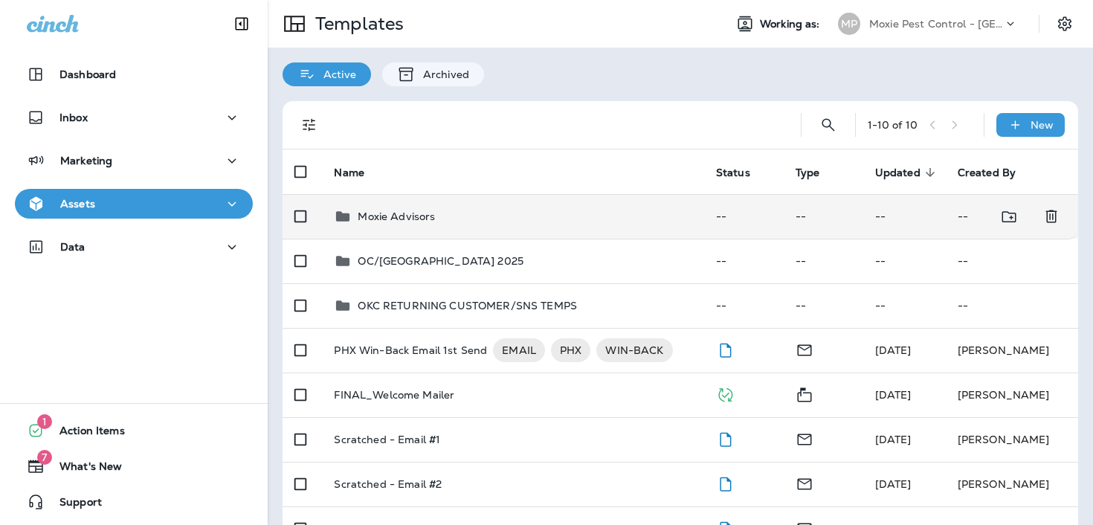
click at [442, 223] on div "Moxie Advisors" at bounding box center [513, 216] width 358 height 18
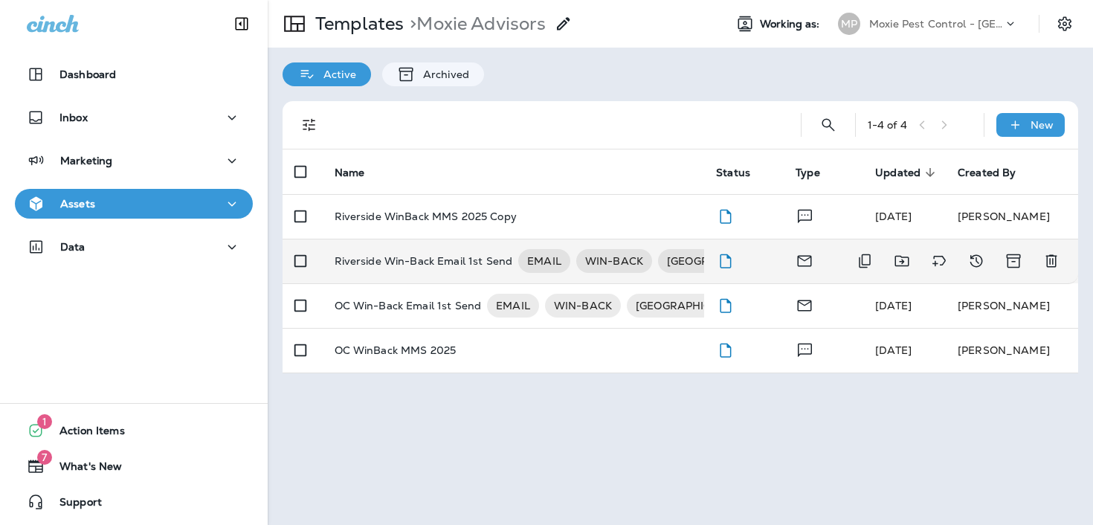
click at [430, 280] on td "Riverside Win-Back Email 1st Send EMAIL WIN-BACK [GEOGRAPHIC_DATA]" at bounding box center [514, 261] width 382 height 45
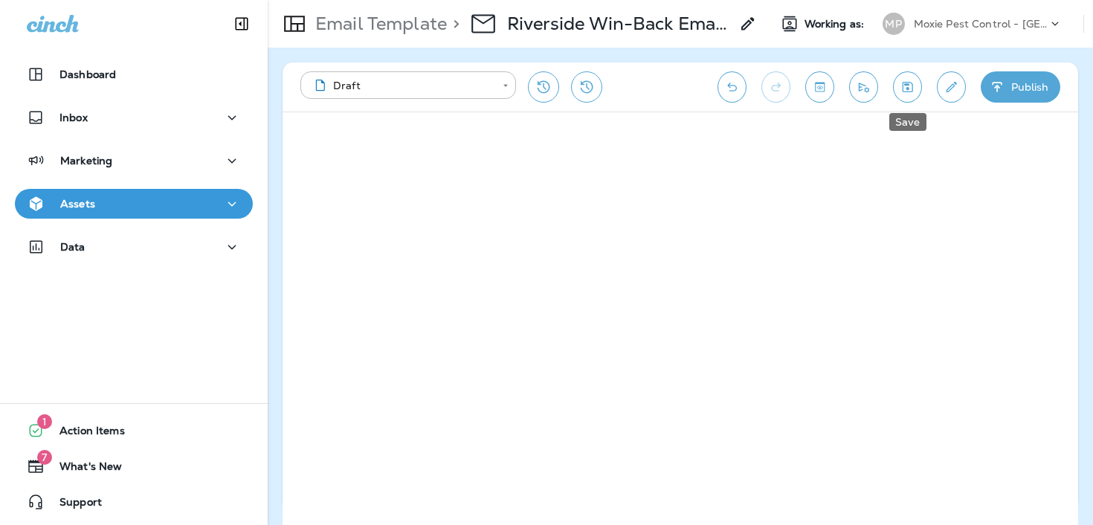
click at [905, 89] on icon "Save" at bounding box center [908, 87] width 16 height 15
click at [910, 94] on button "Save" at bounding box center [907, 86] width 29 height 31
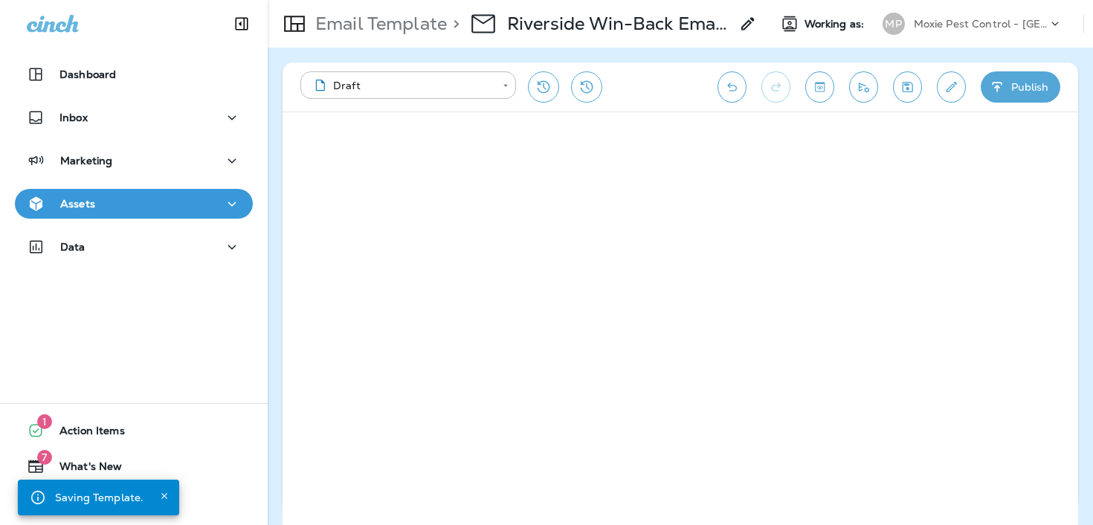
click at [418, 33] on p "Email Template" at bounding box center [378, 24] width 138 height 22
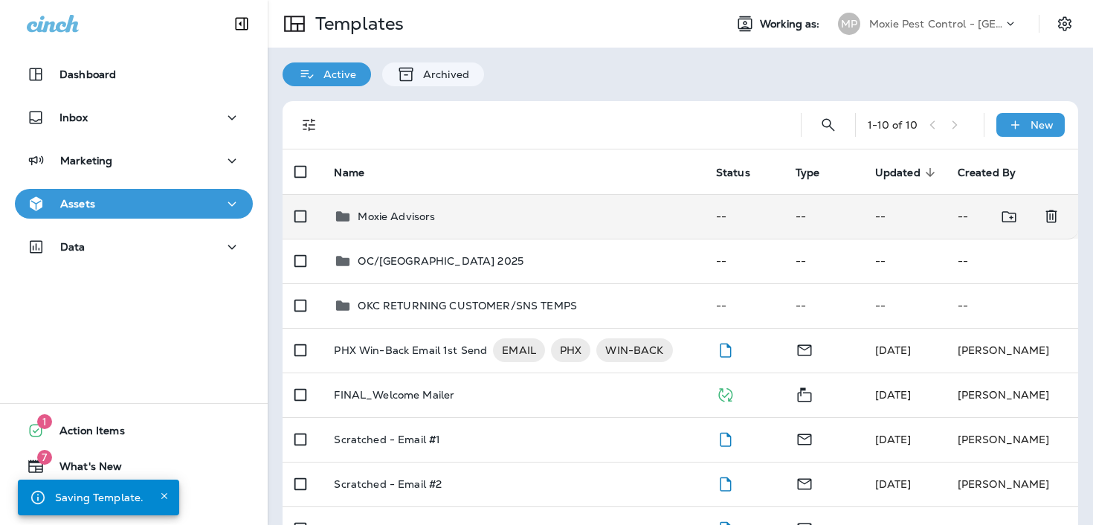
click at [408, 217] on p "Moxie Advisors" at bounding box center [396, 216] width 77 height 12
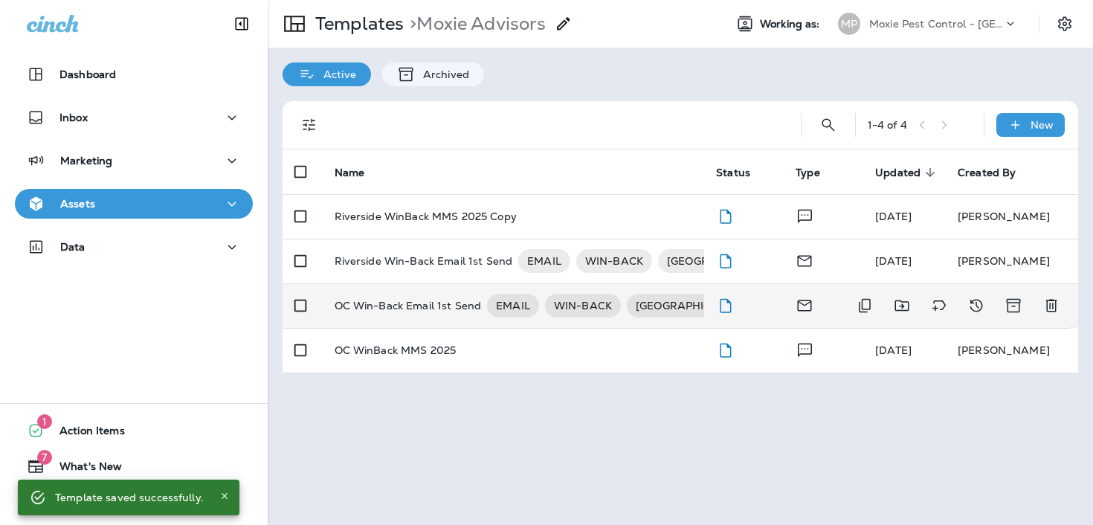
click at [401, 304] on p "OC Win-Back Email 1st Send" at bounding box center [408, 306] width 147 height 24
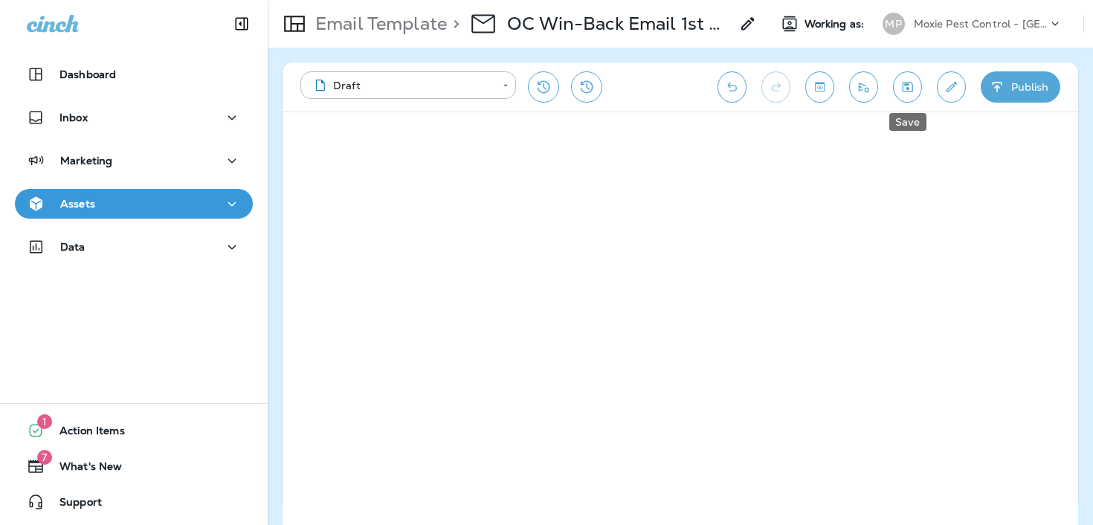
click at [909, 85] on icon "Save" at bounding box center [908, 87] width 16 height 15
click at [399, 36] on div "Email Template > OC Win-Back Email 1st Send" at bounding box center [512, 24] width 489 height 42
click at [862, 85] on icon "Send test email" at bounding box center [864, 88] width 10 height 10
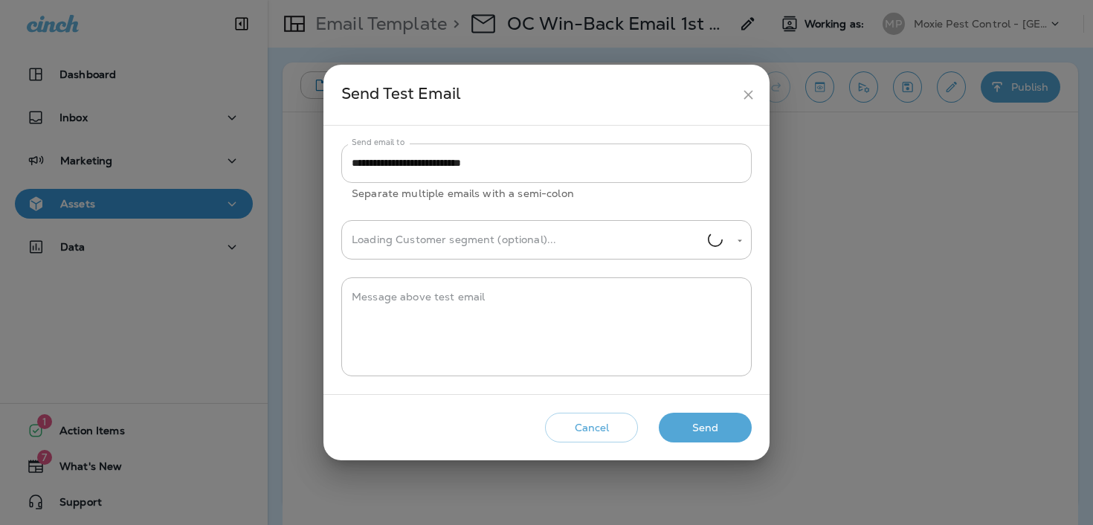
click at [545, 160] on input "**********" at bounding box center [546, 162] width 410 height 39
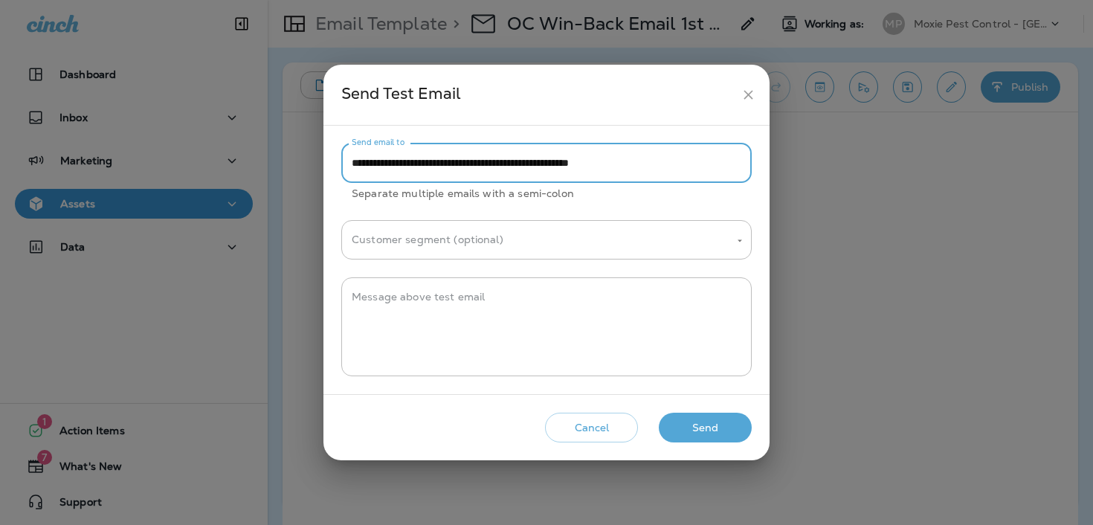
type input "**********"
click at [708, 431] on button "Send" at bounding box center [705, 428] width 93 height 30
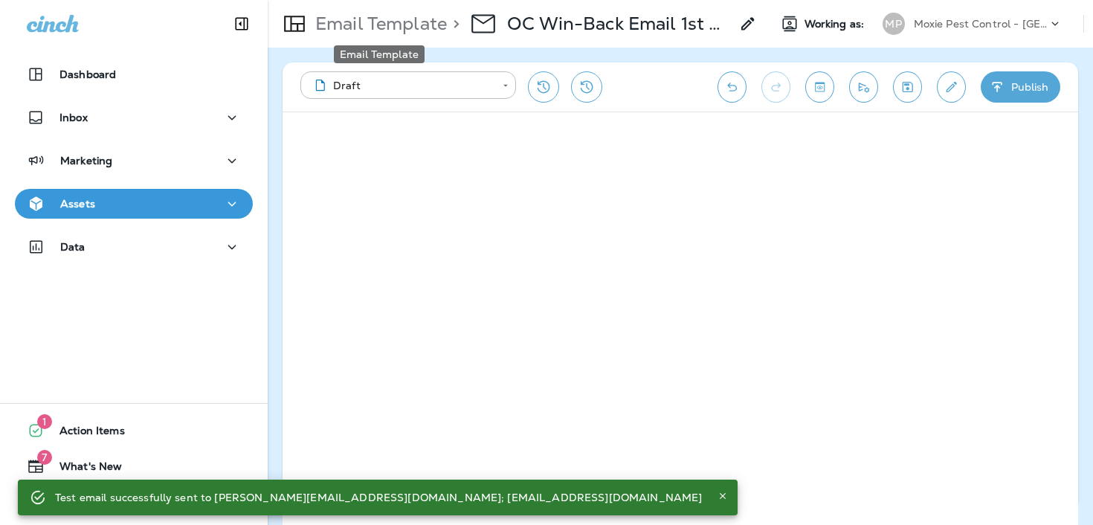
click at [422, 21] on p "Email Template" at bounding box center [378, 24] width 138 height 22
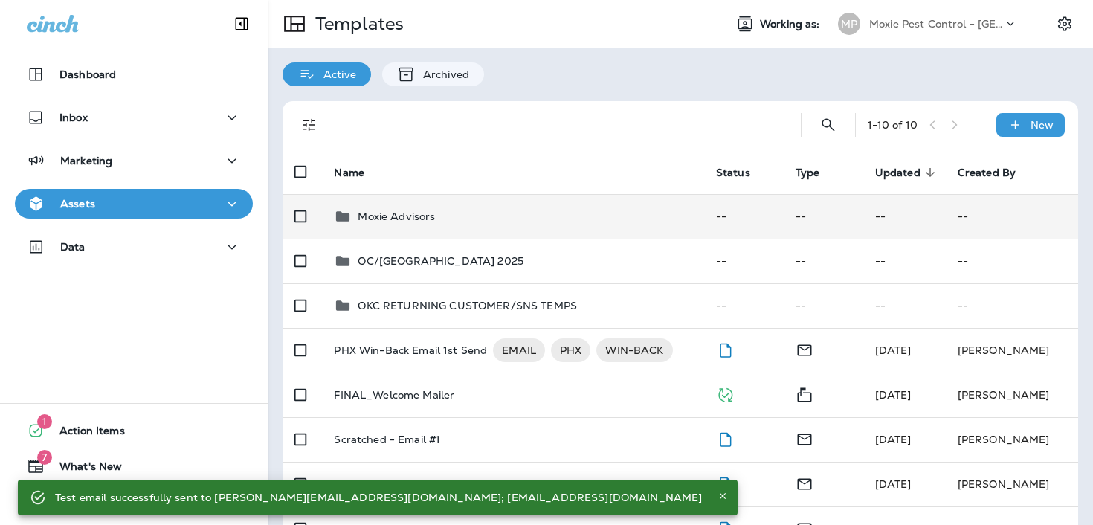
click at [457, 217] on div "Moxie Advisors" at bounding box center [513, 216] width 358 height 18
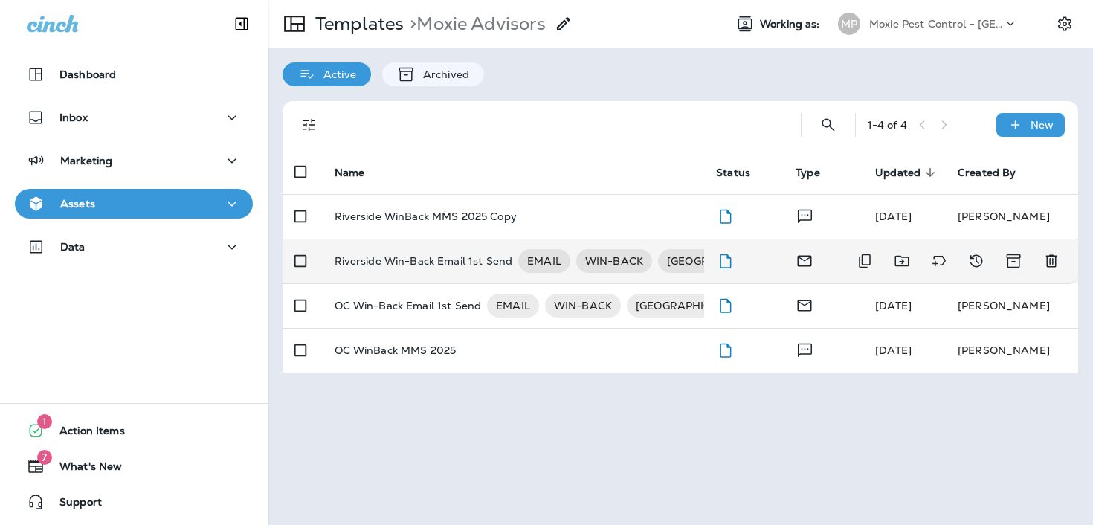
click at [455, 258] on p "Riverside Win-Back Email 1st Send" at bounding box center [424, 261] width 178 height 24
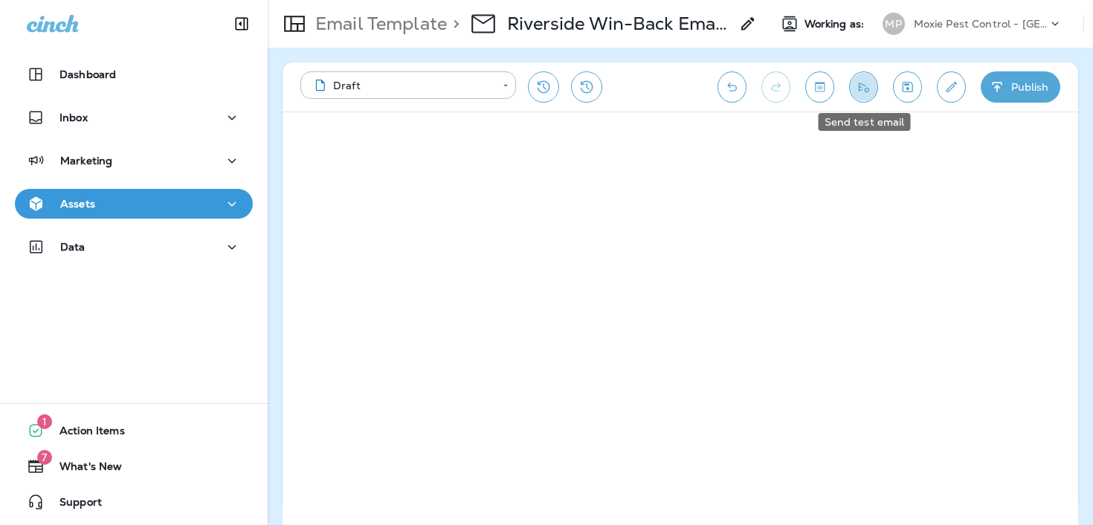
click at [867, 91] on icon "Send test email" at bounding box center [864, 87] width 16 height 15
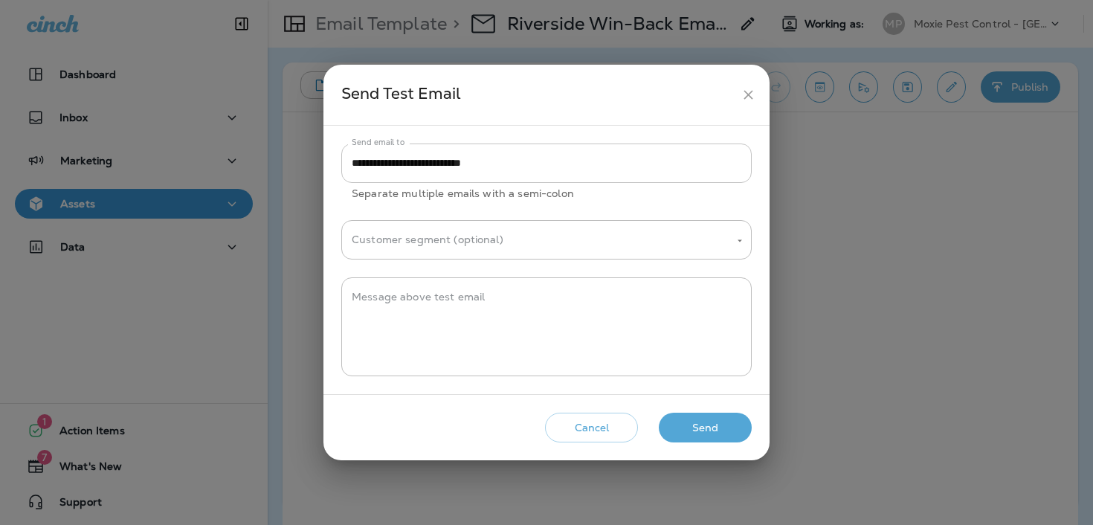
click at [621, 163] on input "**********" at bounding box center [546, 162] width 410 height 39
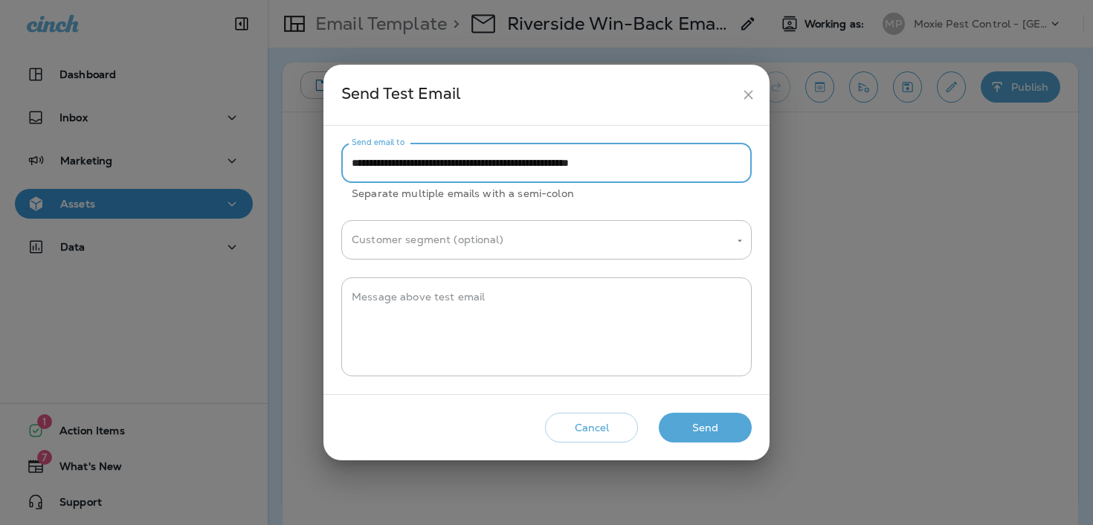
type input "**********"
click at [694, 423] on button "Send" at bounding box center [705, 428] width 93 height 30
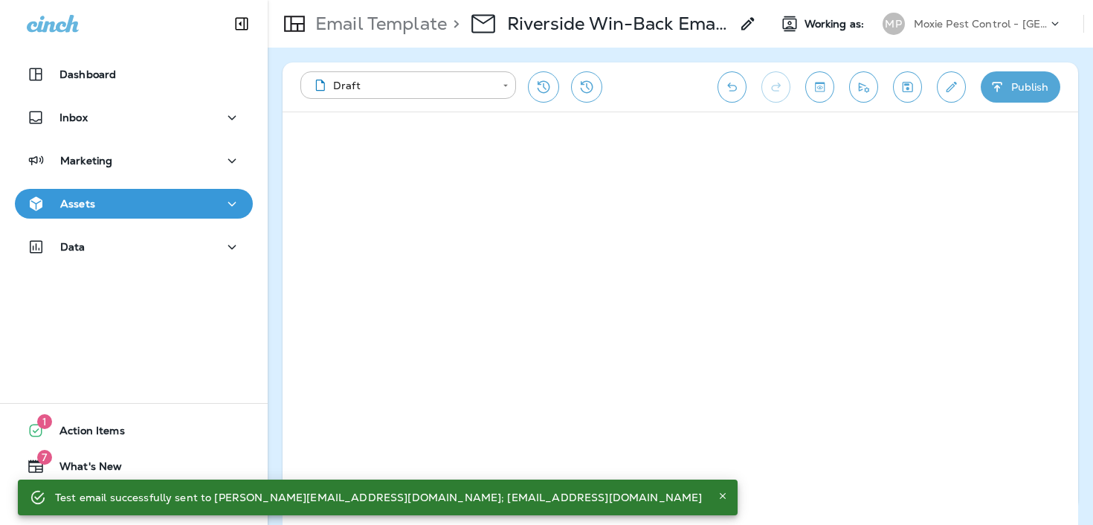
click at [395, 0] on body "**********" at bounding box center [546, 0] width 1093 height 0
click at [100, 80] on p "Dashboard" at bounding box center [87, 74] width 56 height 12
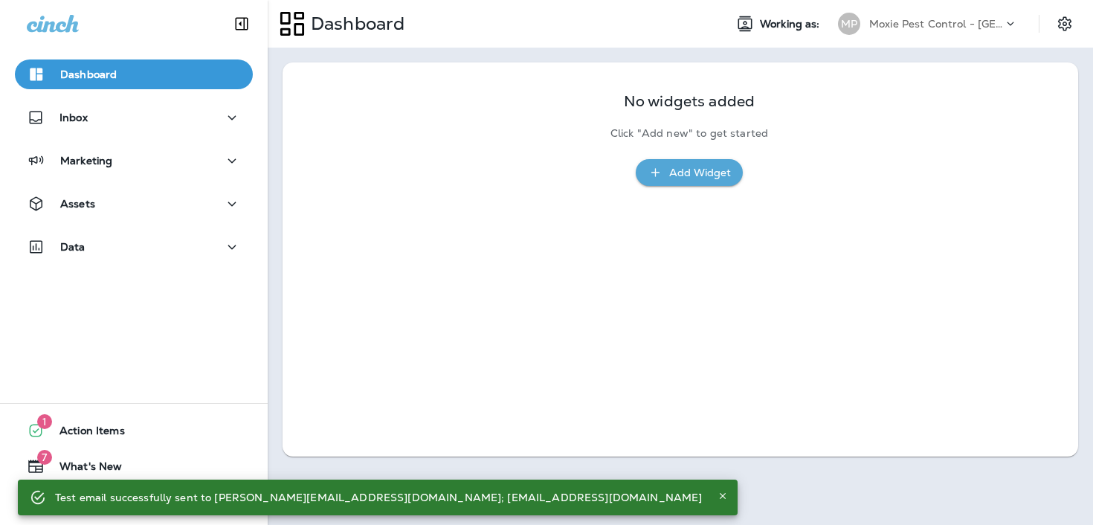
click at [996, 24] on p "Moxie Pest Control - [GEOGRAPHIC_DATA]" at bounding box center [936, 24] width 134 height 12
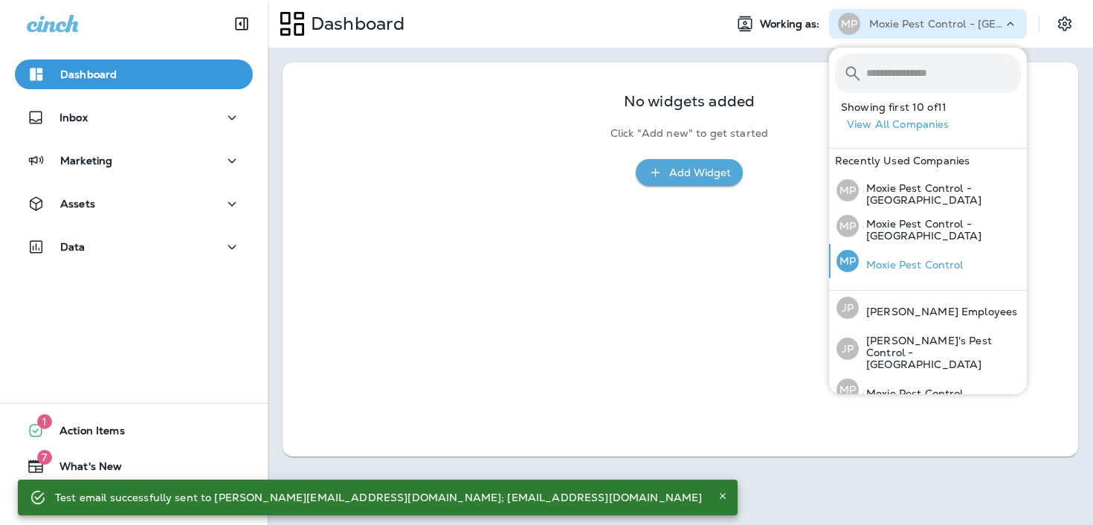
click at [888, 251] on div "MP Moxie Pest Control" at bounding box center [899, 261] width 139 height 34
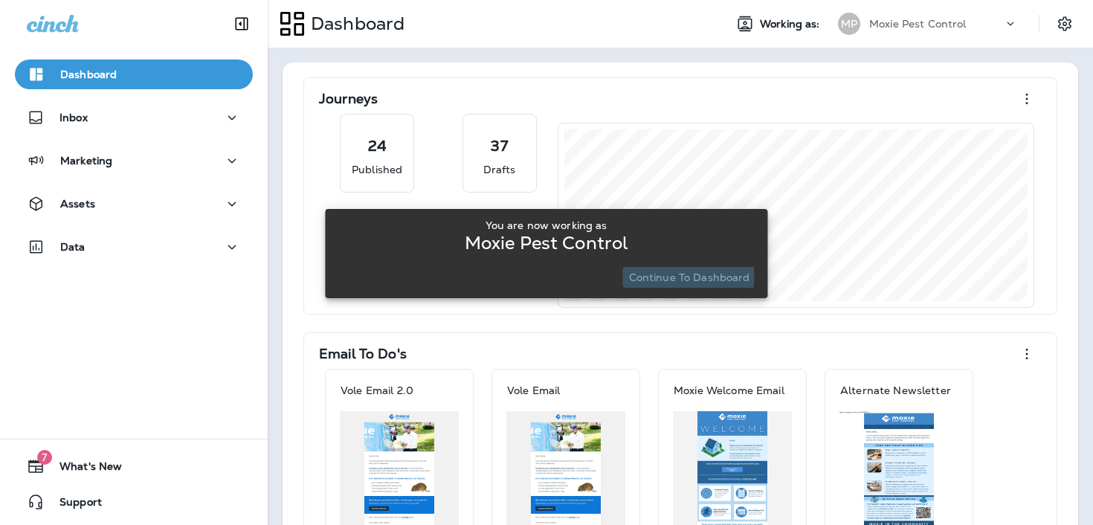
click at [660, 277] on p "Continue to Dashboard" at bounding box center [689, 277] width 121 height 12
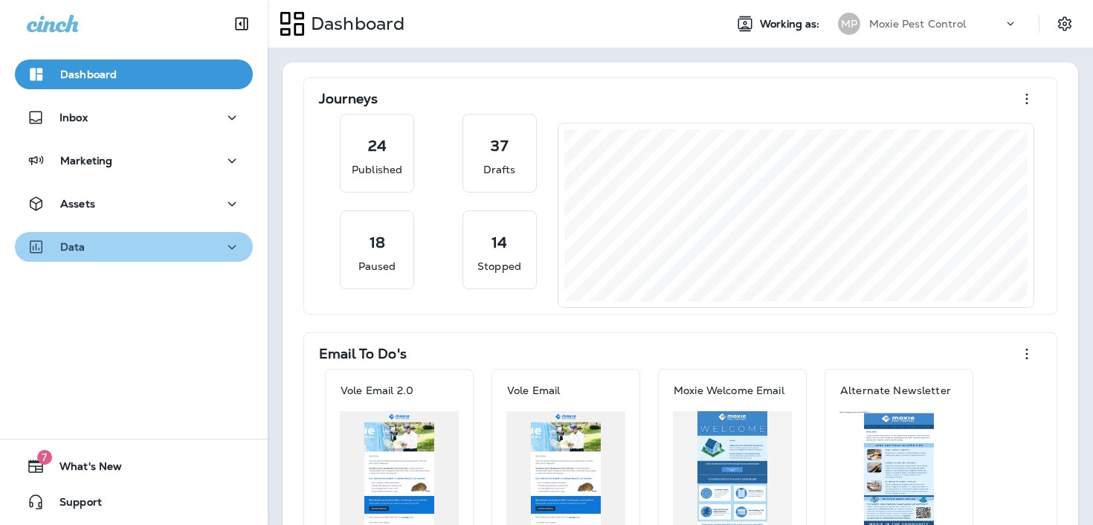
click at [169, 259] on button "Data" at bounding box center [134, 247] width 238 height 30
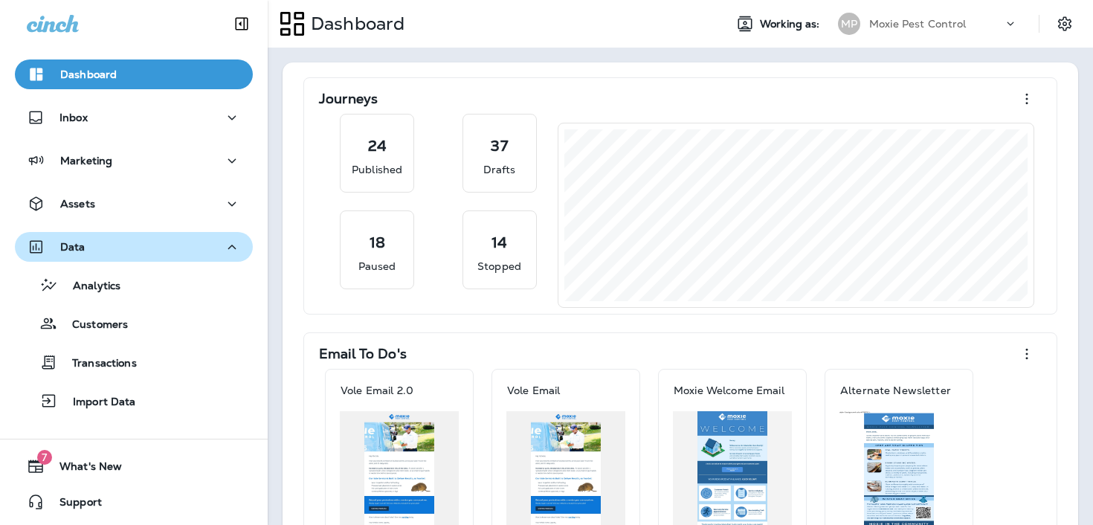
click at [162, 251] on div "Data" at bounding box center [134, 247] width 214 height 19
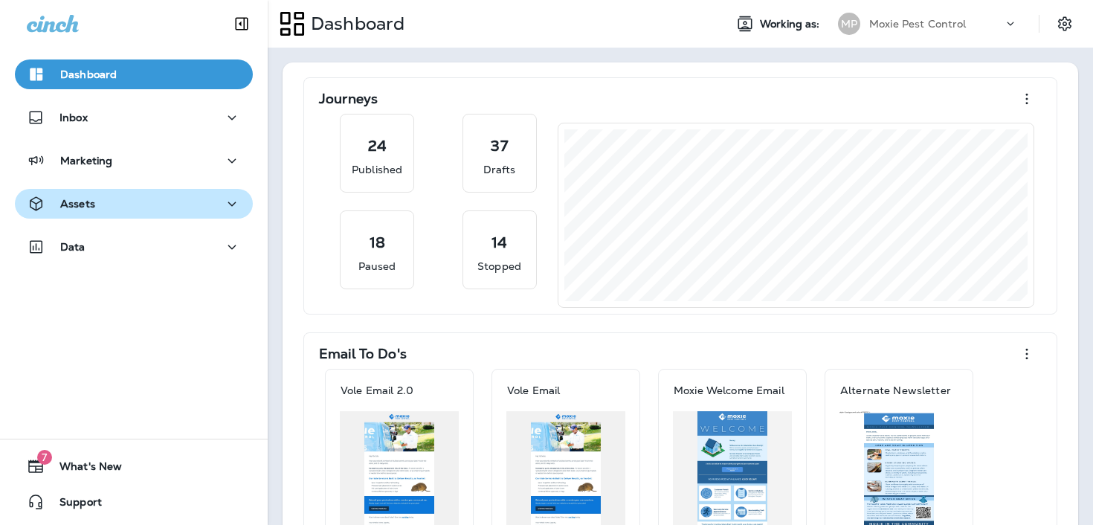
click at [168, 203] on div "Assets" at bounding box center [134, 204] width 214 height 19
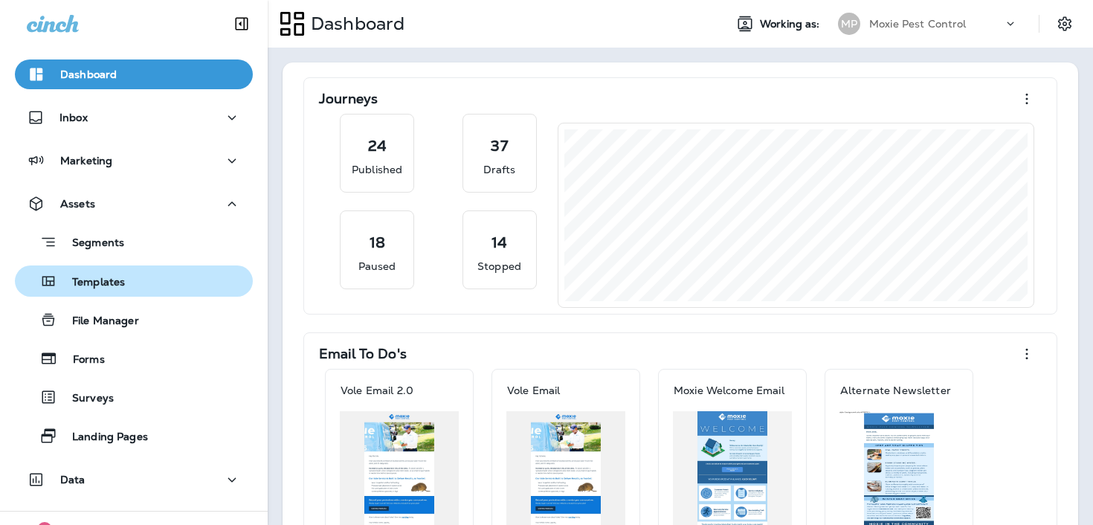
click at [163, 280] on div "Templates" at bounding box center [134, 281] width 226 height 22
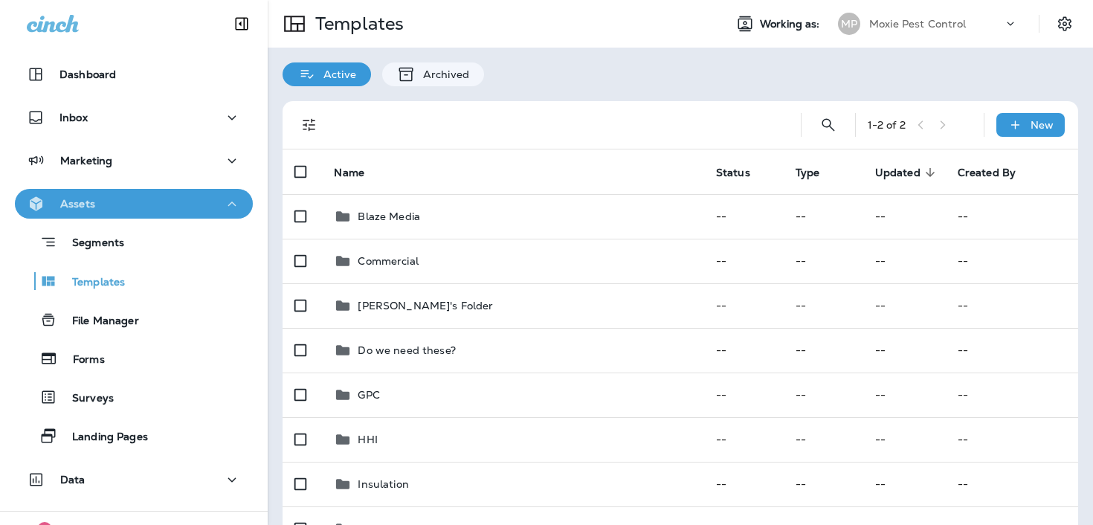
click at [194, 206] on div "Assets" at bounding box center [134, 204] width 214 height 19
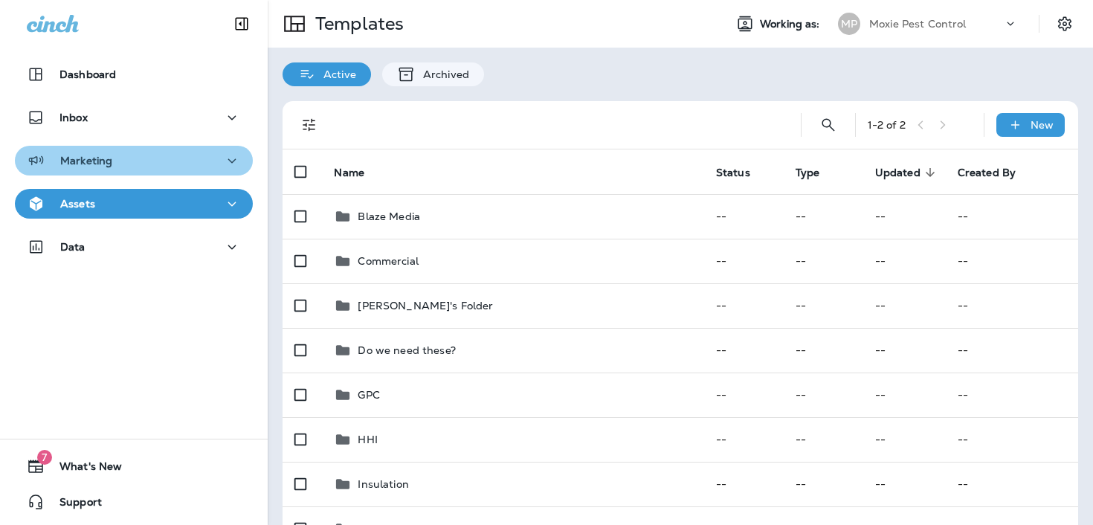
click at [198, 153] on div "Marketing" at bounding box center [134, 161] width 214 height 19
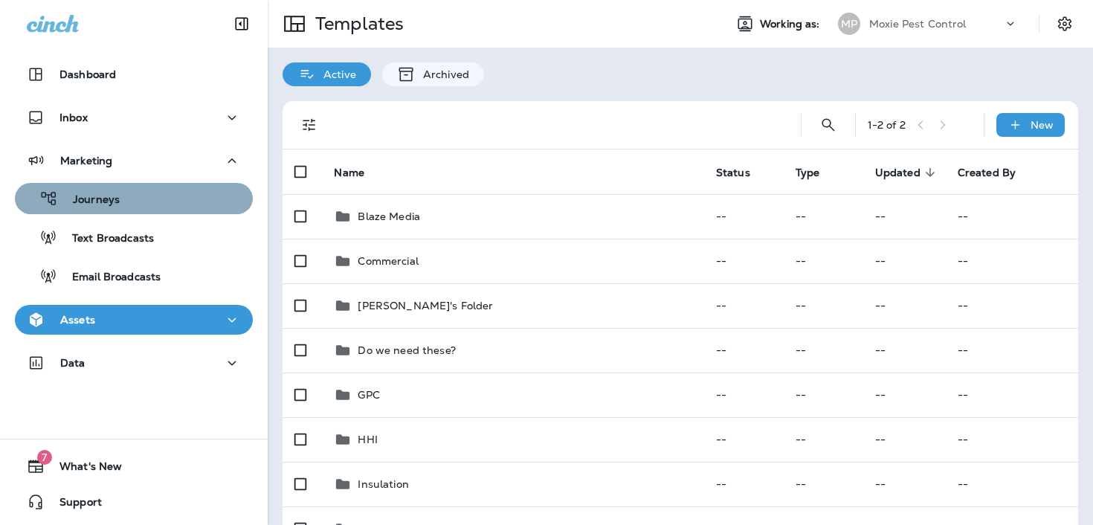
click at [185, 204] on div "Journeys" at bounding box center [134, 198] width 226 height 22
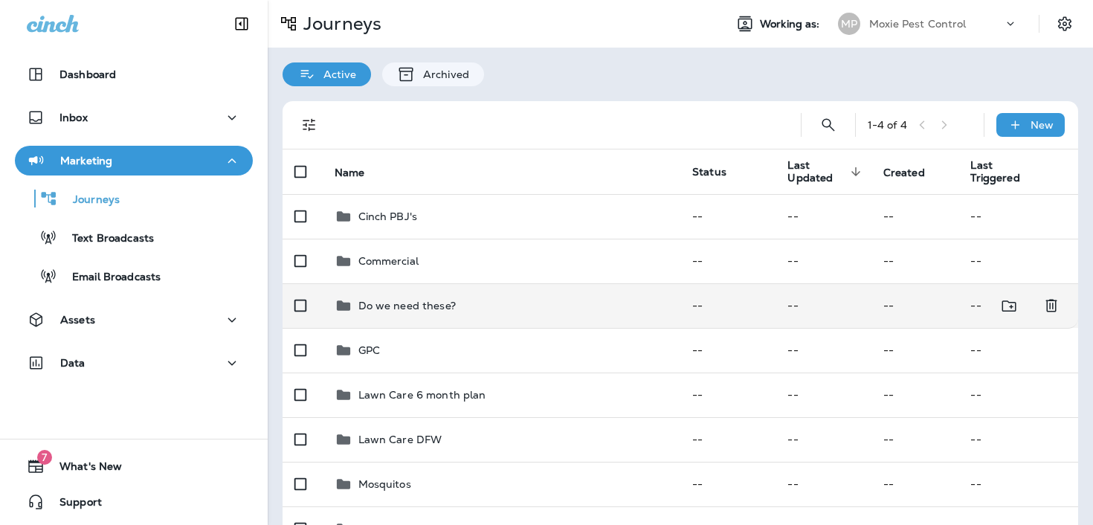
scroll to position [442, 0]
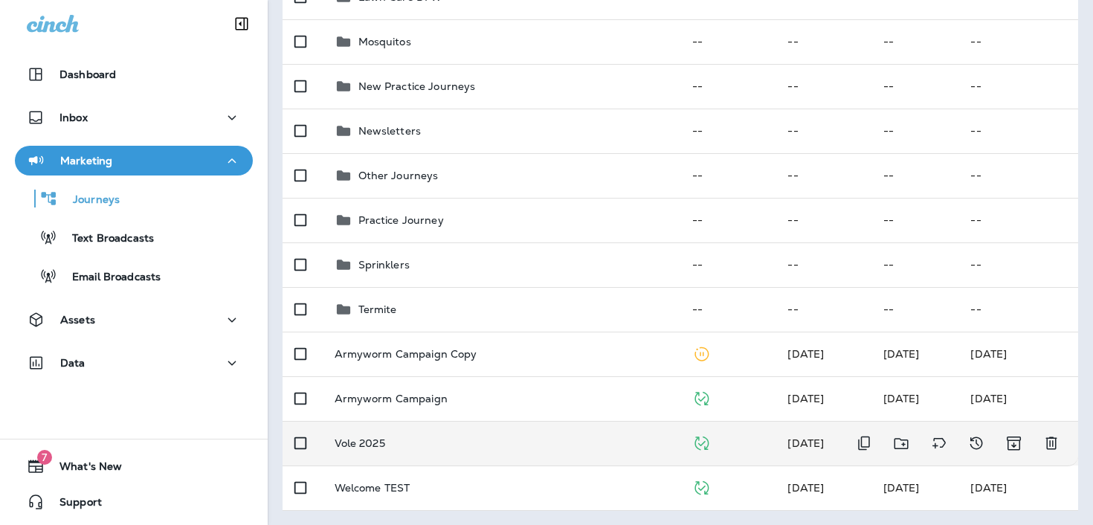
click at [401, 432] on td "Vole 2025" at bounding box center [502, 443] width 358 height 45
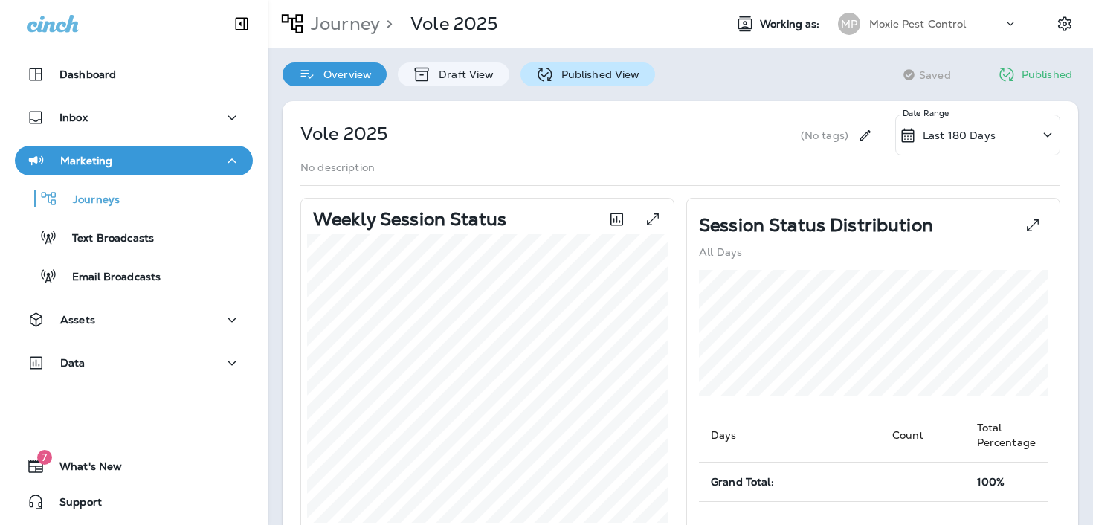
click at [589, 77] on p "Published View" at bounding box center [597, 74] width 86 height 12
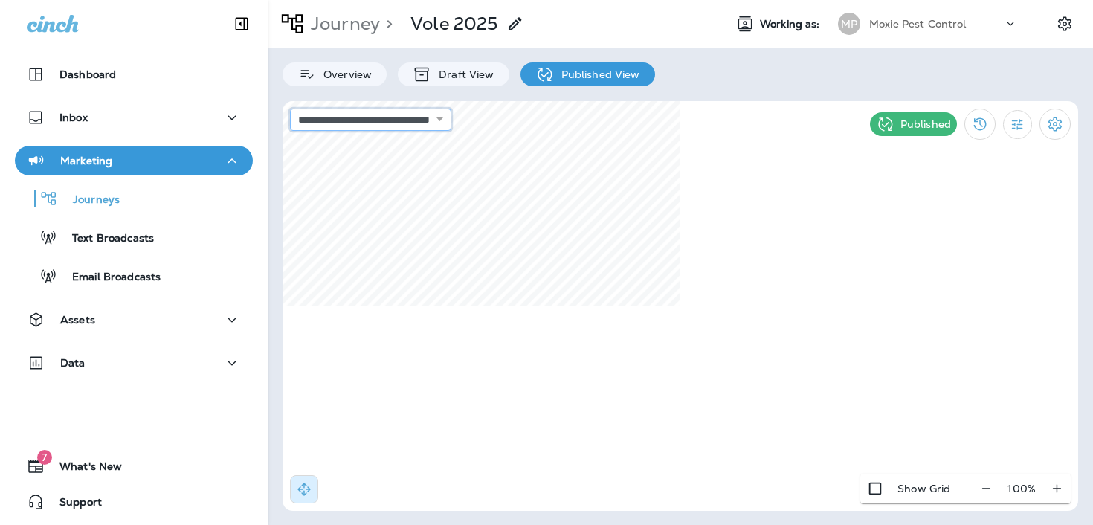
click at [451, 119] on select "**********" at bounding box center [370, 120] width 161 height 22
click at [347, 22] on p "Journey" at bounding box center [342, 24] width 75 height 22
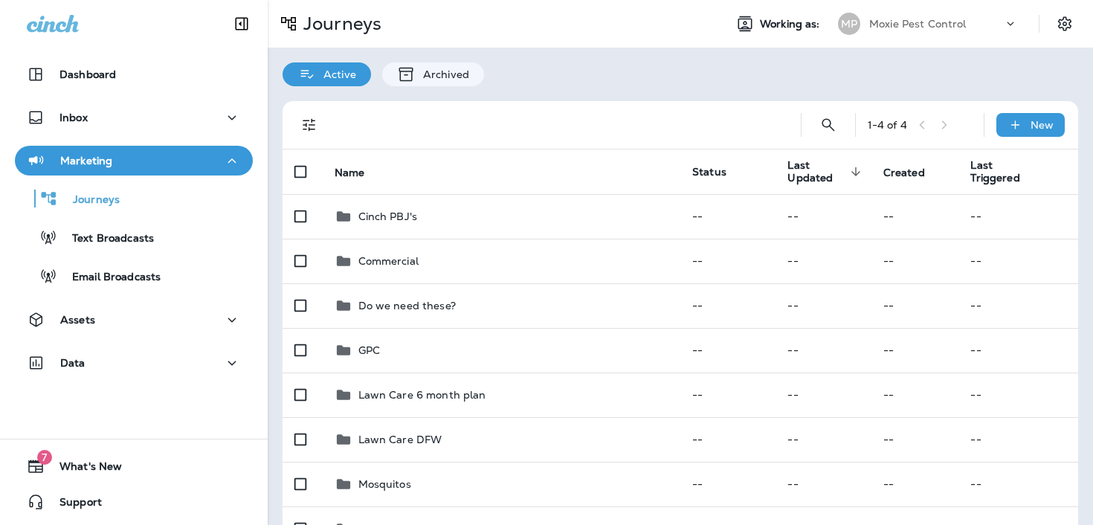
click at [926, 28] on p "Moxie Pest Control" at bounding box center [917, 24] width 97 height 12
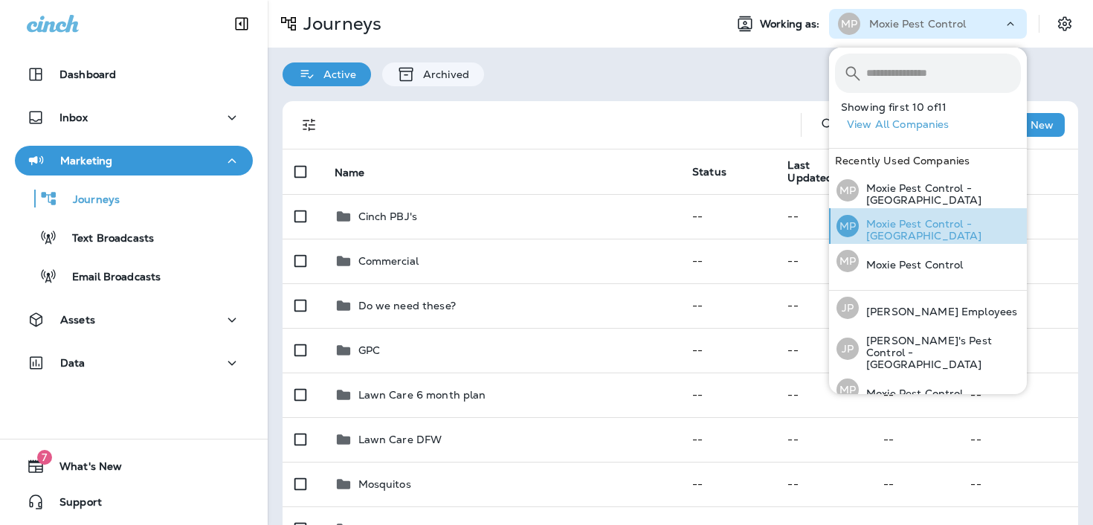
click at [915, 221] on p "Moxie Pest Control - [GEOGRAPHIC_DATA]" at bounding box center [940, 230] width 162 height 24
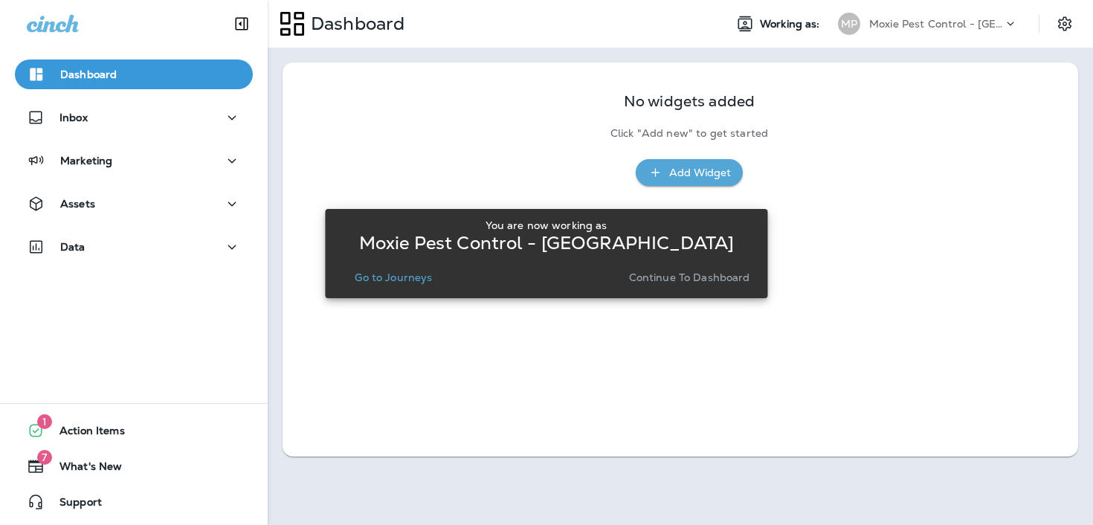
click at [362, 281] on p "Go to Journeys" at bounding box center [393, 277] width 77 height 12
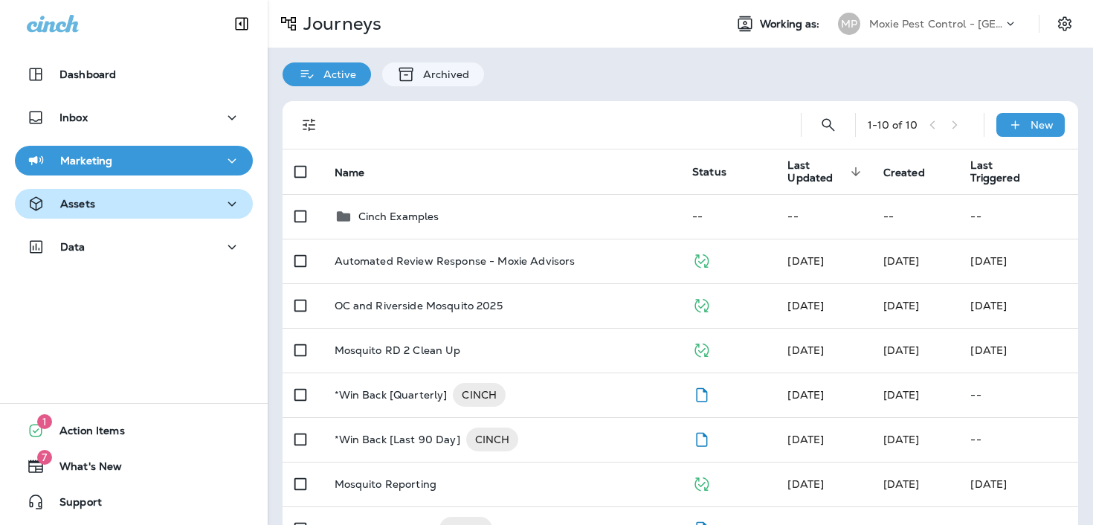
click at [155, 209] on div "Assets" at bounding box center [134, 204] width 214 height 19
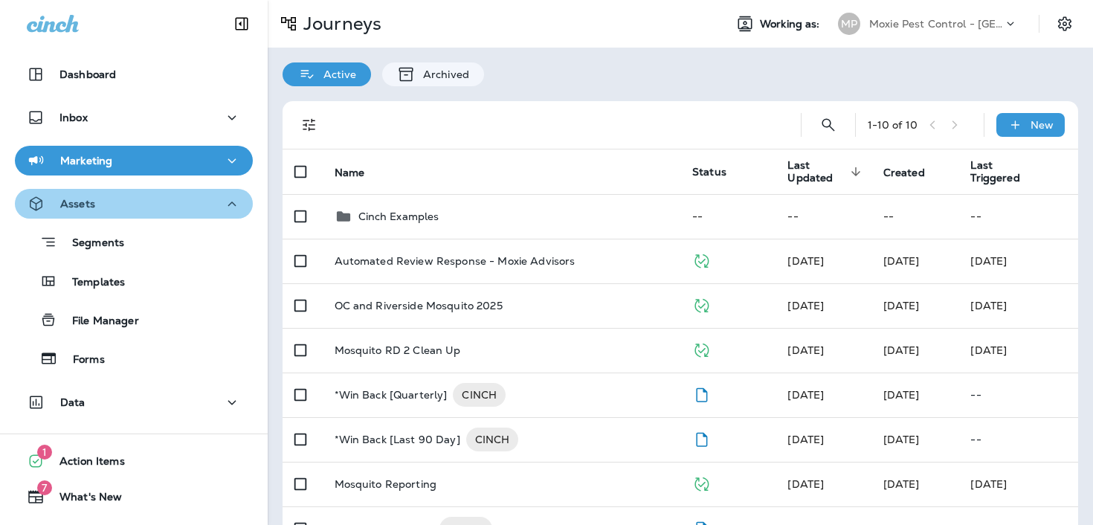
click at [126, 217] on button "Assets" at bounding box center [134, 204] width 238 height 30
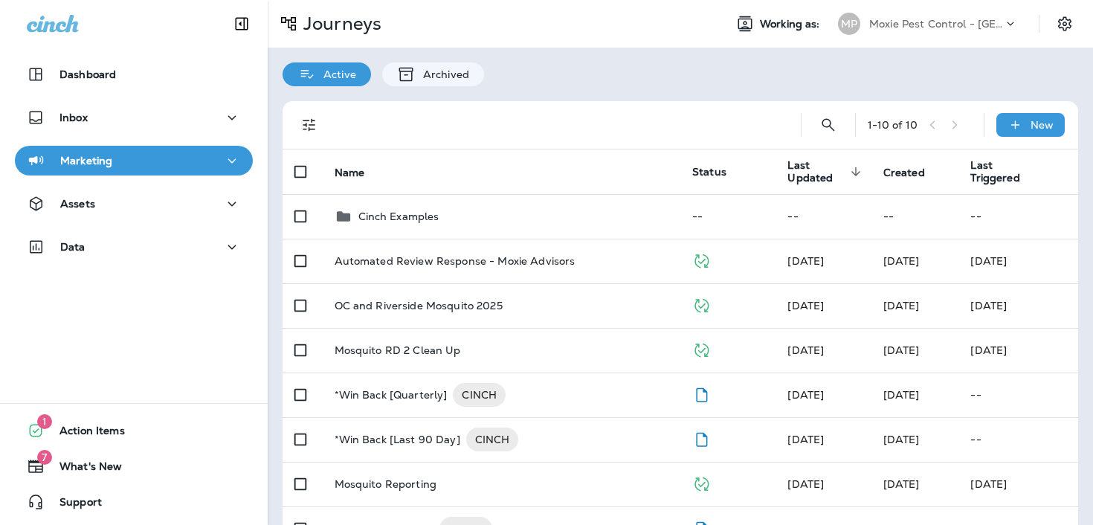
click at [155, 169] on button "Marketing" at bounding box center [134, 161] width 238 height 30
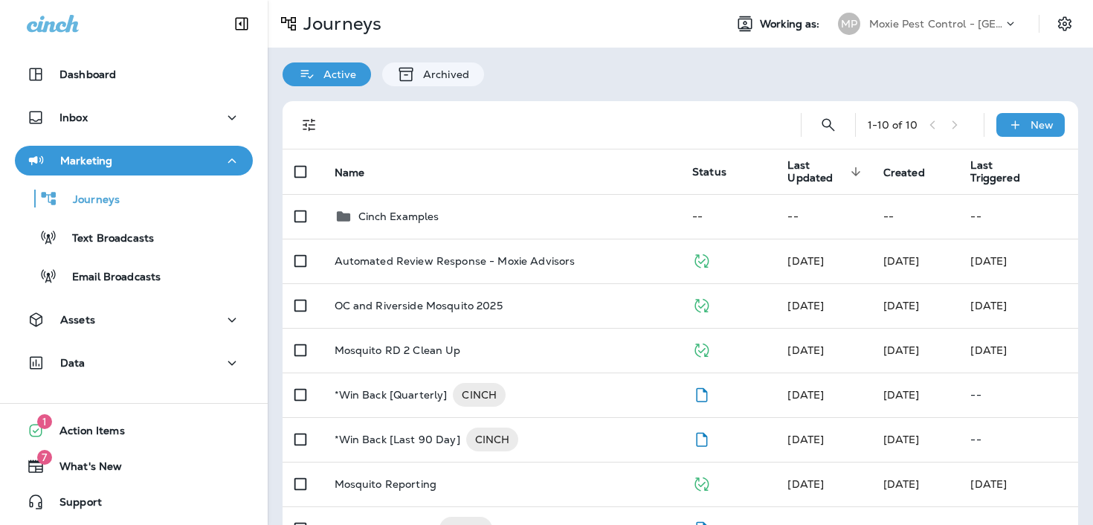
click at [155, 169] on button "Marketing" at bounding box center [134, 161] width 238 height 30
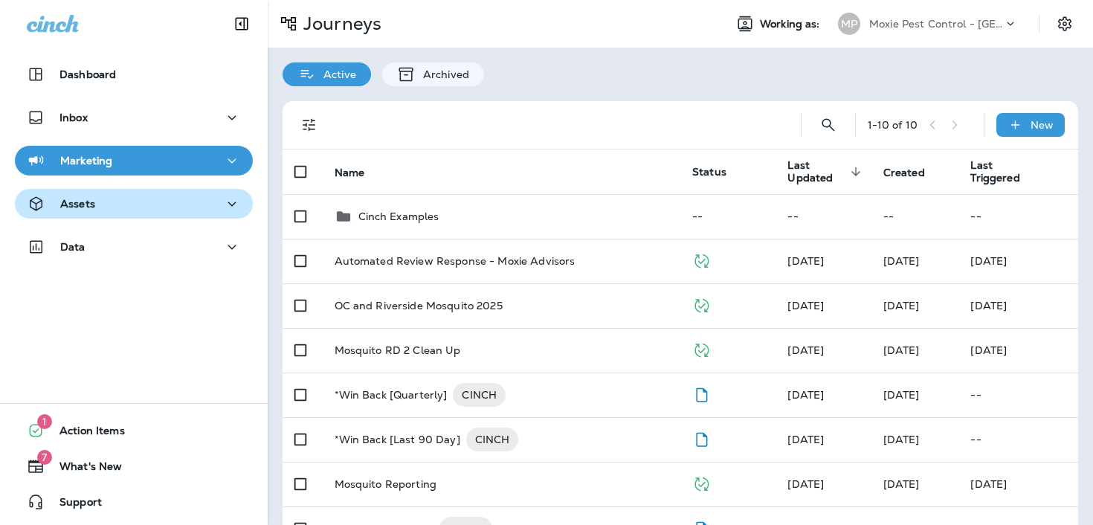
click at [109, 203] on div "Assets" at bounding box center [134, 204] width 214 height 19
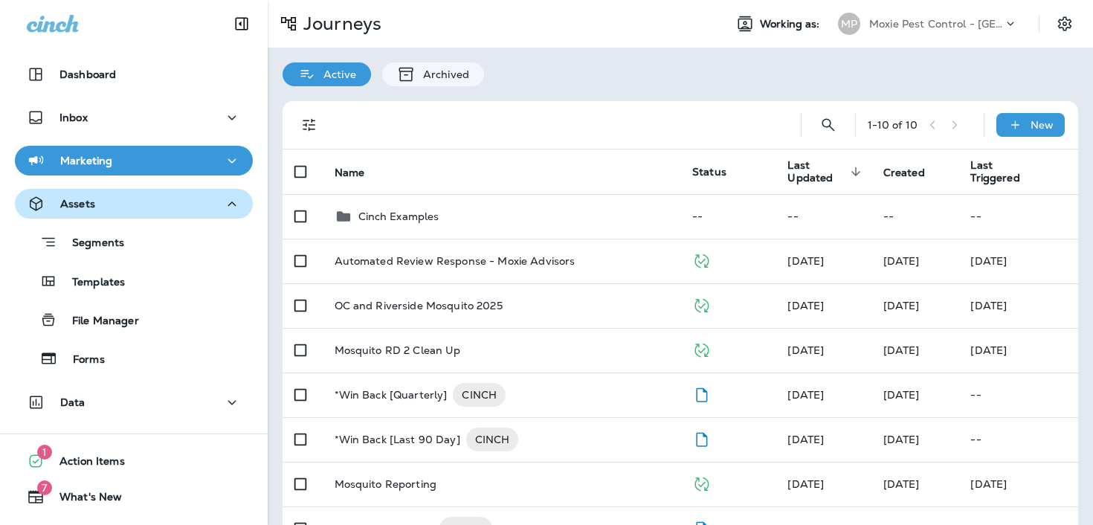
click at [109, 203] on div "Assets" at bounding box center [134, 204] width 214 height 19
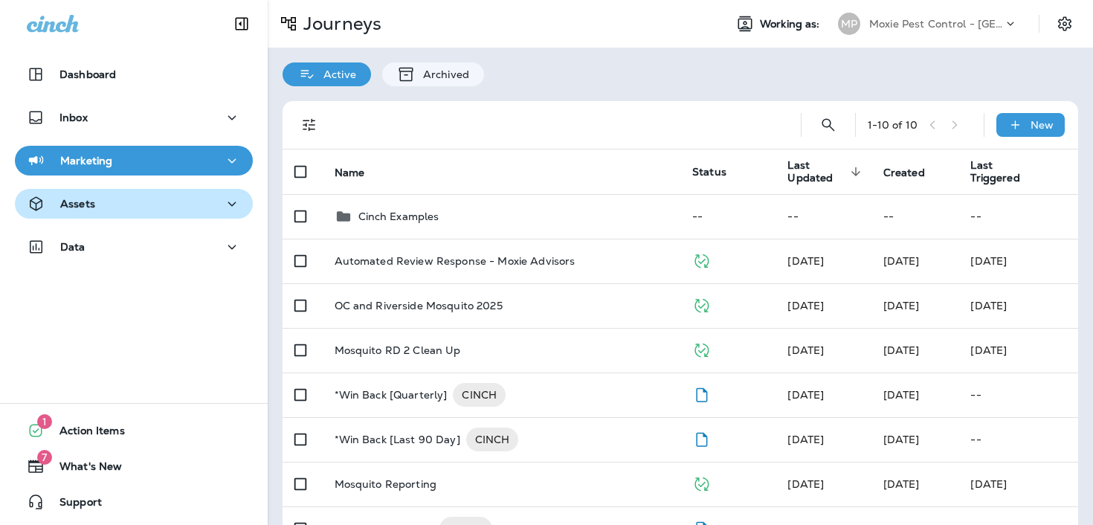
click at [109, 203] on div "Assets" at bounding box center [134, 204] width 214 height 19
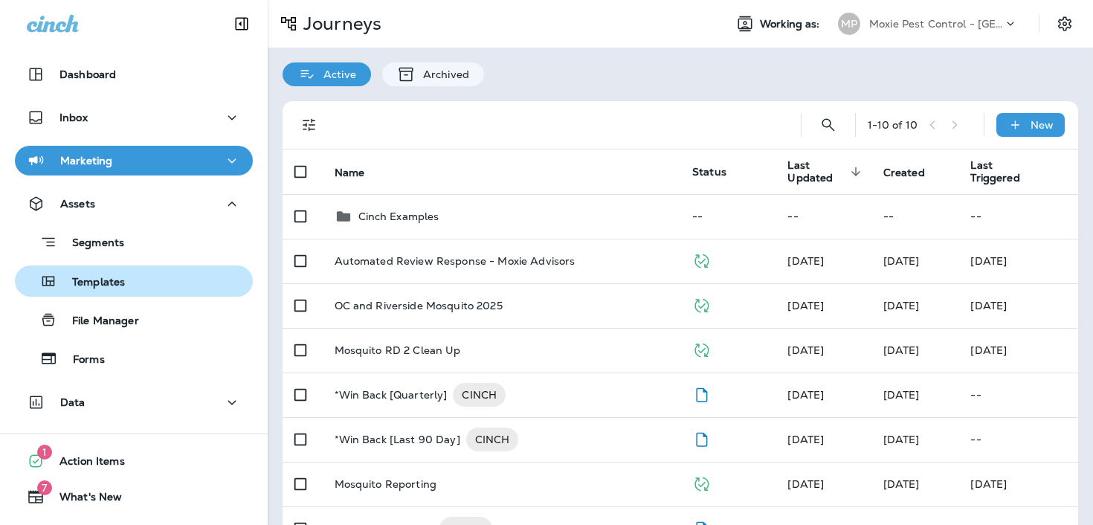
click at [89, 268] on button "Templates" at bounding box center [134, 280] width 238 height 31
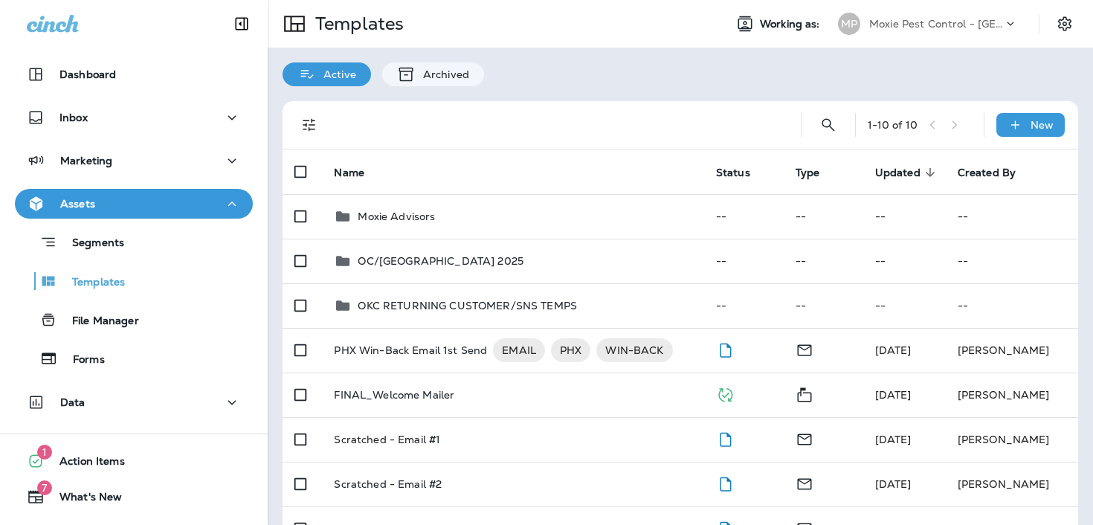
click at [512, 235] on td "Moxie Advisors" at bounding box center [512, 216] width 381 height 45
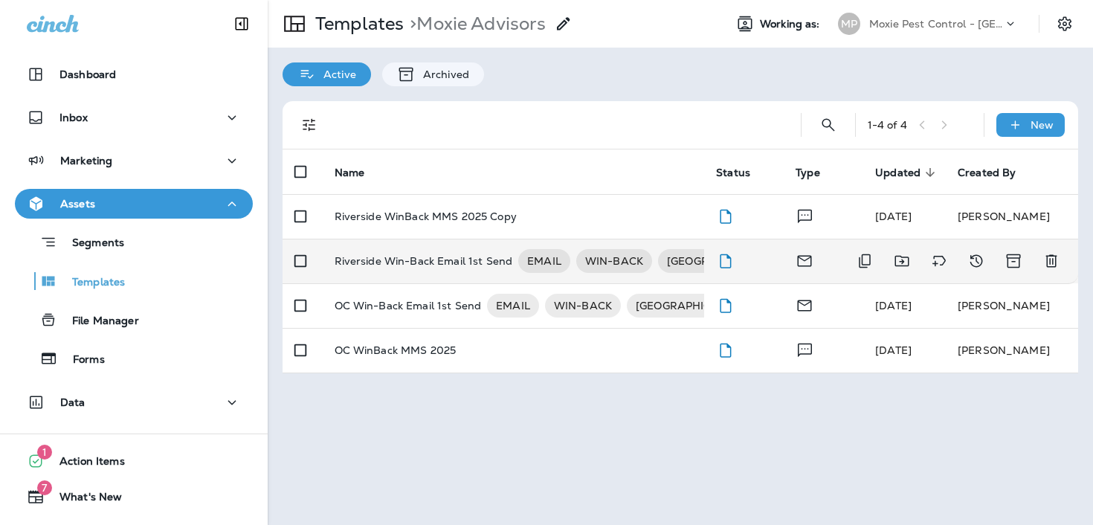
click at [435, 253] on p "Riverside Win-Back Email 1st Send" at bounding box center [424, 261] width 178 height 24
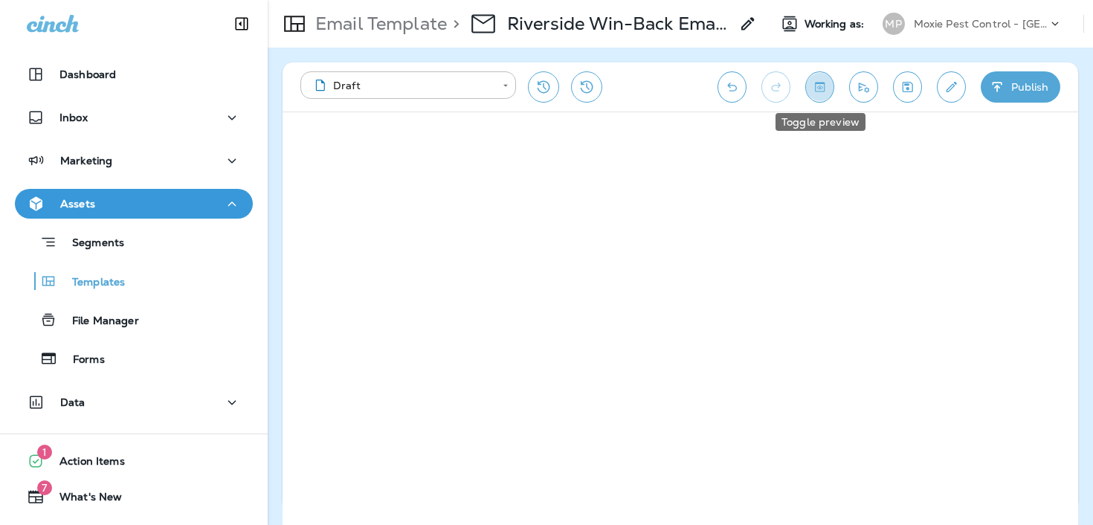
click at [818, 91] on icon "Toggle preview" at bounding box center [820, 87] width 16 height 15
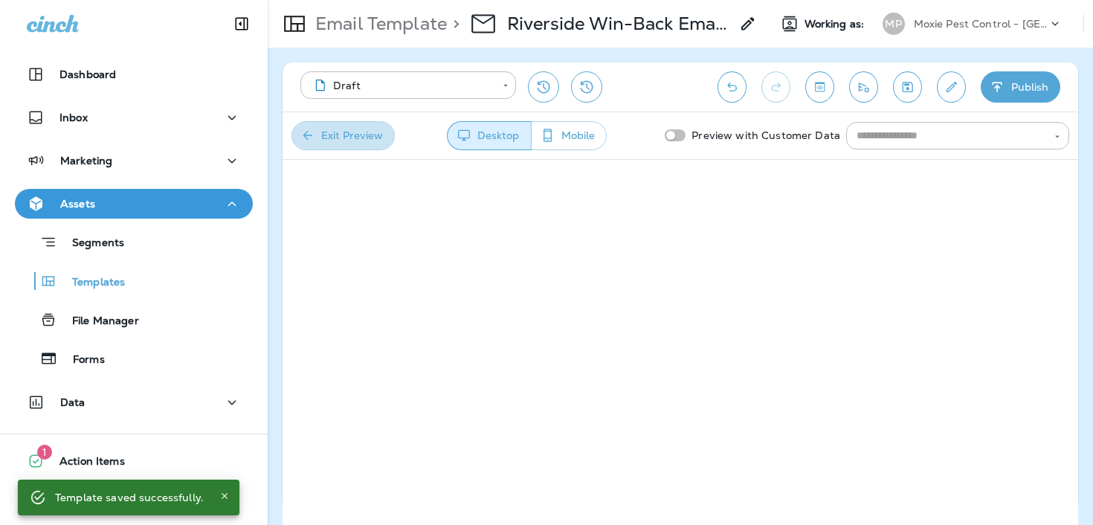
click at [372, 134] on button "Exit Preview" at bounding box center [342, 135] width 103 height 29
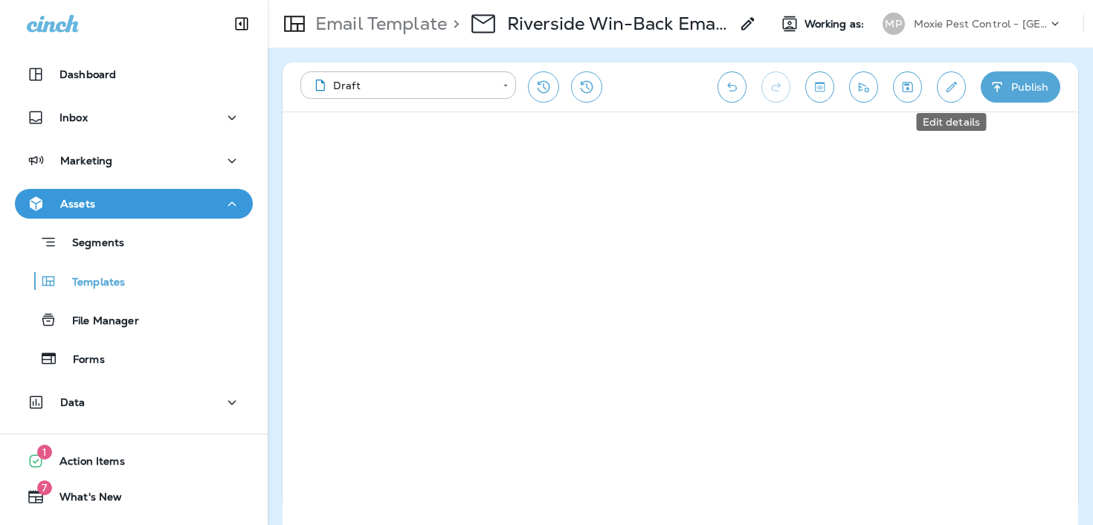
click at [945, 85] on icon "Edit details" at bounding box center [951, 87] width 16 height 15
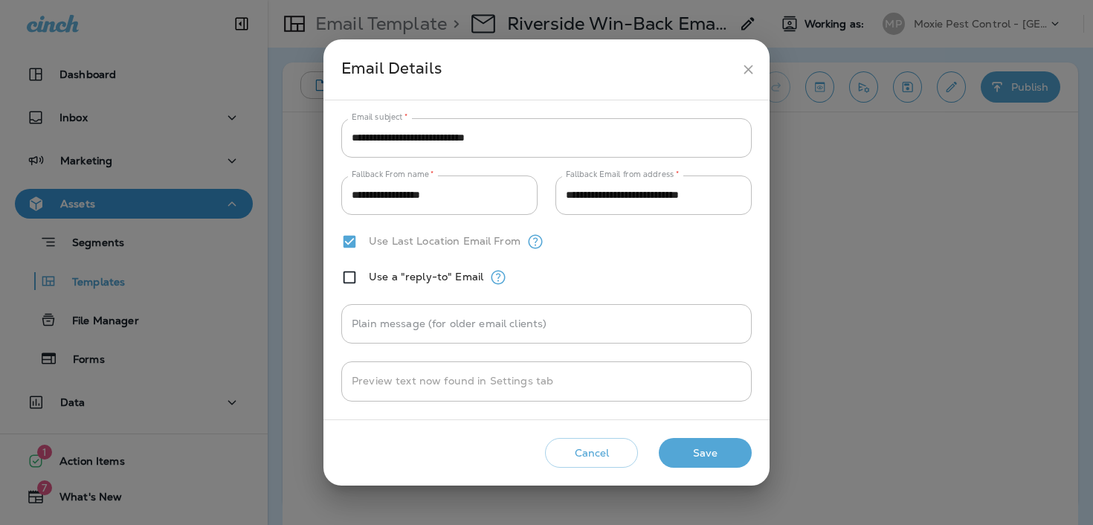
click at [886, 202] on div "**********" at bounding box center [546, 262] width 1093 height 525
click at [746, 70] on icon "close" at bounding box center [748, 70] width 16 height 16
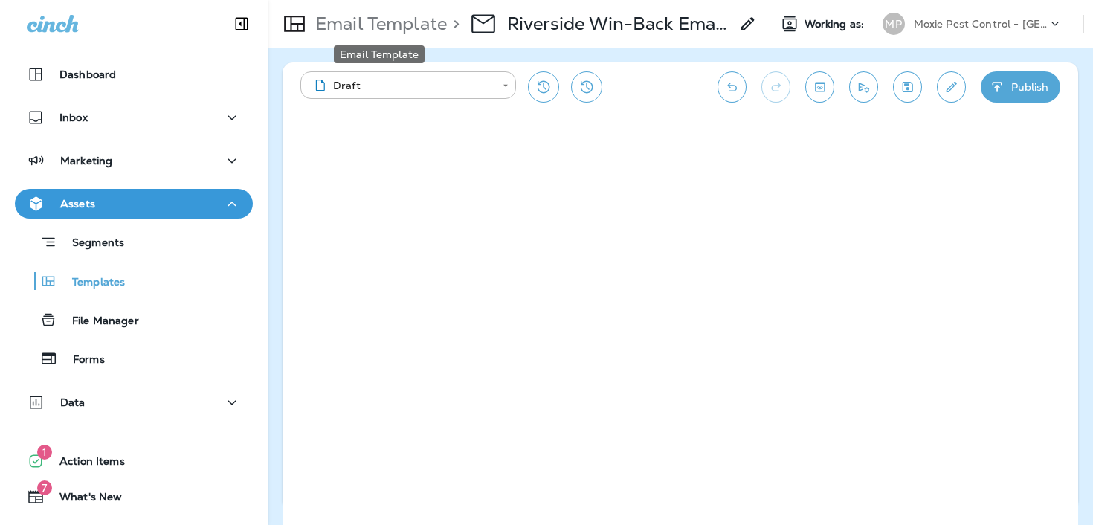
click at [366, 16] on p "Email Template" at bounding box center [378, 24] width 138 height 22
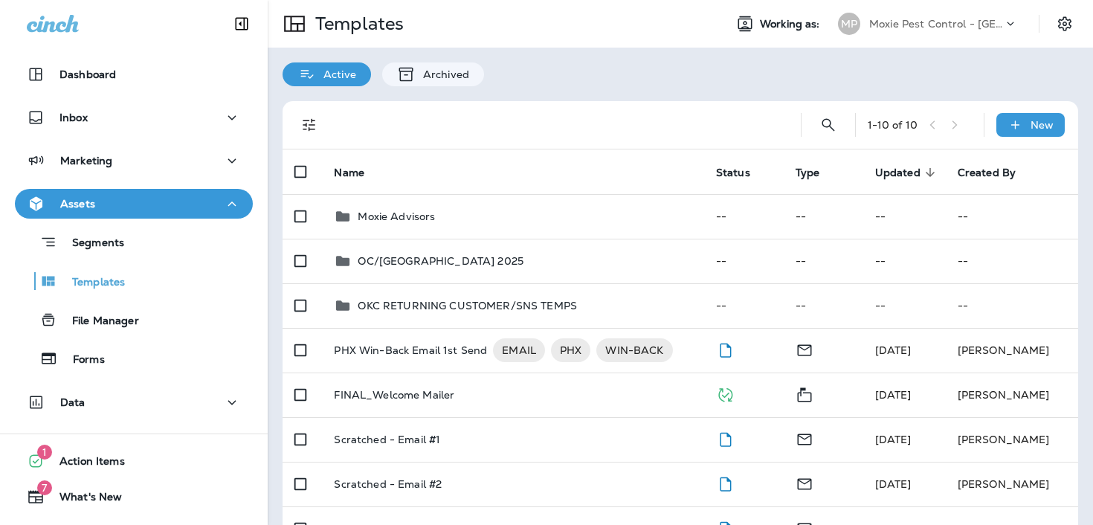
click at [613, 281] on td "OC/[GEOGRAPHIC_DATA] 2025" at bounding box center [512, 261] width 381 height 45
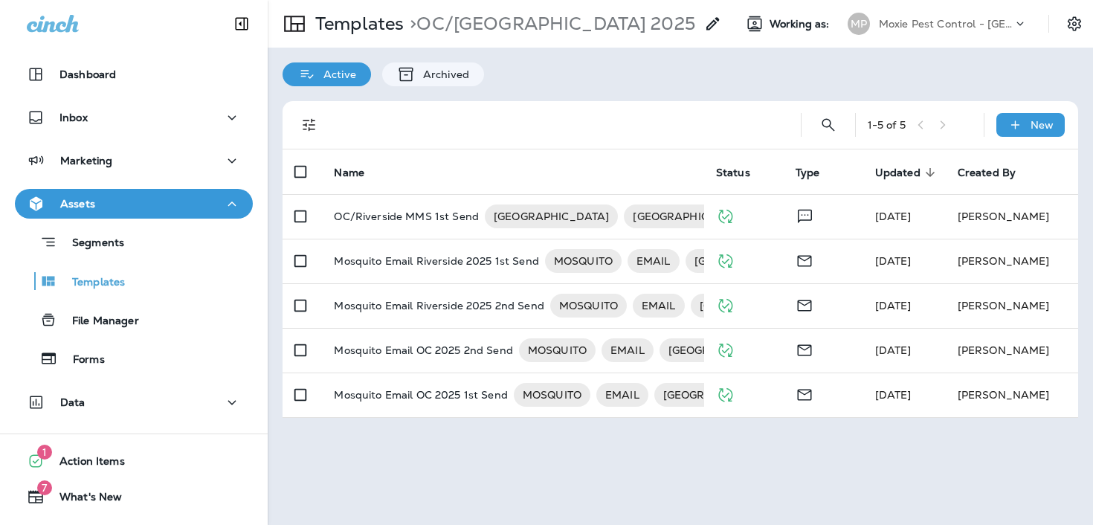
click at [361, 8] on div "Templates > OC/[GEOGRAPHIC_DATA] 2025" at bounding box center [495, 24] width 454 height 42
click at [354, 30] on p "Templates" at bounding box center [356, 24] width 94 height 22
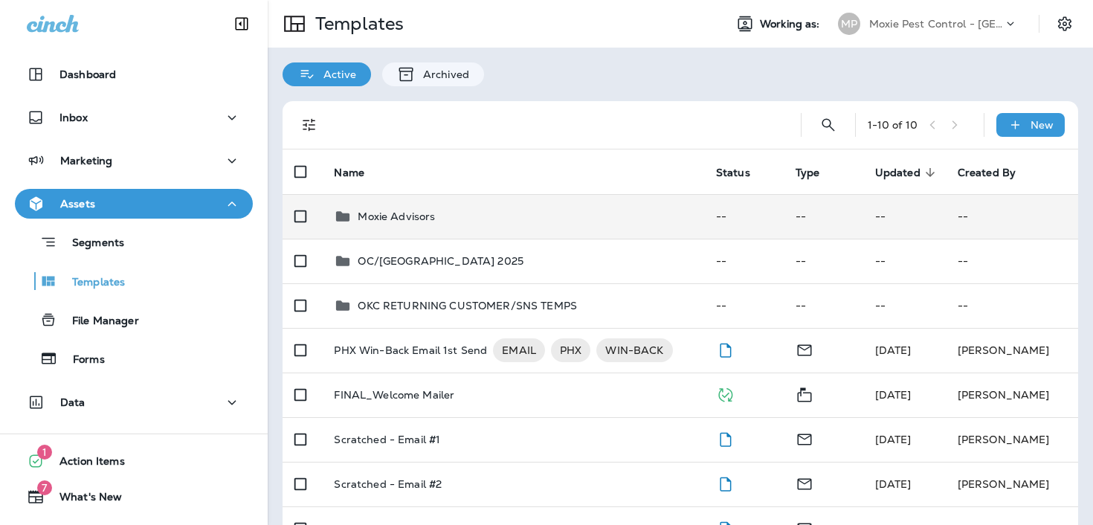
click at [447, 225] on div "Moxie Advisors" at bounding box center [513, 216] width 358 height 18
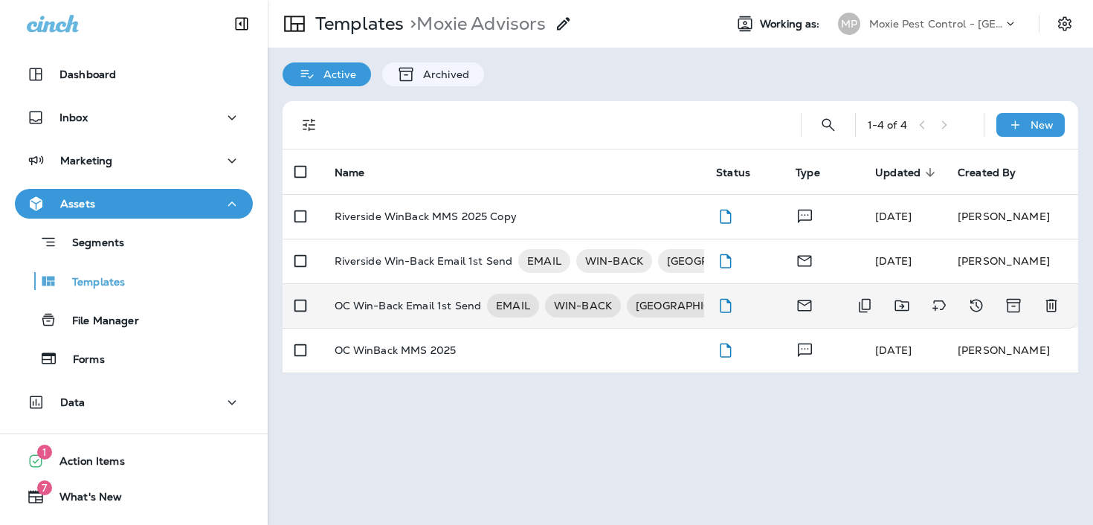
click at [443, 304] on p "OC Win-Back Email 1st Send" at bounding box center [408, 306] width 147 height 24
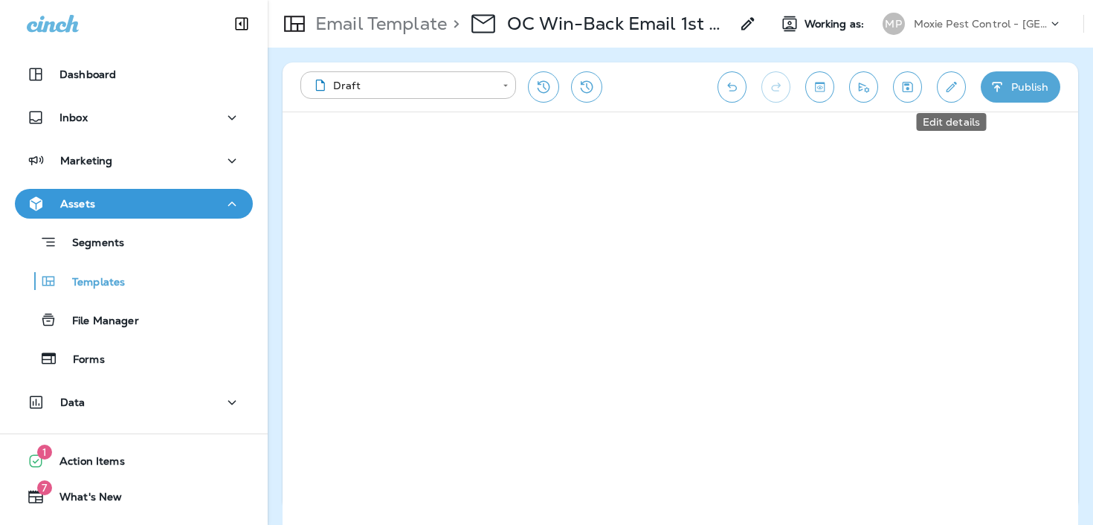
click at [943, 80] on icon "Edit details" at bounding box center [951, 87] width 16 height 15
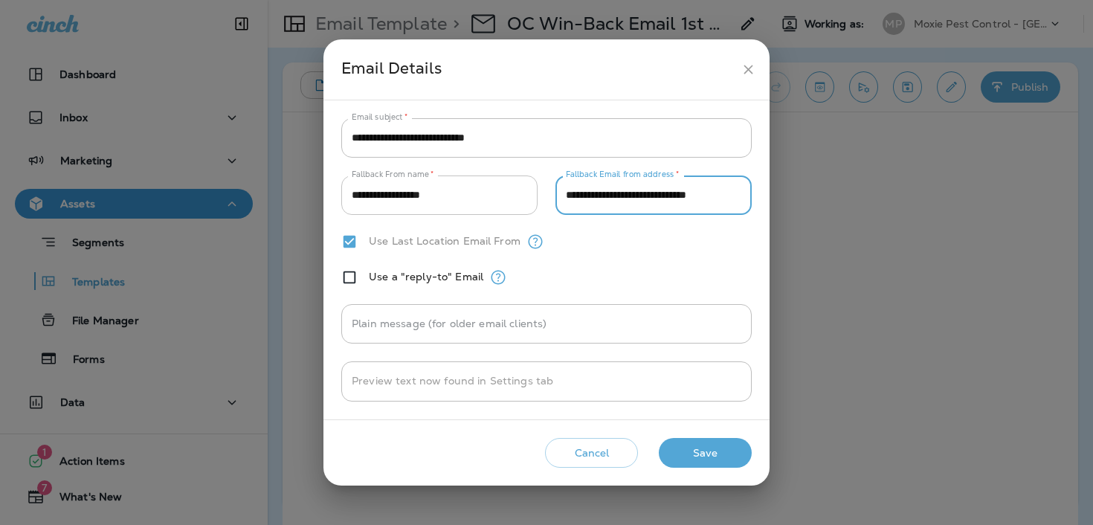
drag, startPoint x: 627, startPoint y: 195, endPoint x: 517, endPoint y: 195, distance: 109.3
click at [517, 195] on div "**********" at bounding box center [546, 194] width 410 height 39
type input "**********"
click at [689, 440] on button "Save" at bounding box center [705, 453] width 93 height 30
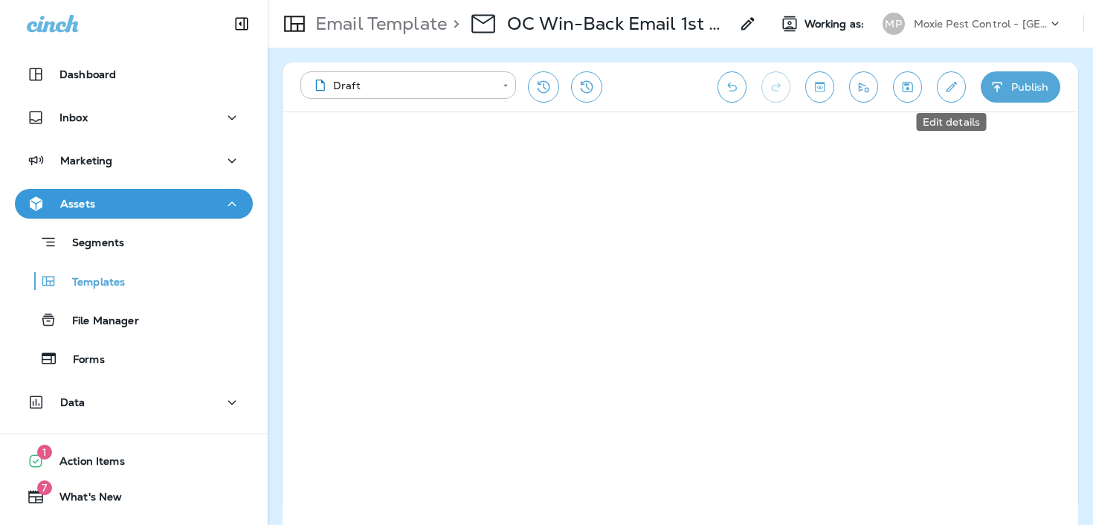
click at [945, 87] on icon "Edit details" at bounding box center [951, 87] width 16 height 15
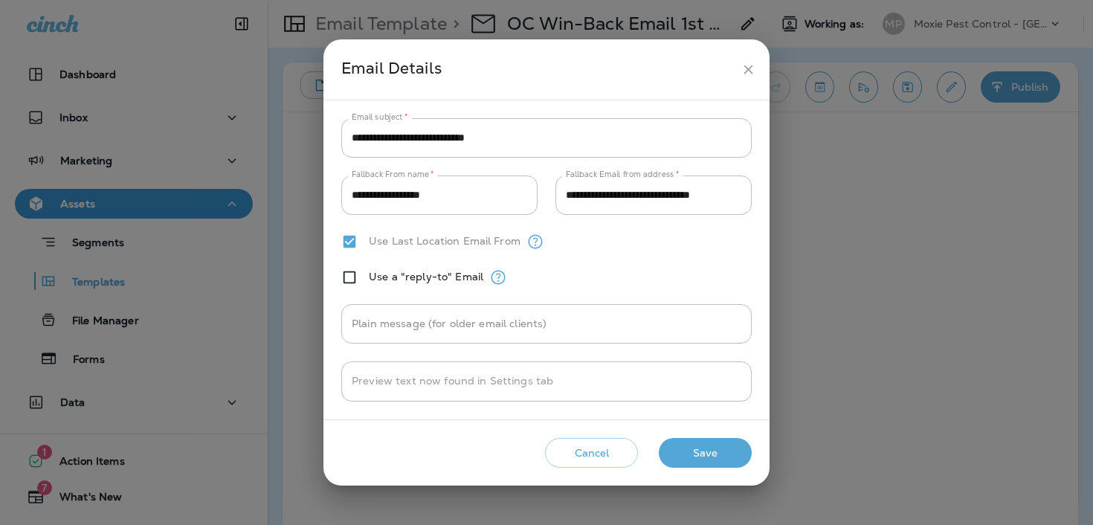
click at [749, 57] on button "close" at bounding box center [748, 70] width 28 height 28
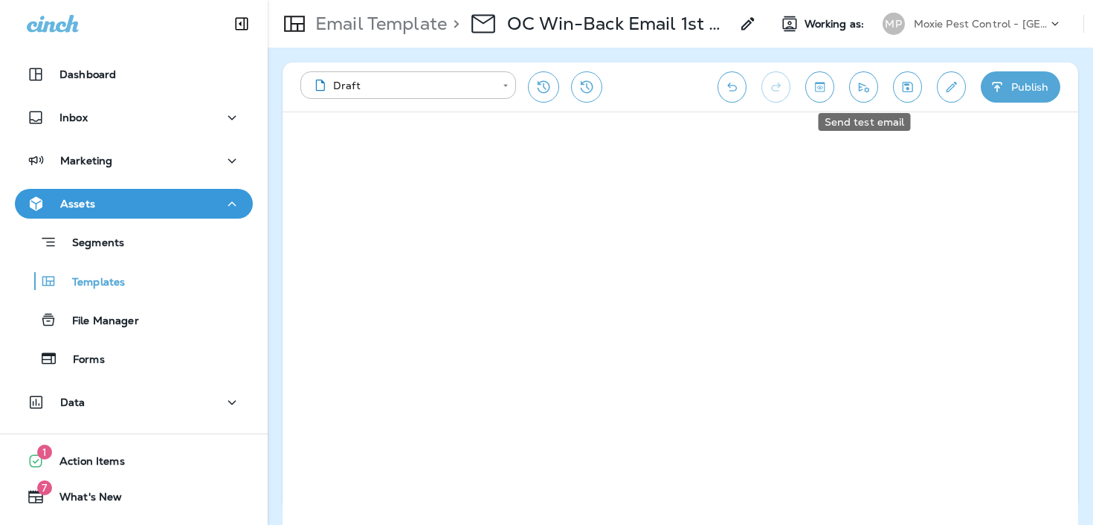
click at [856, 91] on icon "Send test email" at bounding box center [864, 87] width 16 height 15
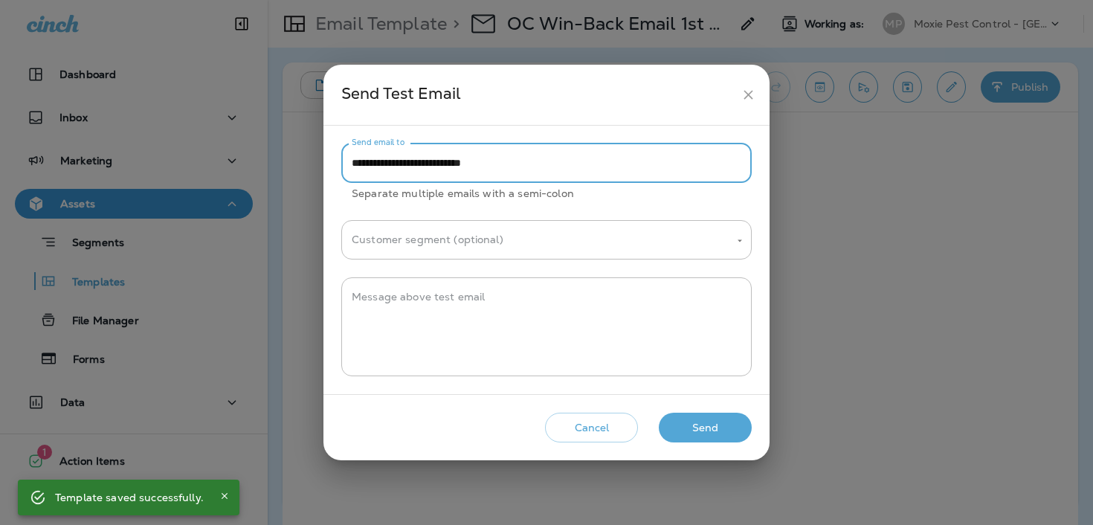
drag, startPoint x: 592, startPoint y: 164, endPoint x: 219, endPoint y: 164, distance: 373.2
click at [219, 164] on div "**********" at bounding box center [546, 262] width 1093 height 525
click at [564, 163] on input "**********" at bounding box center [546, 162] width 410 height 39
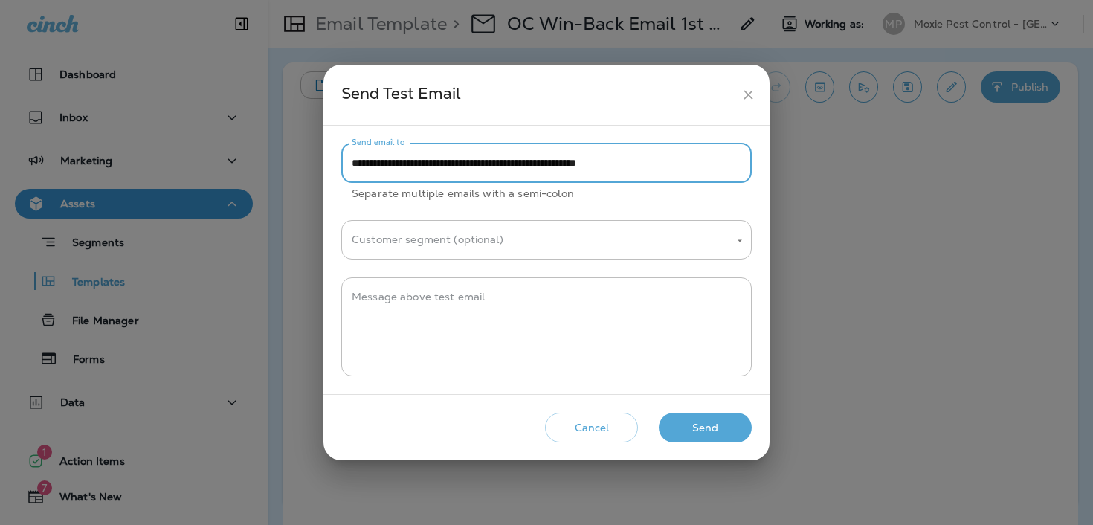
type input "**********"
drag, startPoint x: 700, startPoint y: 164, endPoint x: 527, endPoint y: 166, distance: 173.2
click at [527, 166] on input "**********" at bounding box center [546, 162] width 410 height 39
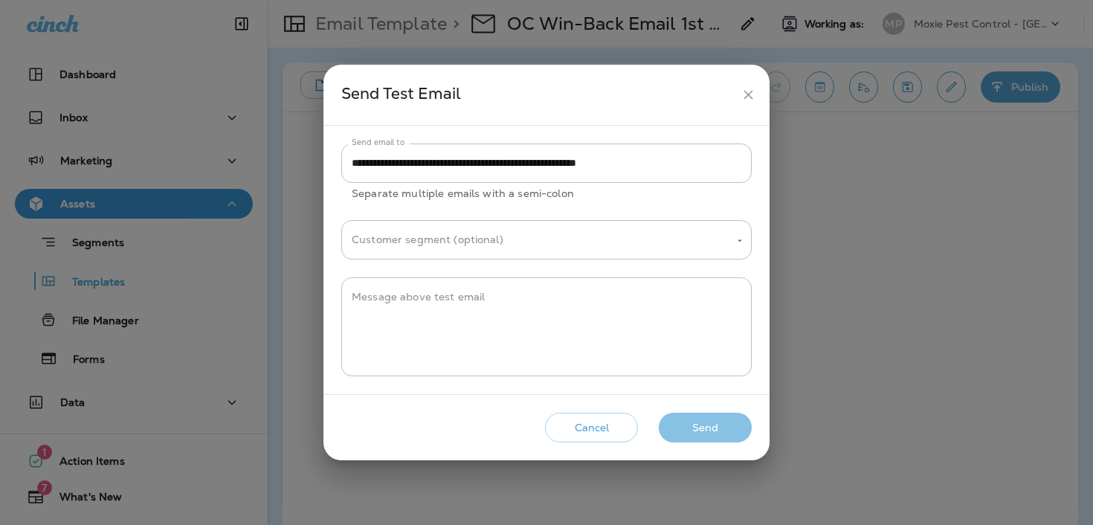
click at [703, 422] on button "Send" at bounding box center [705, 428] width 93 height 30
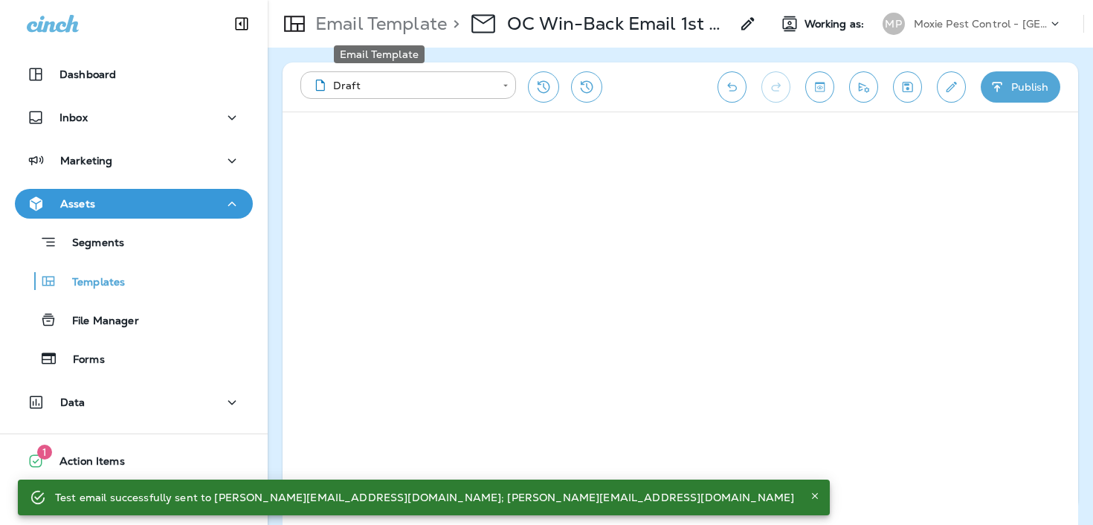
click at [374, 28] on p "Email Template" at bounding box center [378, 24] width 138 height 22
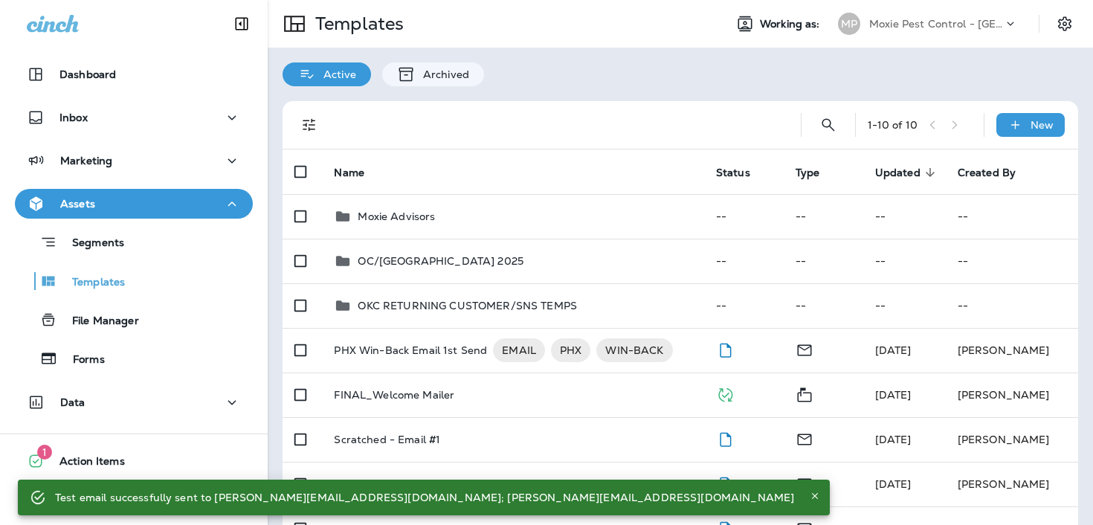
click at [522, 277] on td "OC/[GEOGRAPHIC_DATA] 2025" at bounding box center [512, 261] width 381 height 45
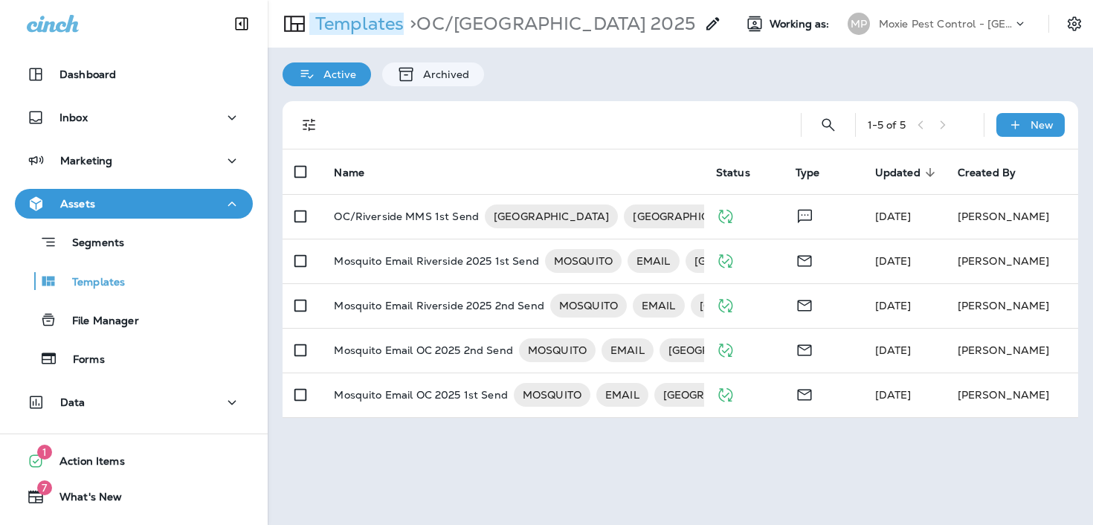
click at [369, 27] on p "Templates" at bounding box center [356, 24] width 94 height 22
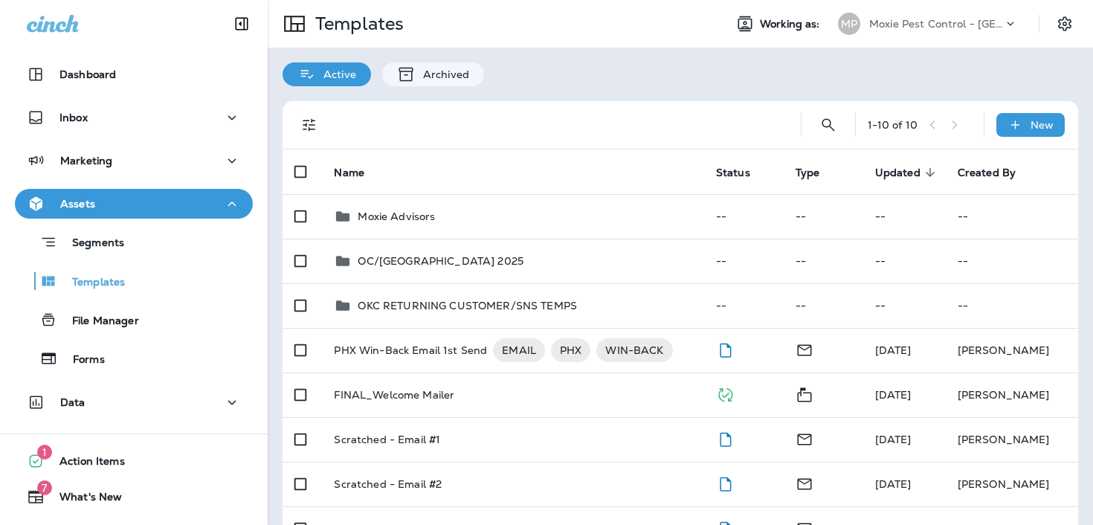
click at [404, 219] on p "Moxie Advisors" at bounding box center [396, 216] width 77 height 12
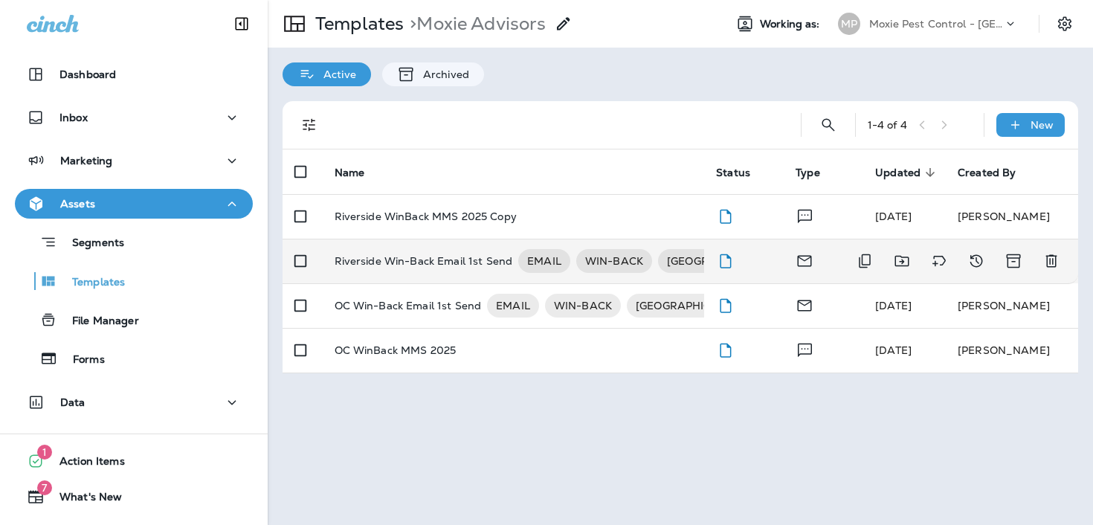
click at [430, 274] on td "Riverside Win-Back Email 1st Send EMAIL WIN-BACK [GEOGRAPHIC_DATA]" at bounding box center [514, 261] width 382 height 45
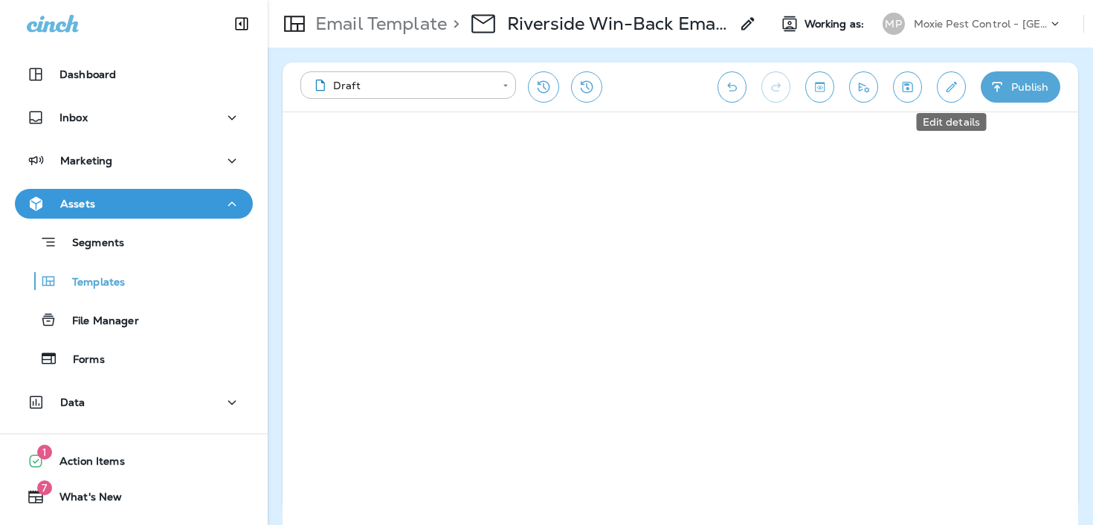
click at [951, 85] on icon "Edit details" at bounding box center [951, 87] width 10 height 10
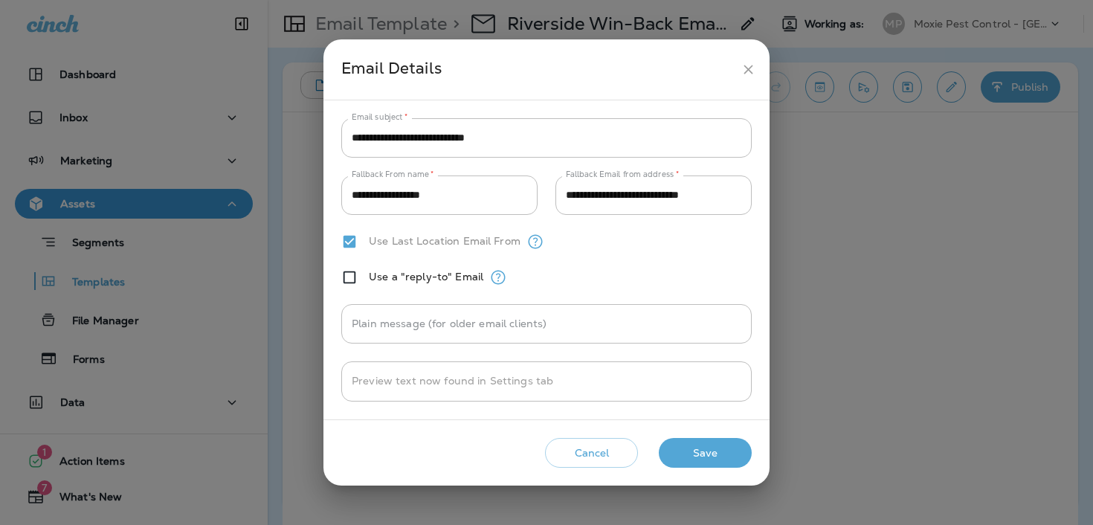
click at [750, 75] on icon "close" at bounding box center [748, 70] width 16 height 16
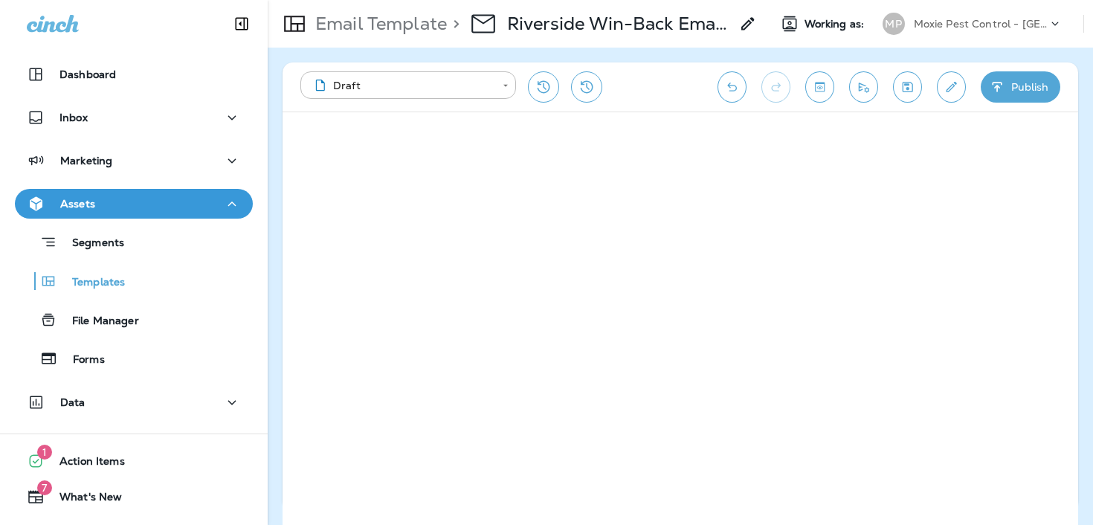
click at [853, 89] on button "Send test email" at bounding box center [863, 86] width 29 height 31
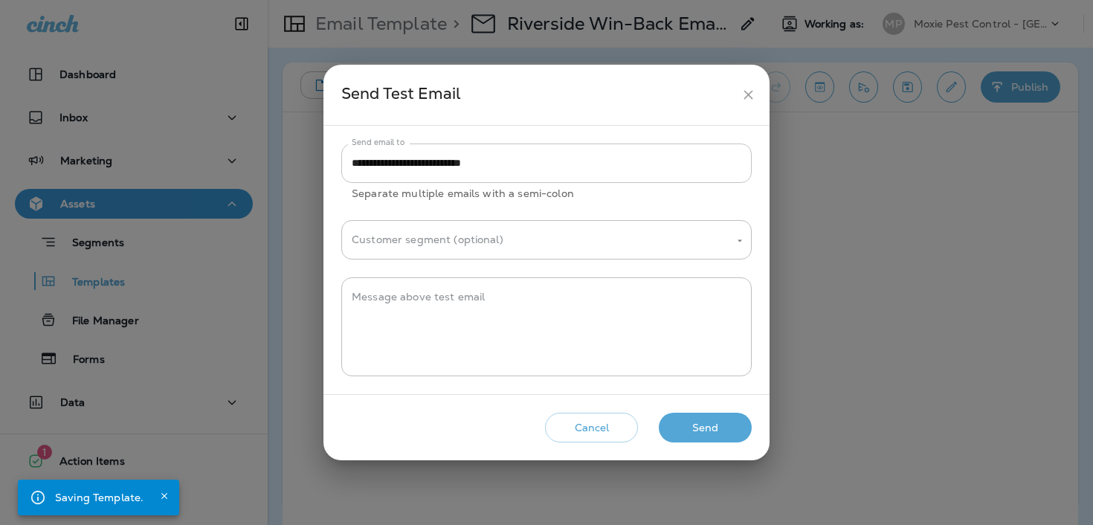
click at [582, 152] on input "**********" at bounding box center [546, 162] width 410 height 39
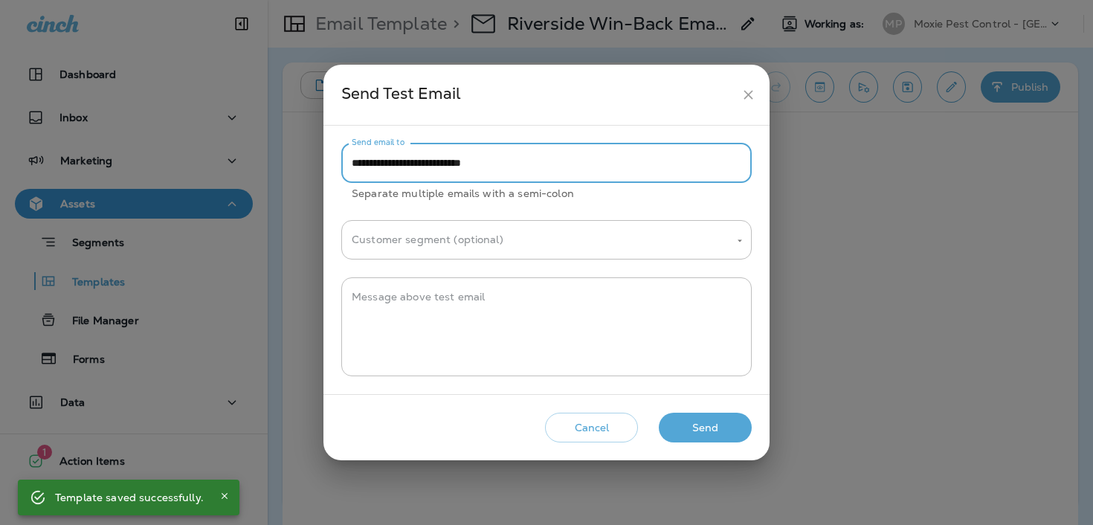
click at [572, 167] on input "**********" at bounding box center [546, 162] width 410 height 39
paste input "**********"
click at [523, 167] on input "**********" at bounding box center [546, 162] width 410 height 39
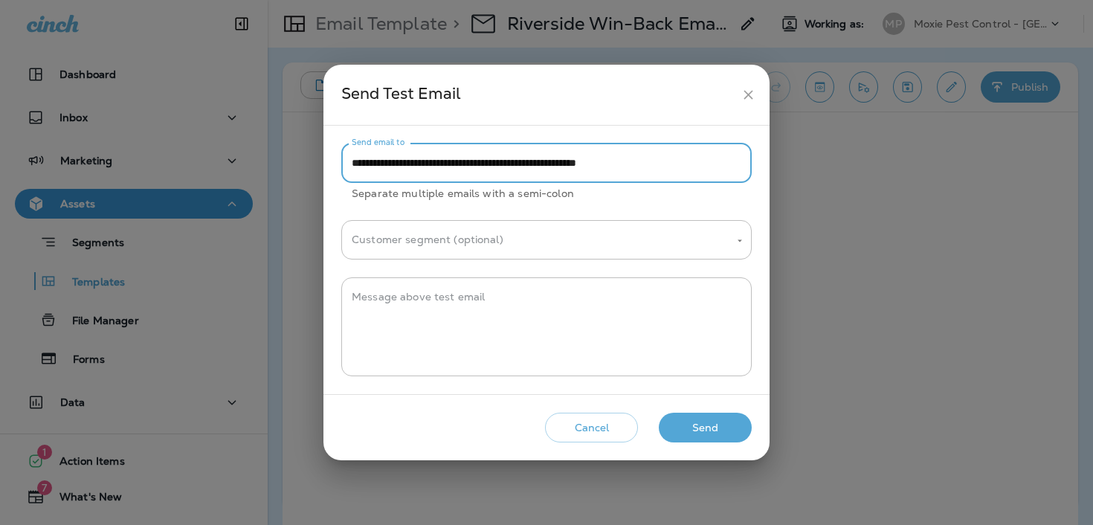
type input "**********"
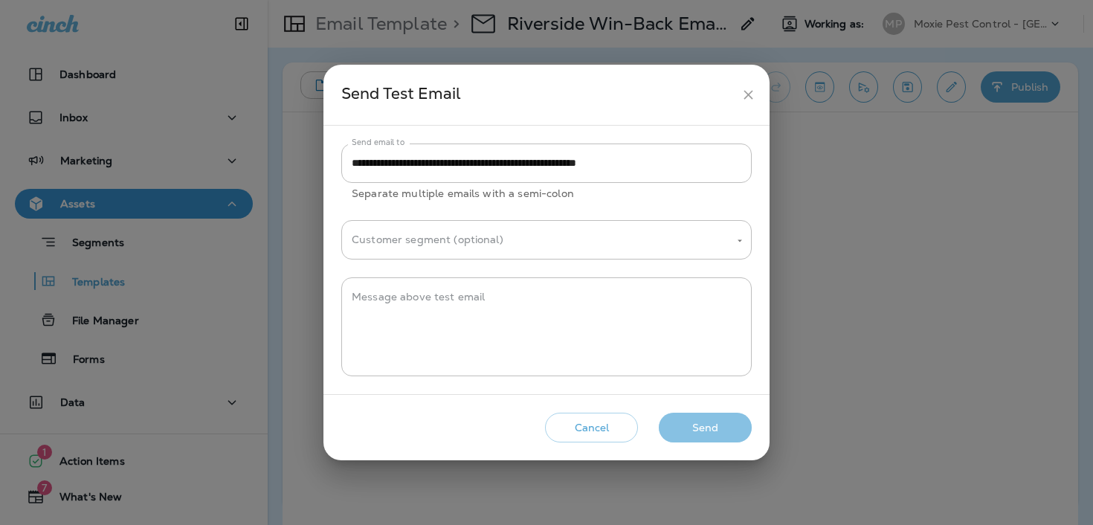
click at [693, 433] on button "Send" at bounding box center [705, 428] width 93 height 30
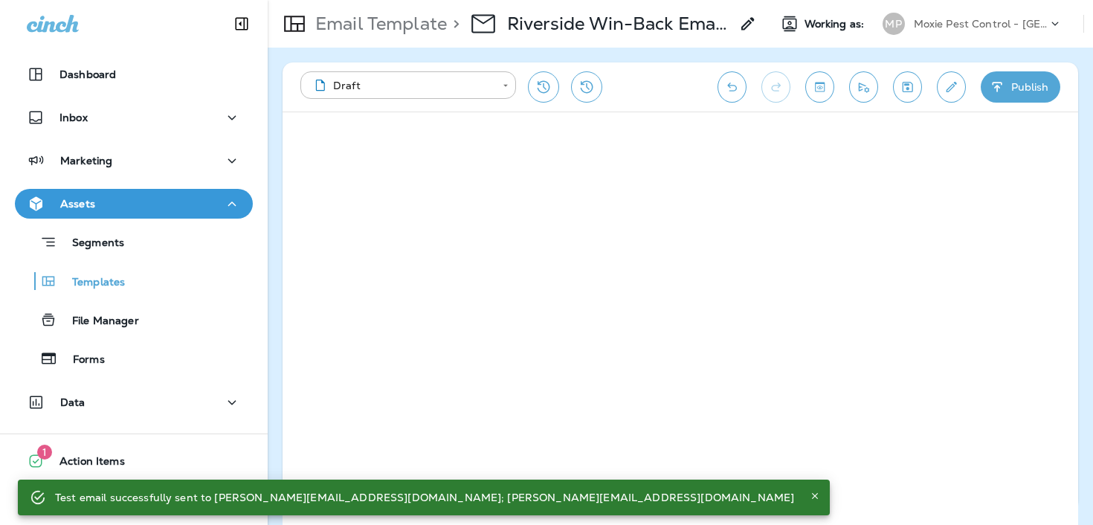
click at [939, 22] on p "Moxie Pest Control - [GEOGRAPHIC_DATA]" at bounding box center [981, 24] width 134 height 12
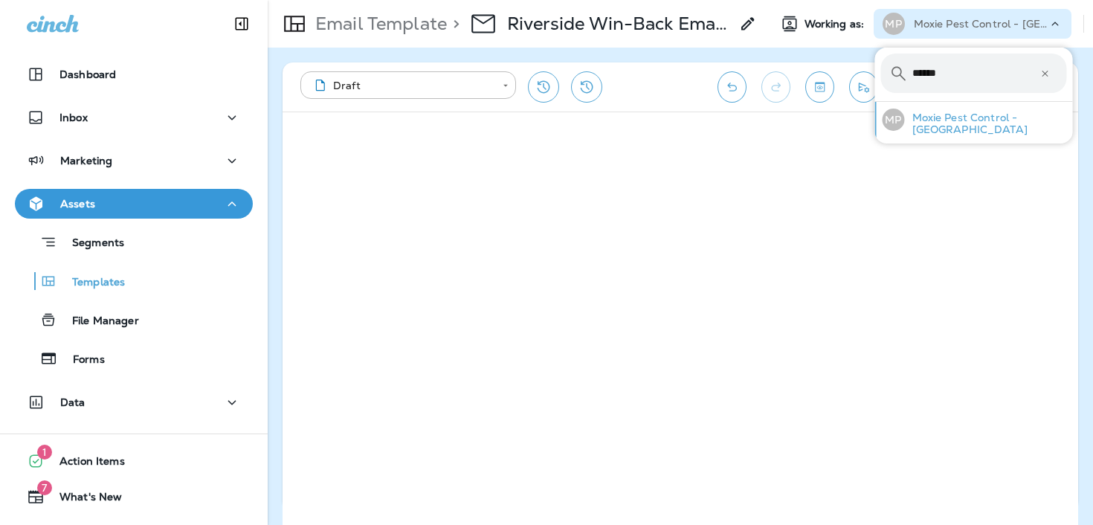
type input "******"
click at [940, 117] on p "Moxie Pest Control - [GEOGRAPHIC_DATA]" at bounding box center [986, 124] width 162 height 24
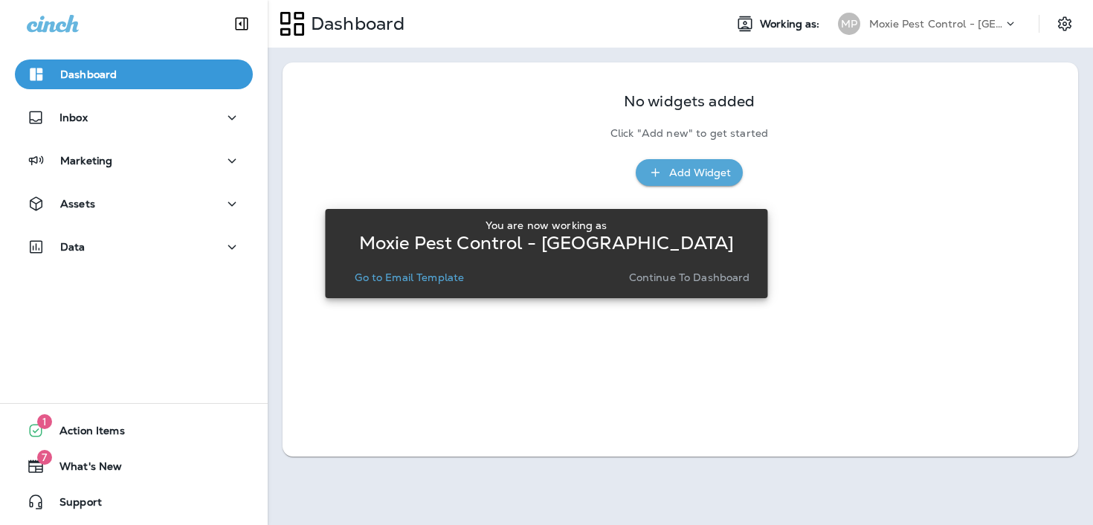
click at [409, 275] on p "Go to Email Template" at bounding box center [409, 277] width 109 height 12
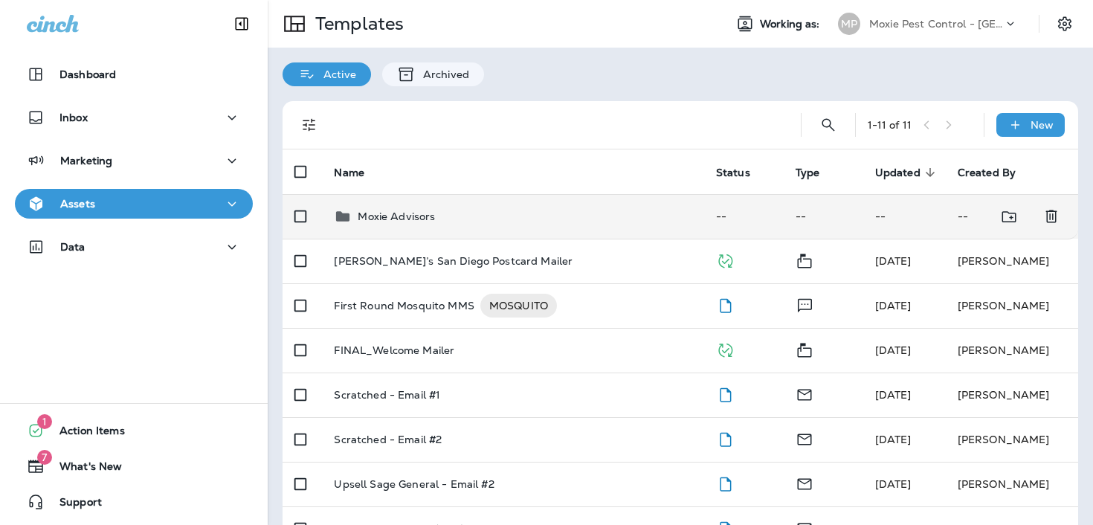
click at [425, 222] on p "Moxie Advisors" at bounding box center [396, 216] width 77 height 12
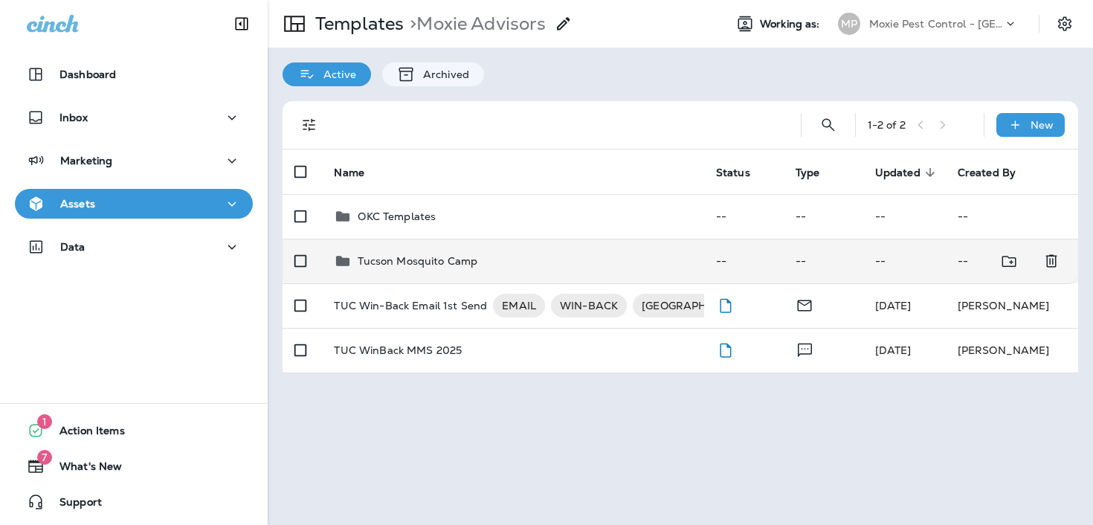
click at [420, 262] on p "Tucson Mosquito Camp" at bounding box center [418, 261] width 120 height 12
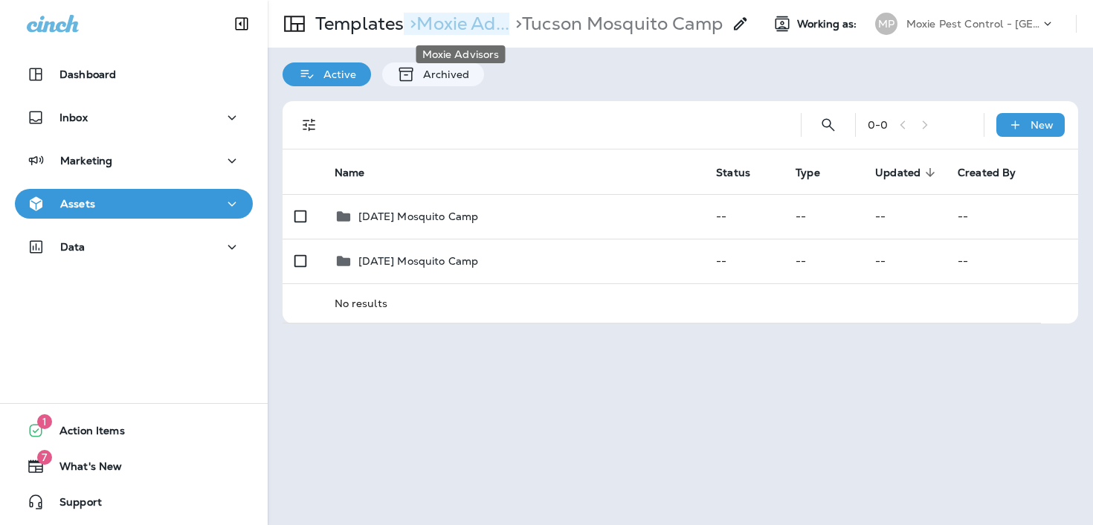
click at [441, 19] on p "> Moxie Ad..." at bounding box center [457, 24] width 106 height 22
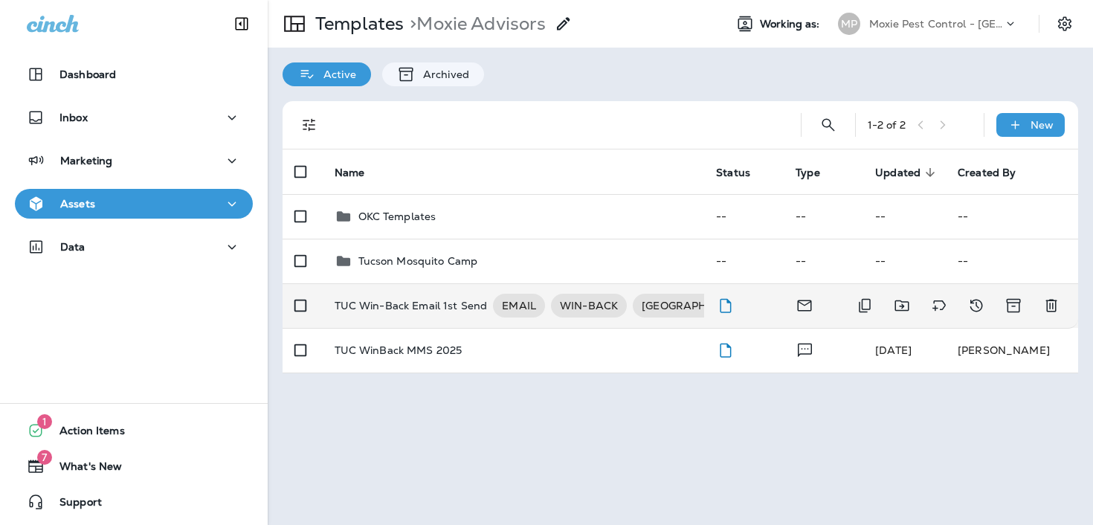
click at [427, 317] on p "TUC Win-Back Email 1st Send" at bounding box center [411, 306] width 153 height 24
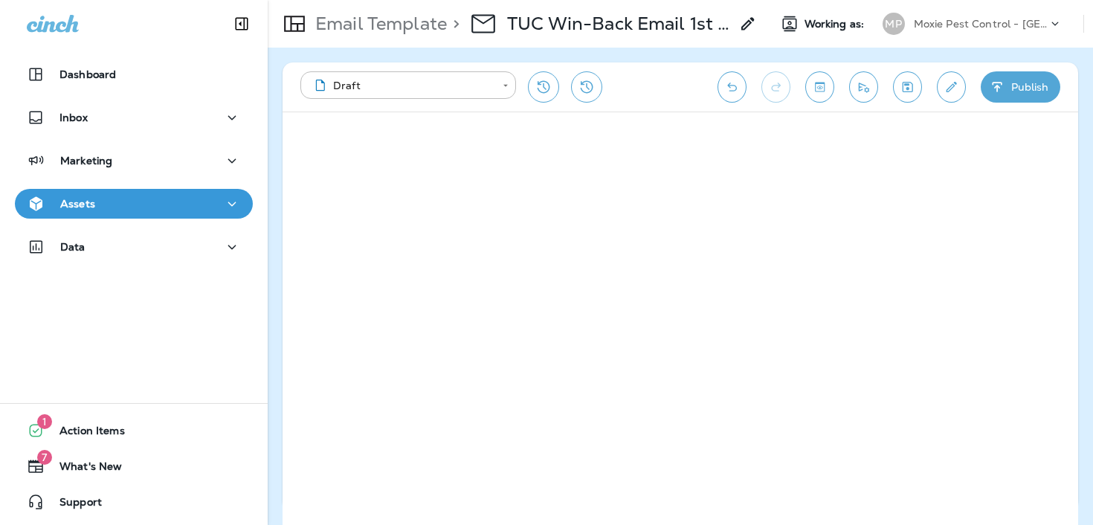
click at [951, 95] on button "Edit details" at bounding box center [951, 86] width 29 height 31
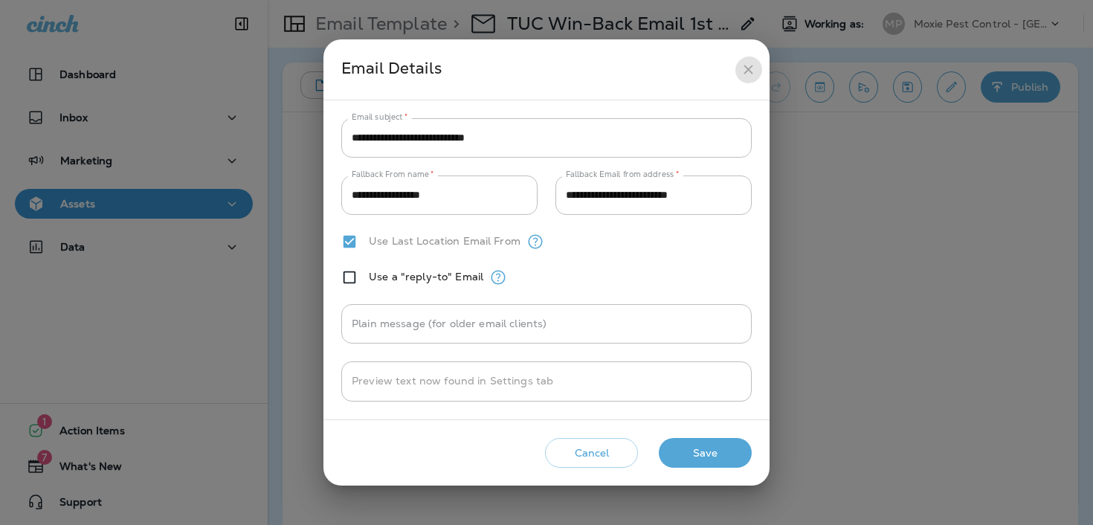
click at [755, 65] on icon "close" at bounding box center [748, 70] width 16 height 16
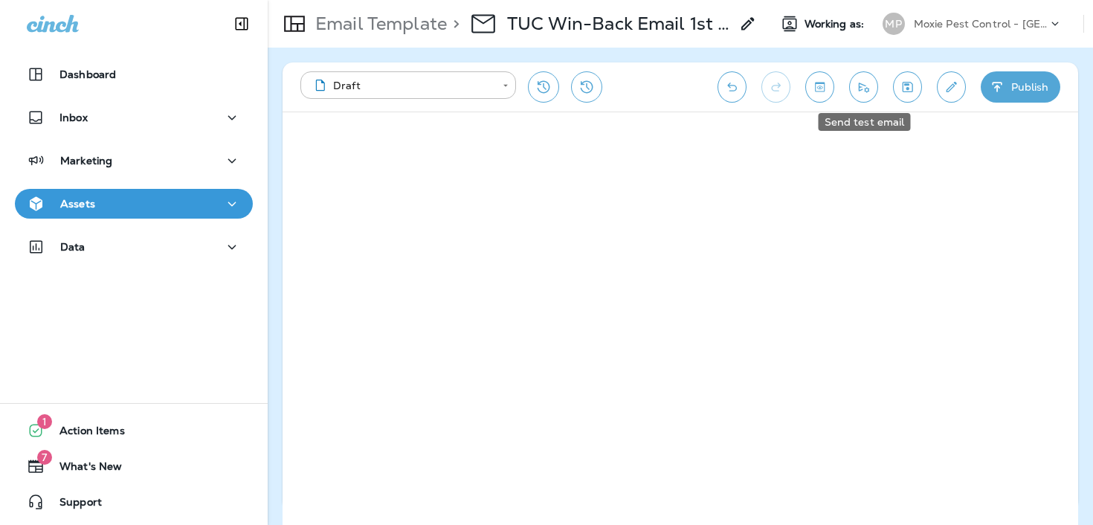
click at [872, 74] on button "Send test email" at bounding box center [863, 86] width 29 height 31
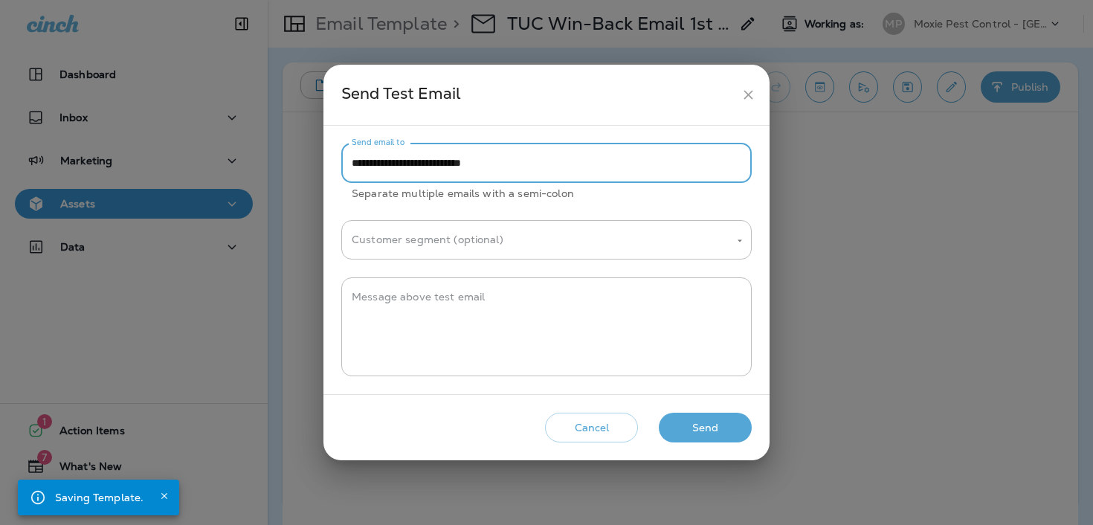
click at [574, 151] on input "**********" at bounding box center [546, 162] width 410 height 39
click at [562, 160] on input "**********" at bounding box center [546, 162] width 410 height 39
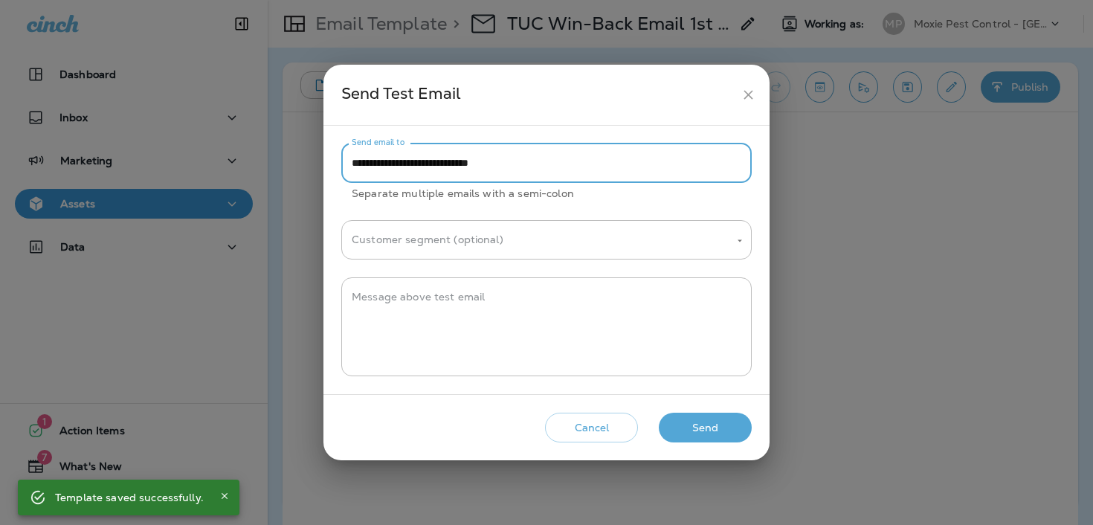
paste input "**********"
type input "**********"
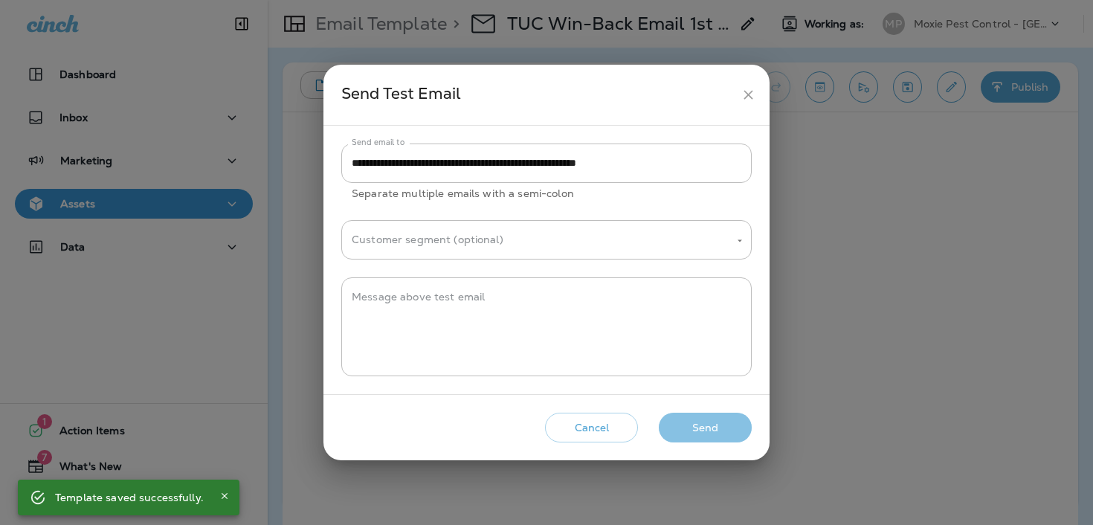
click at [684, 427] on button "Send" at bounding box center [705, 428] width 93 height 30
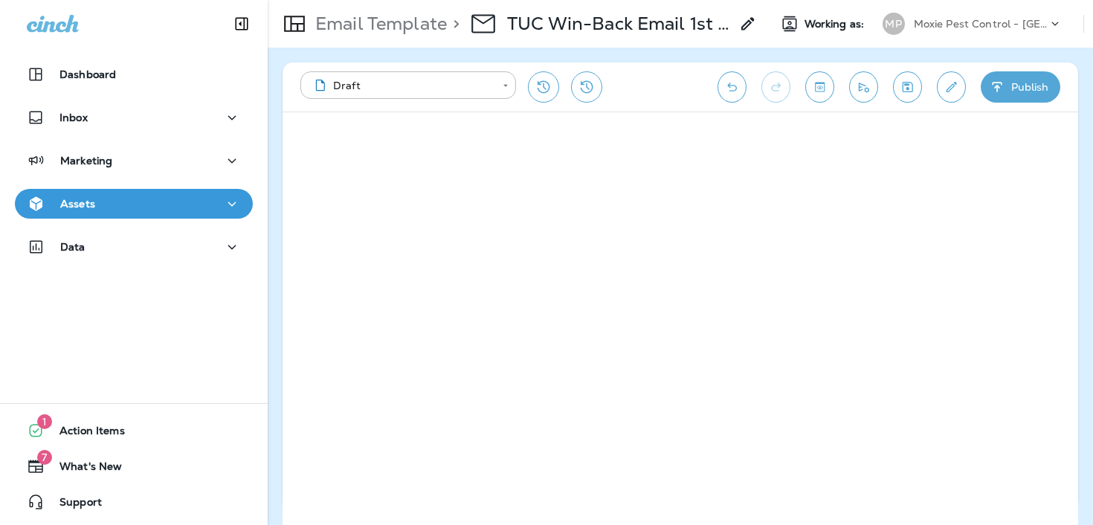
click at [984, 23] on p "Moxie Pest Control - [GEOGRAPHIC_DATA]" at bounding box center [981, 24] width 134 height 12
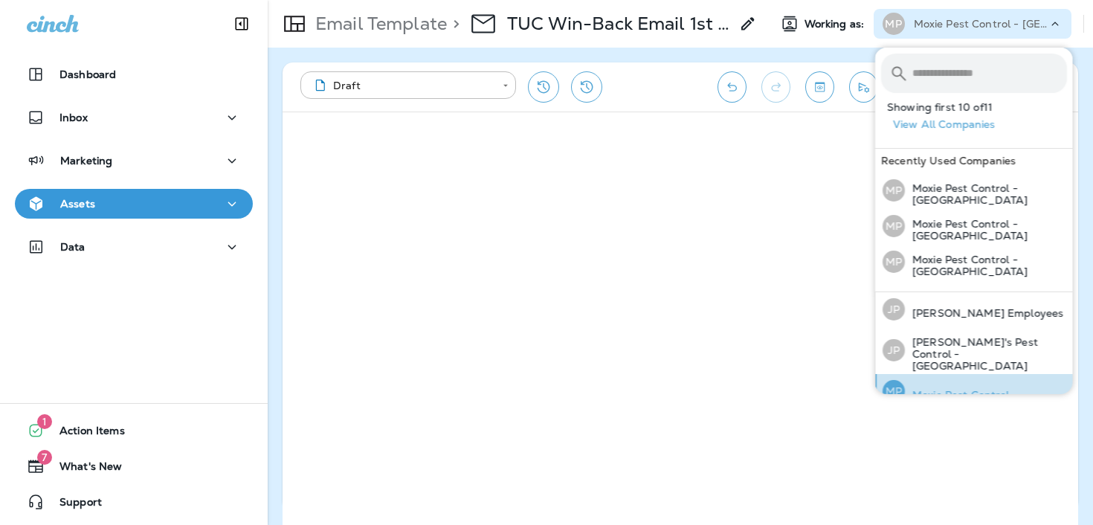
click at [973, 389] on p "Moxie Pest Control" at bounding box center [957, 395] width 105 height 12
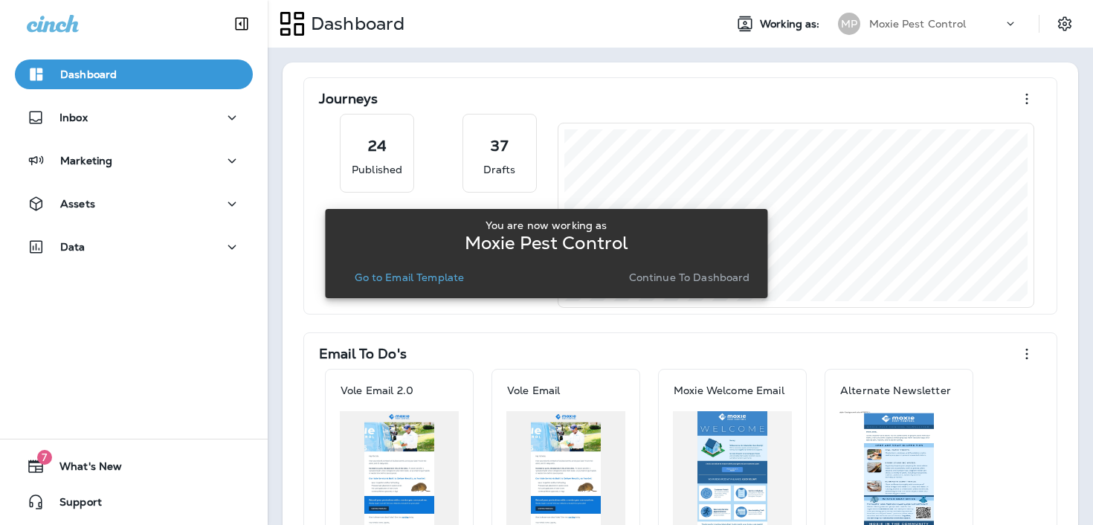
click at [432, 271] on p "Go to Email Template" at bounding box center [409, 277] width 109 height 12
